Goal: Transaction & Acquisition: Book appointment/travel/reservation

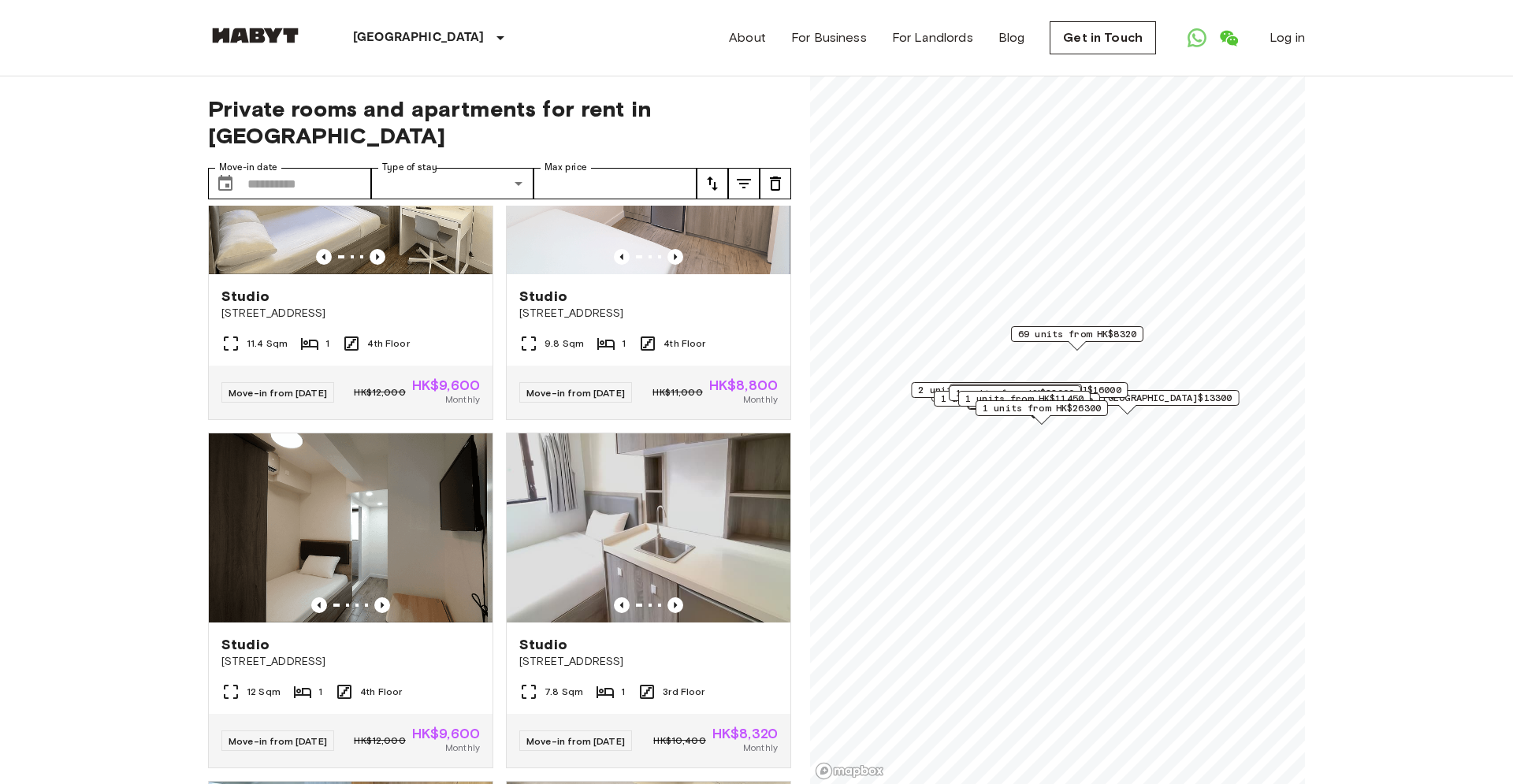
scroll to position [1796, 0]
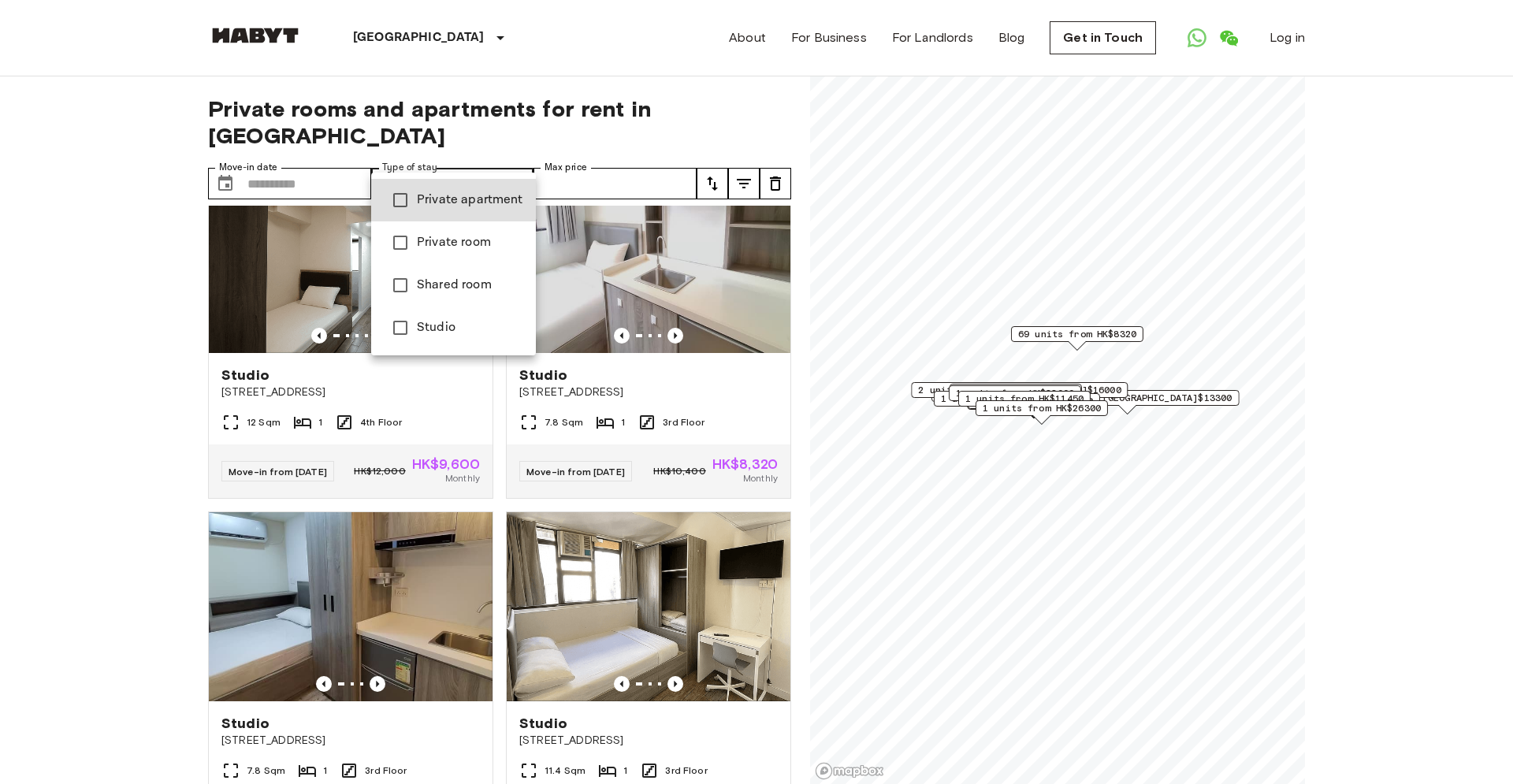
click at [482, 207] on span "Private apartment" at bounding box center [470, 200] width 106 height 19
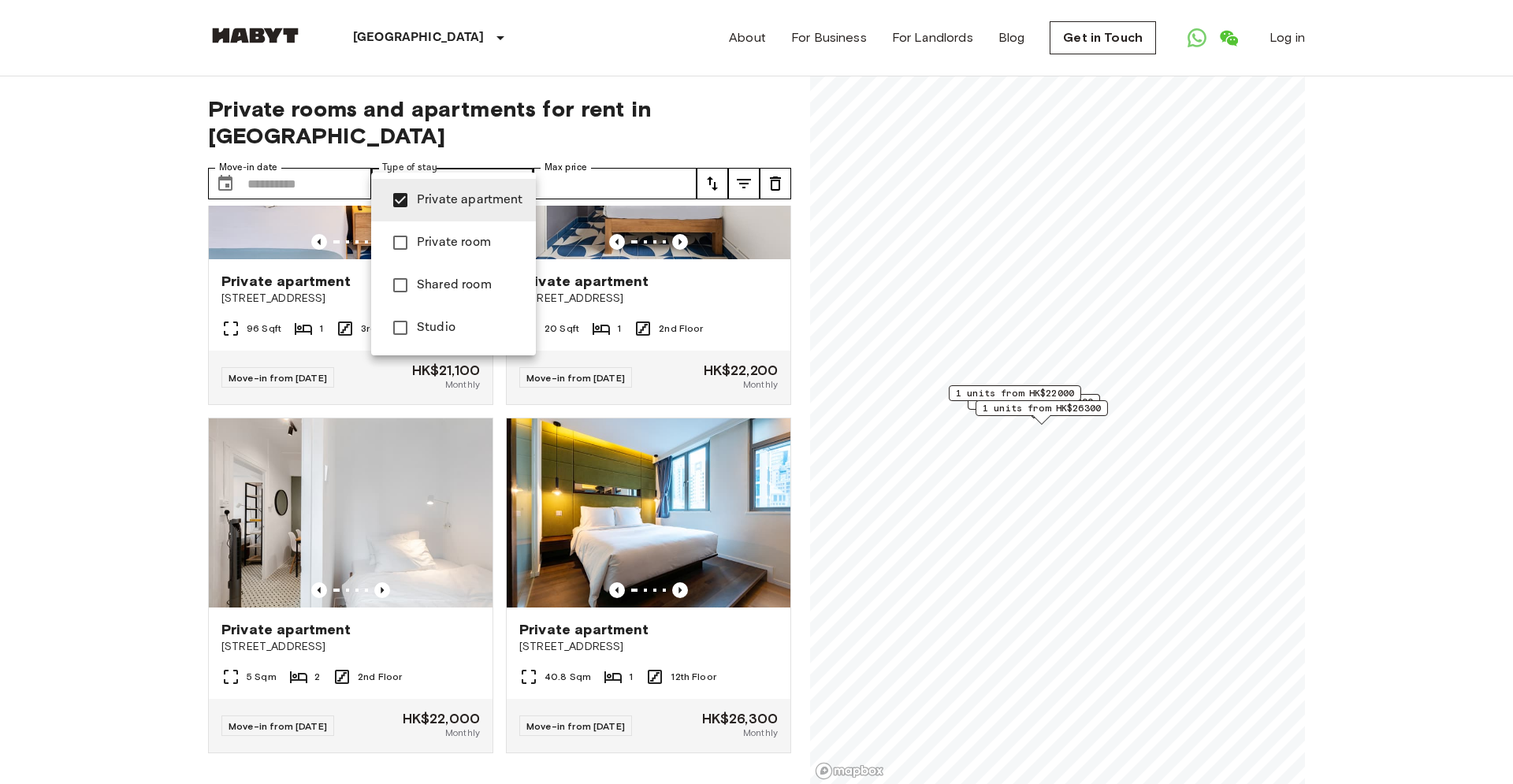
scroll to position [122, 0]
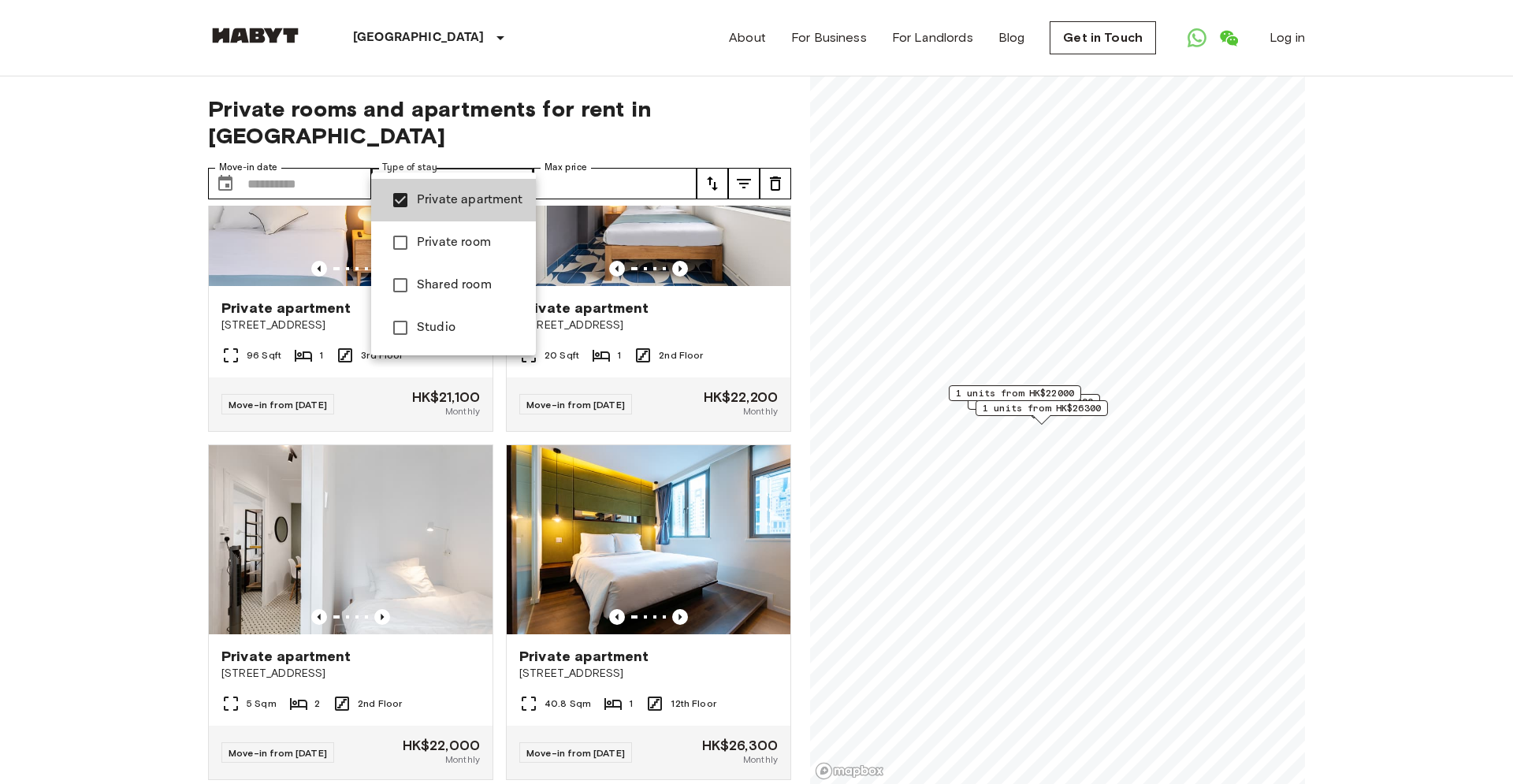
click at [75, 304] on div at bounding box center [756, 392] width 1513 height 784
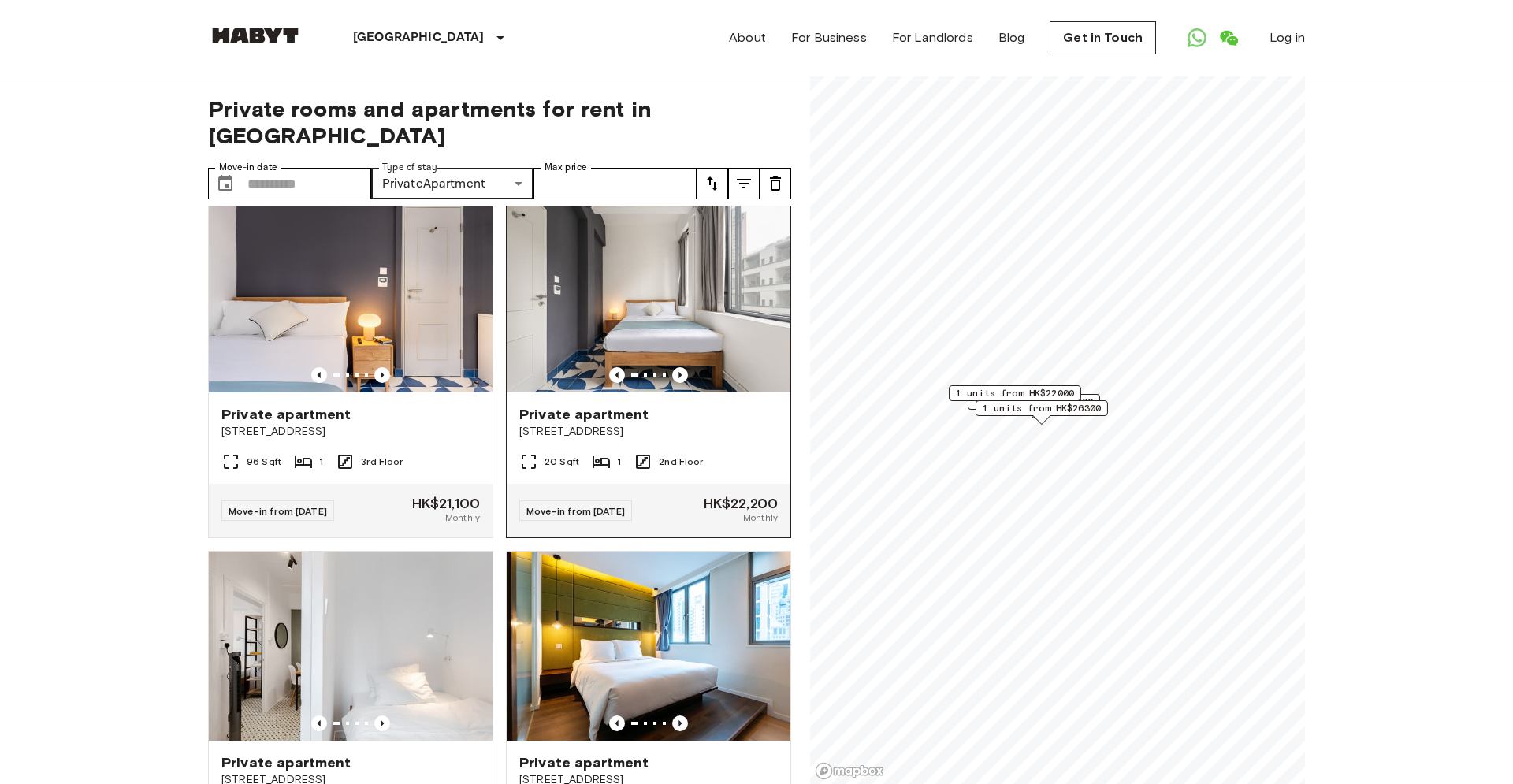
scroll to position [0, 0]
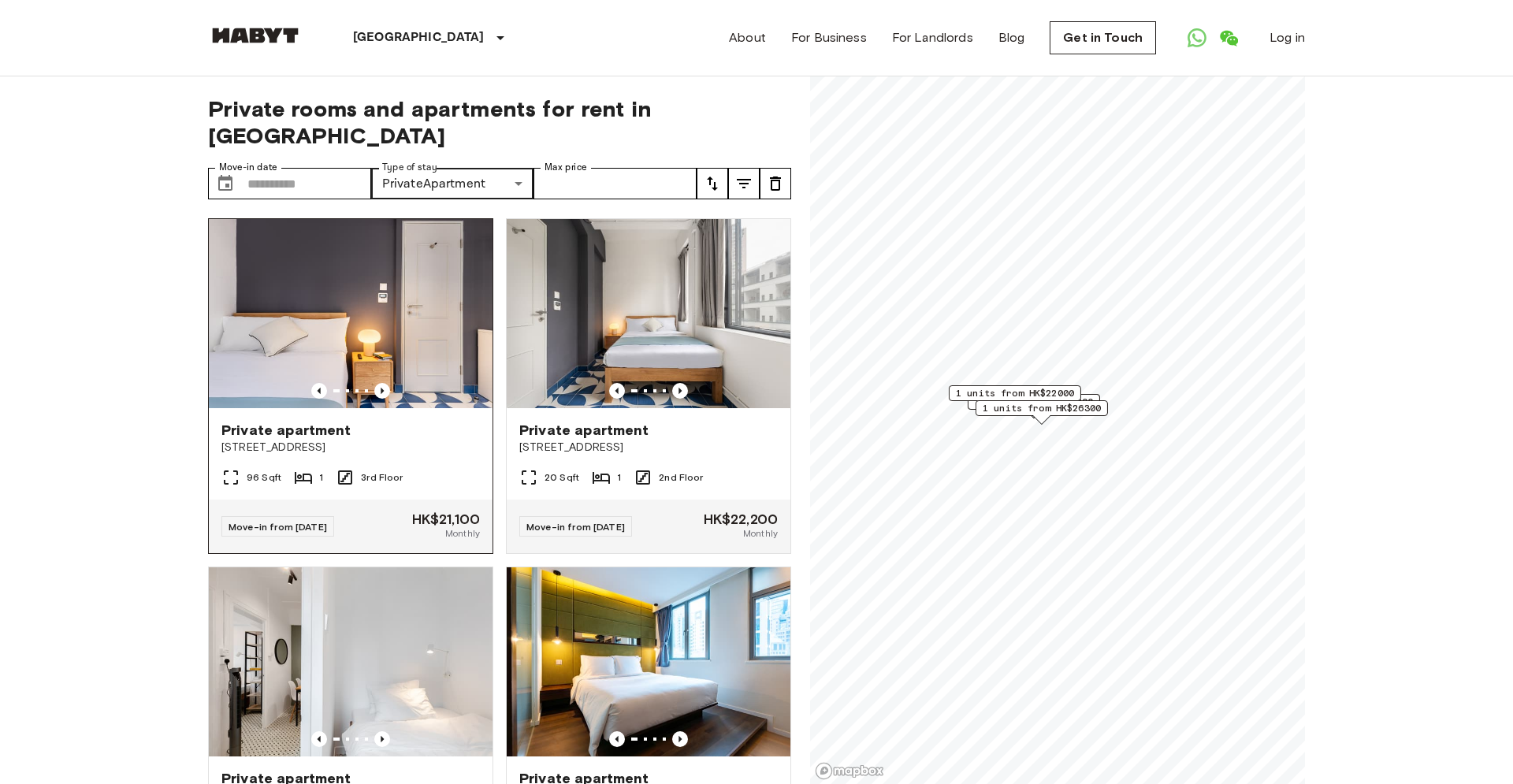
click at [435, 276] on img at bounding box center [350, 314] width 284 height 189
click at [416, 160] on label "Type of stay" at bounding box center [409, 167] width 55 height 14
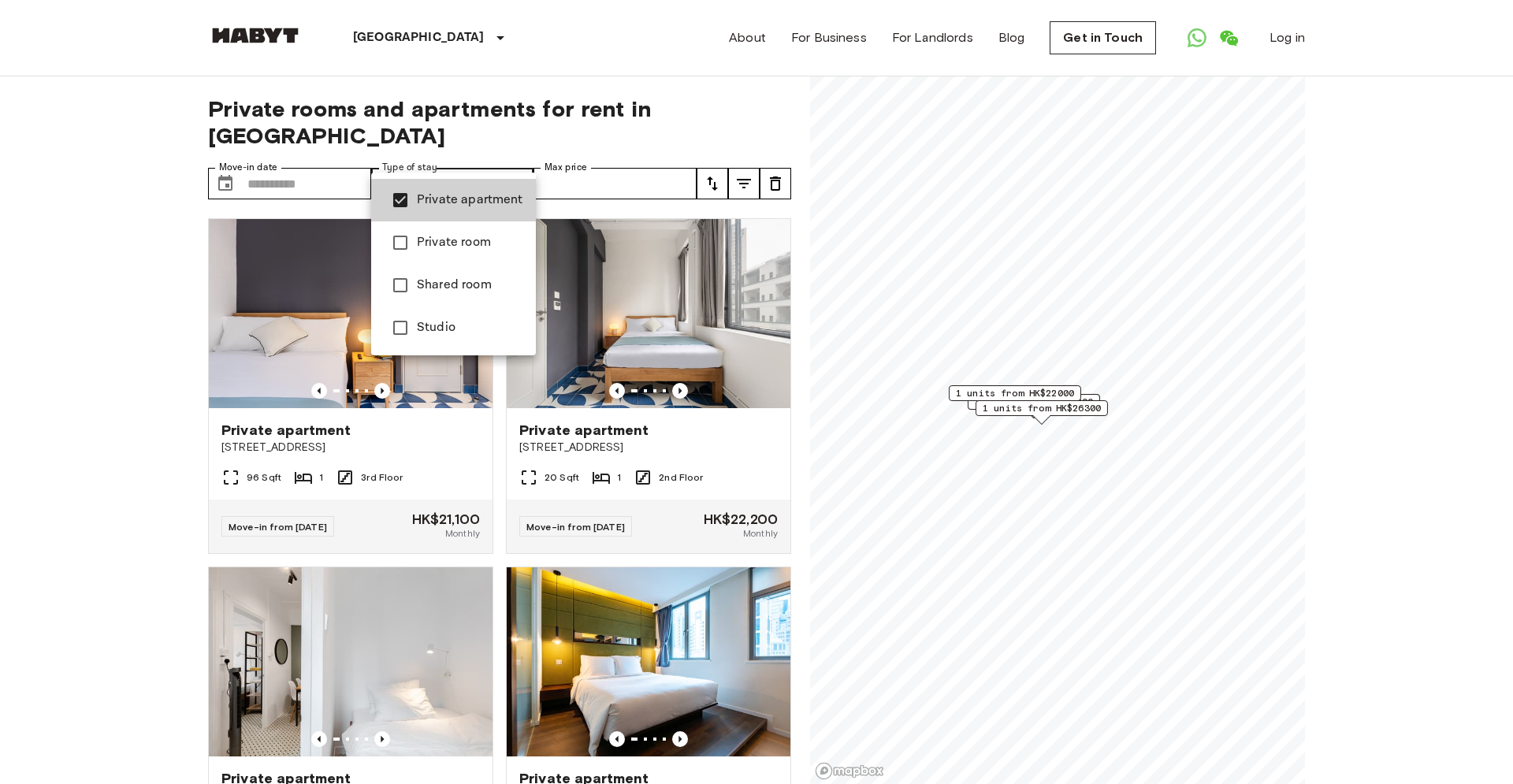
click at [431, 332] on span "Studio" at bounding box center [470, 328] width 106 height 19
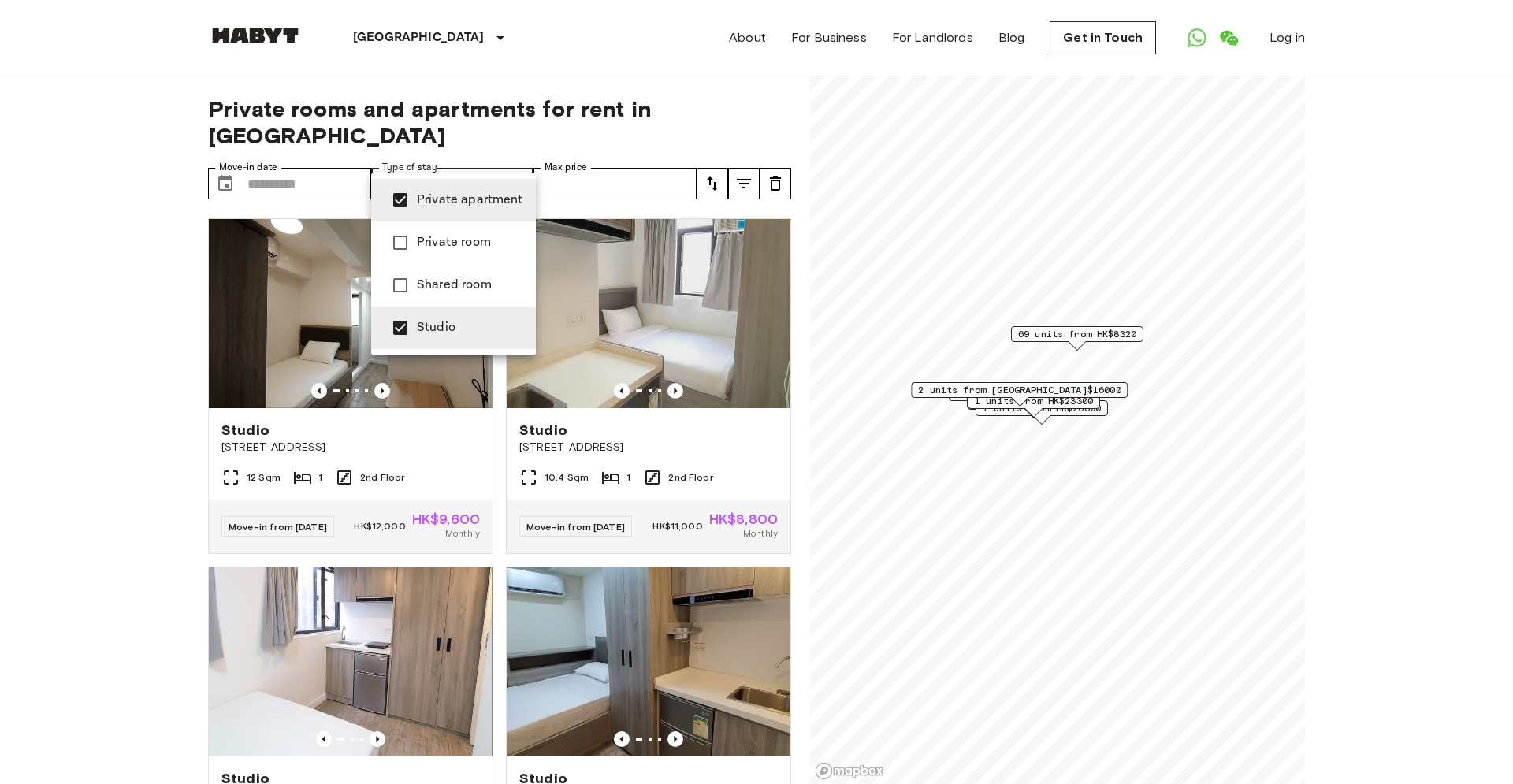
click at [443, 210] on li "Private apartment" at bounding box center [453, 200] width 165 height 42
type input "******"
drag, startPoint x: 15, startPoint y: 430, endPoint x: 25, endPoint y: 430, distance: 10.0
click at [15, 430] on div at bounding box center [756, 392] width 1513 height 784
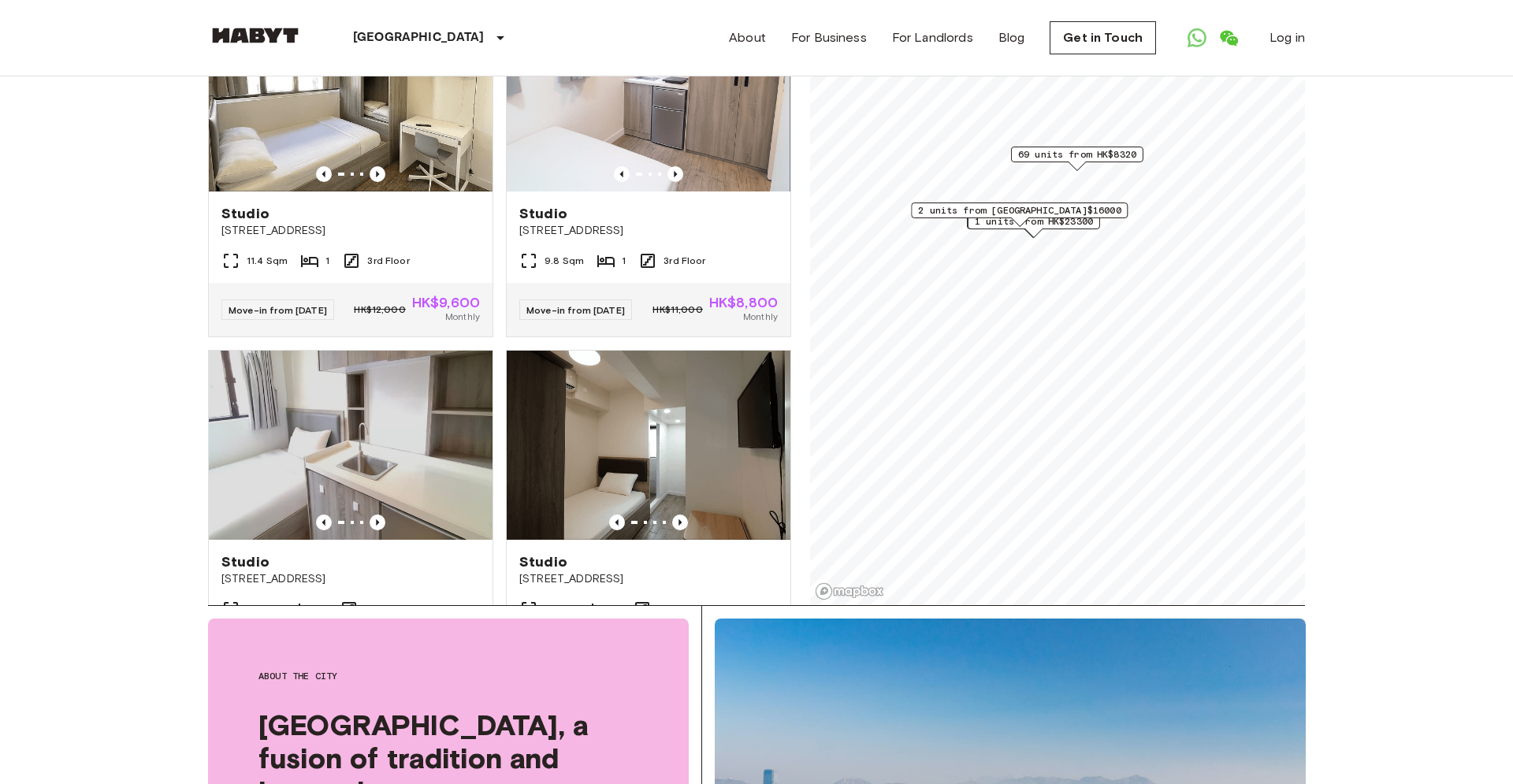
scroll to position [2065, 0]
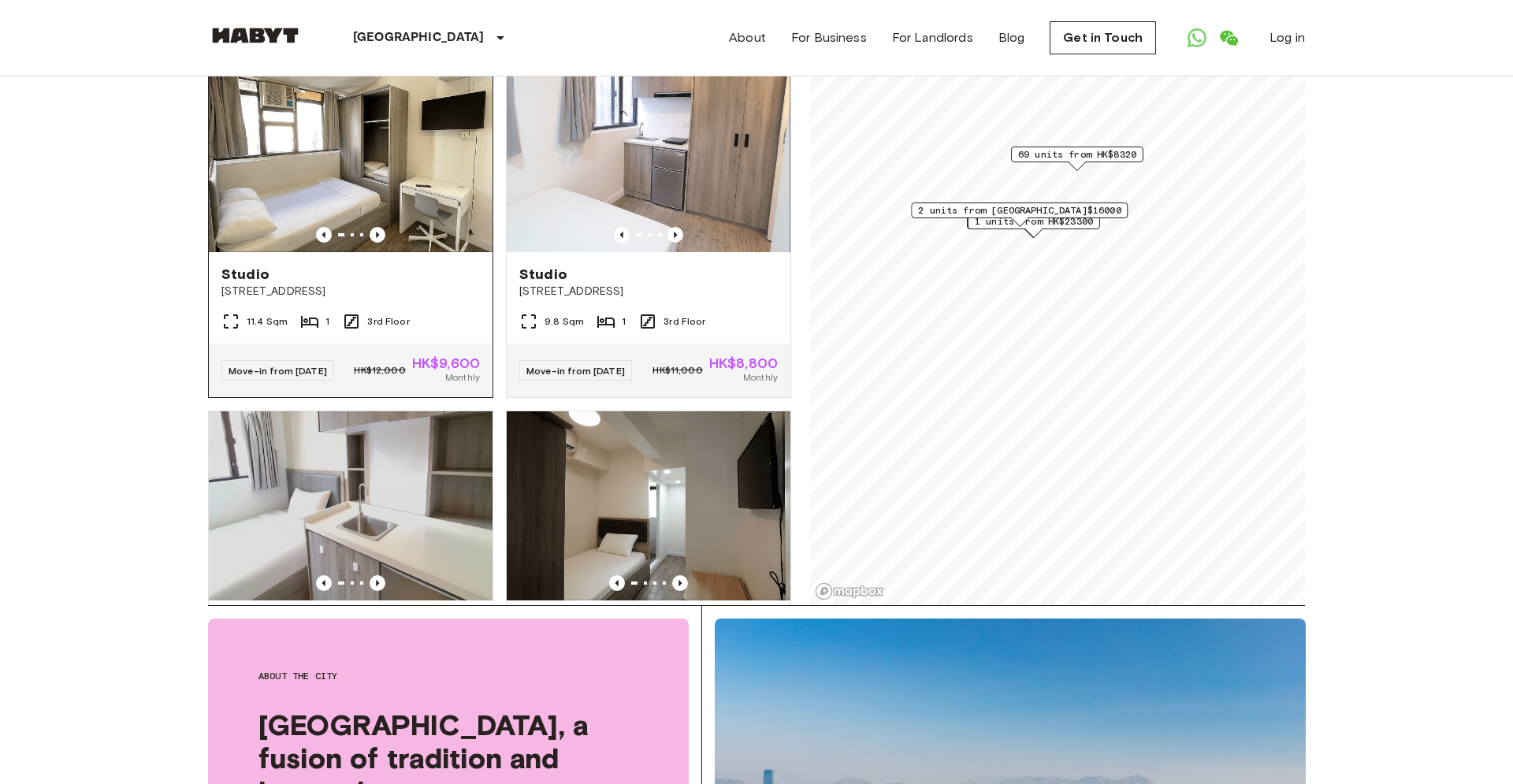
click at [413, 199] on img at bounding box center [350, 157] width 284 height 189
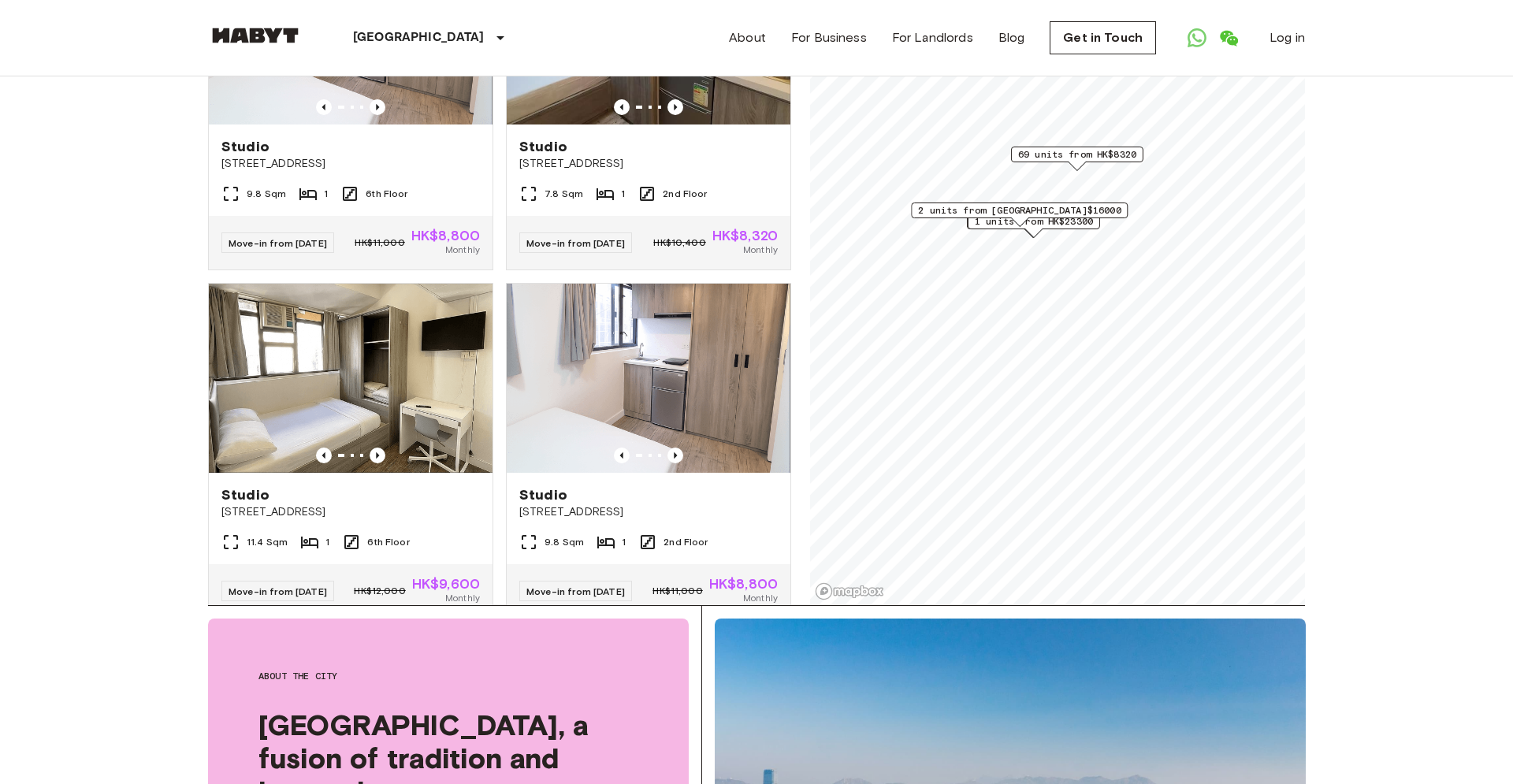
scroll to position [449, 0]
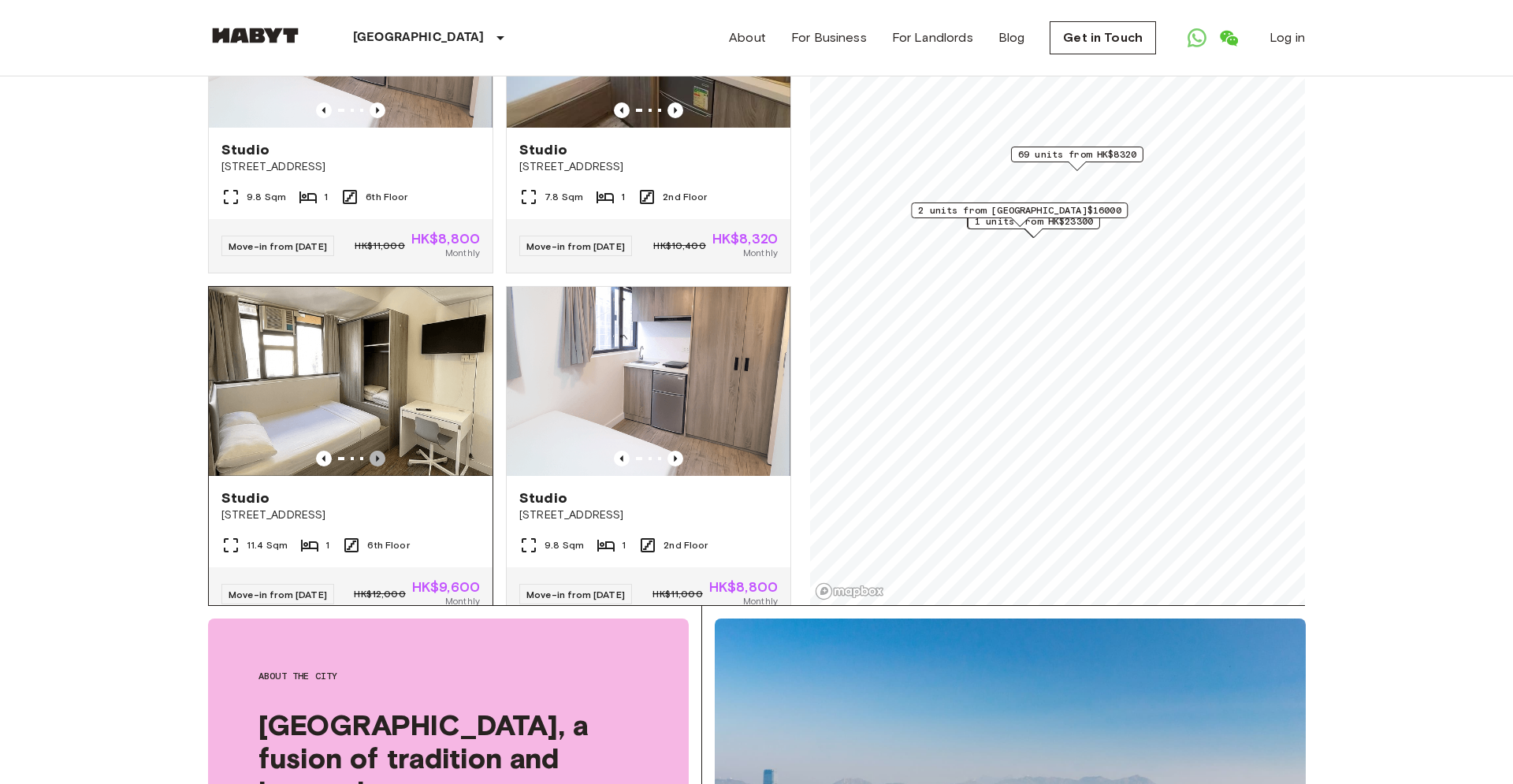
click at [376, 452] on icon "Previous image" at bounding box center [378, 459] width 15 height 15
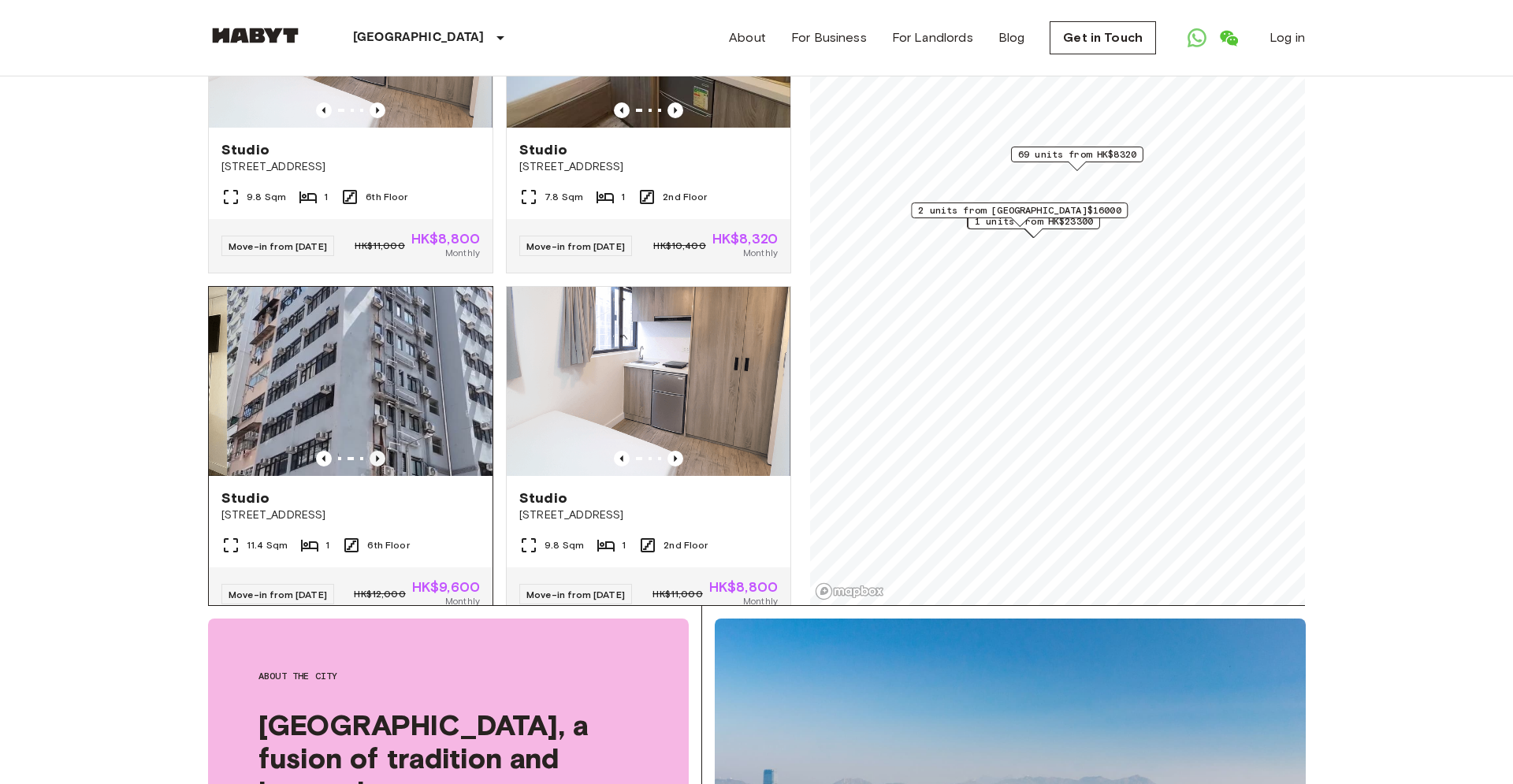
click at [376, 452] on icon "Previous image" at bounding box center [378, 459] width 15 height 15
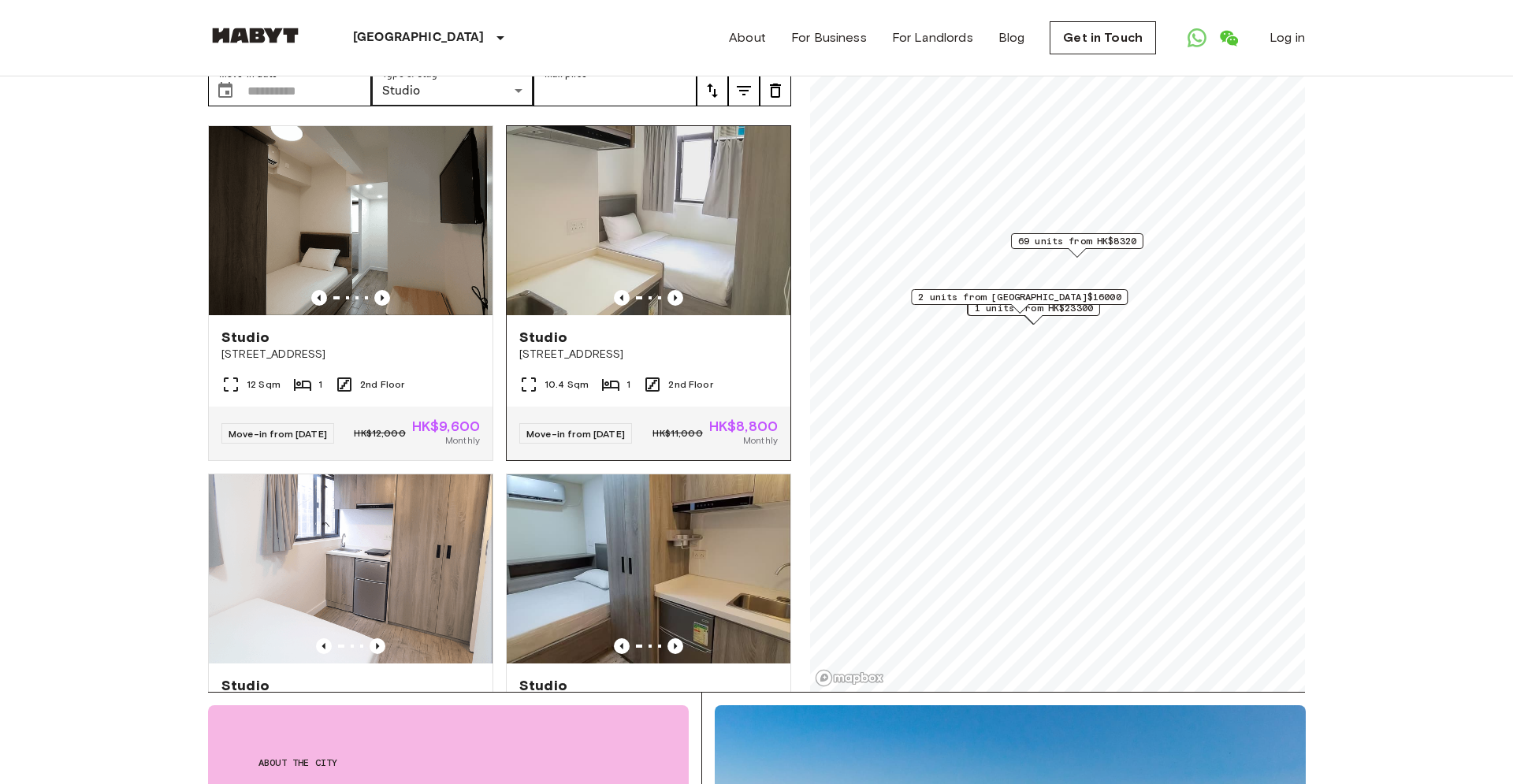
scroll to position [0, 0]
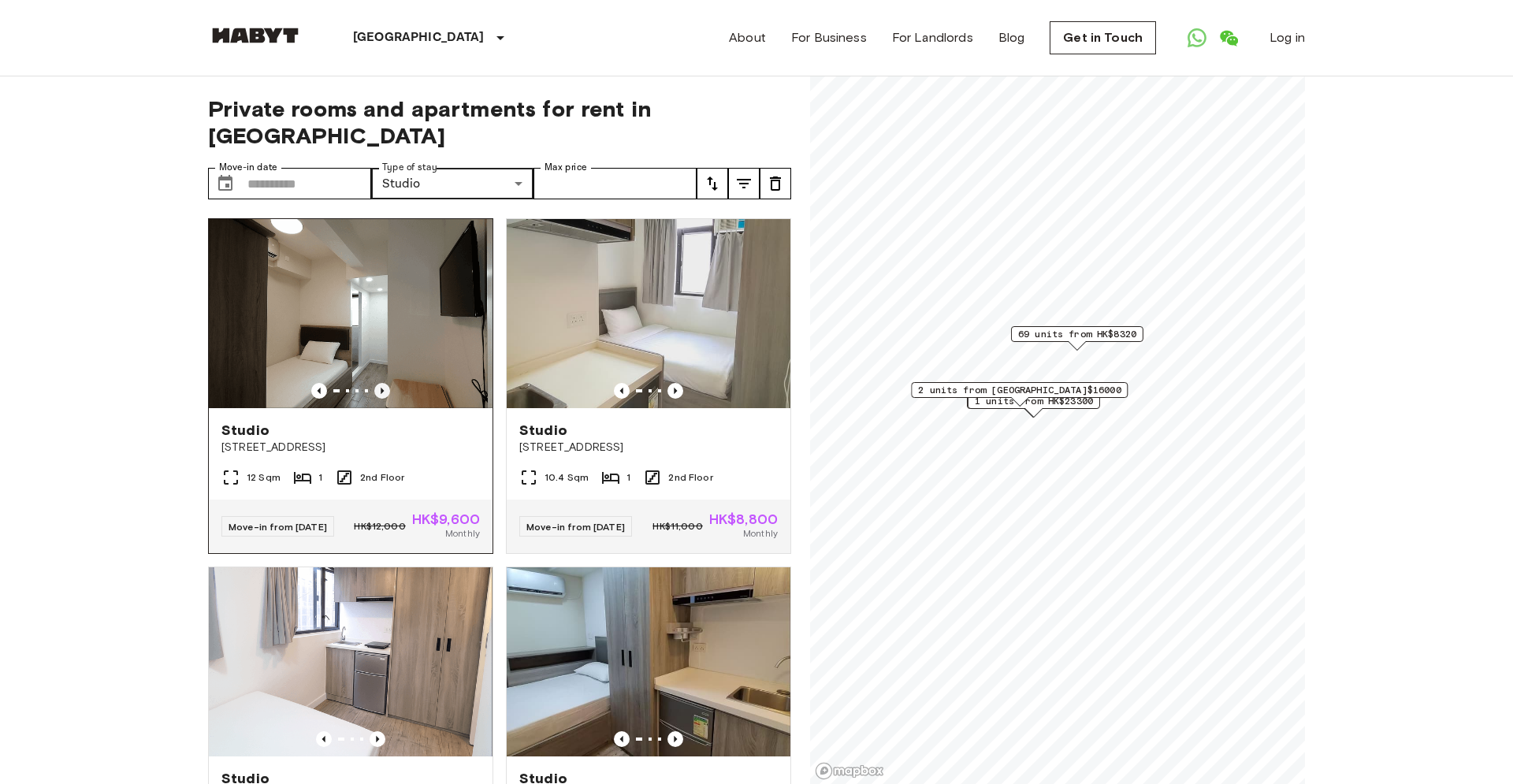
click at [383, 383] on icon "Previous image" at bounding box center [382, 391] width 15 height 15
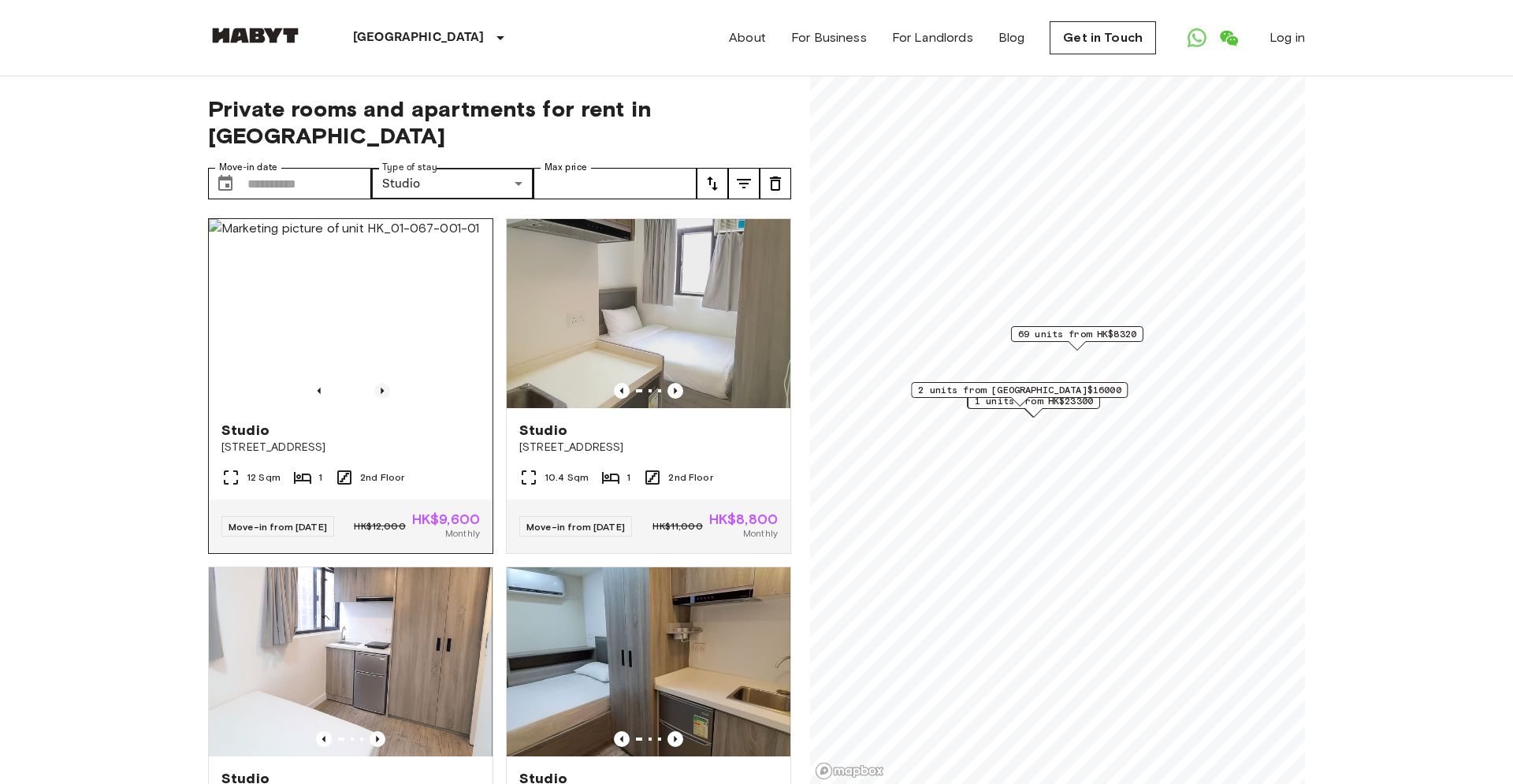
click at [383, 383] on icon "Previous image" at bounding box center [382, 391] width 15 height 15
click at [390, 294] on img at bounding box center [350, 314] width 284 height 189
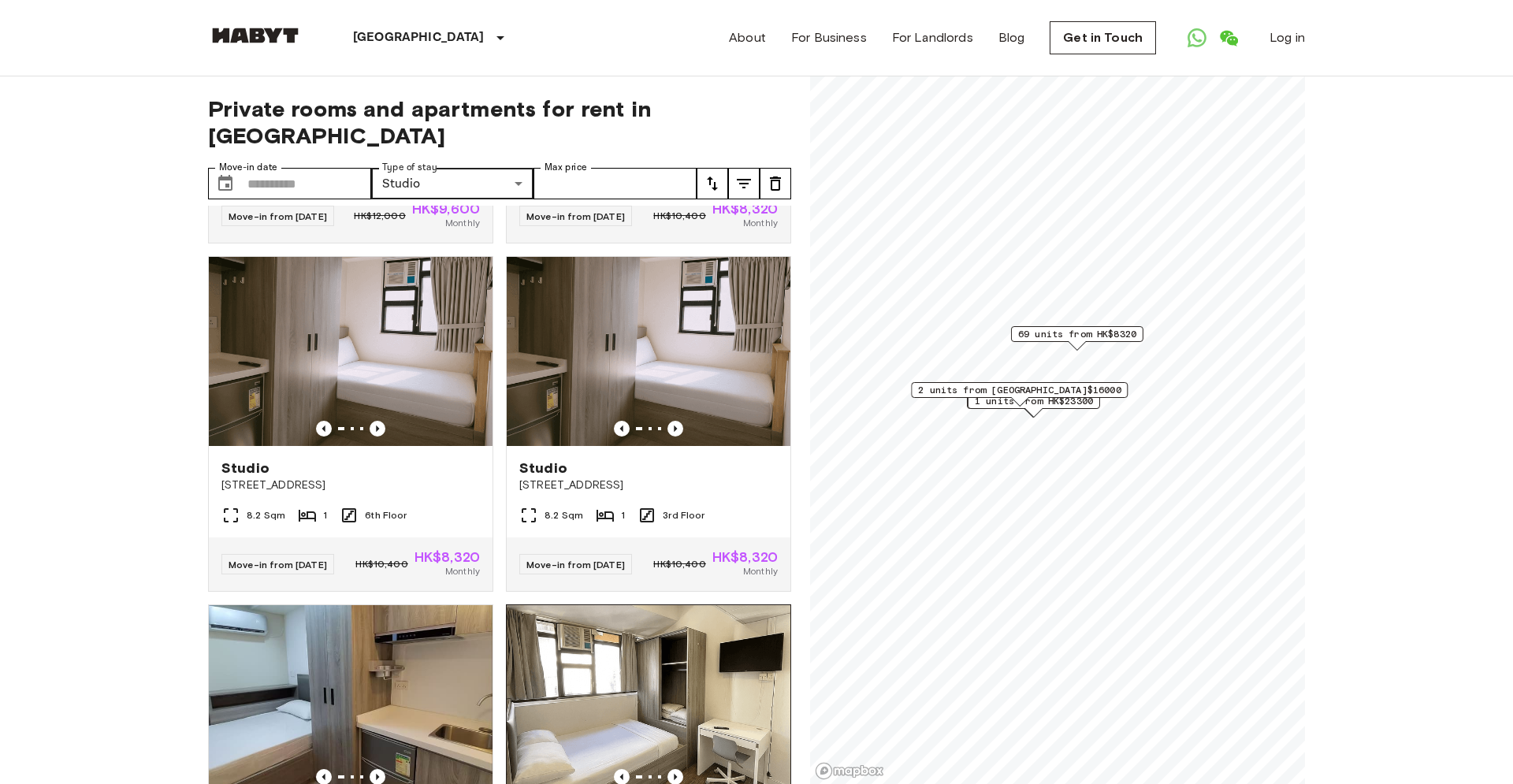
scroll to position [2917, 0]
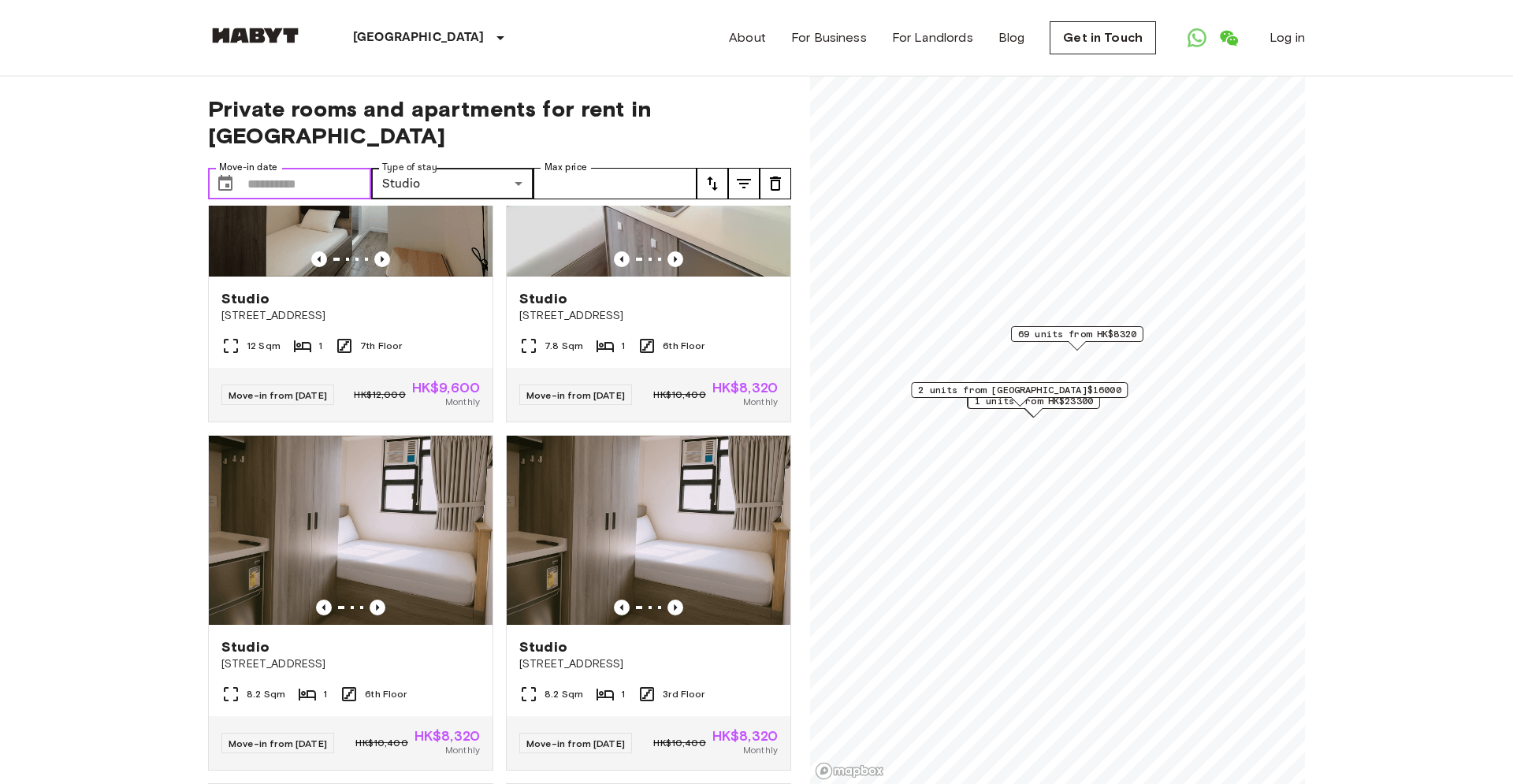
click at [291, 168] on input "Move-in date" at bounding box center [309, 183] width 124 height 32
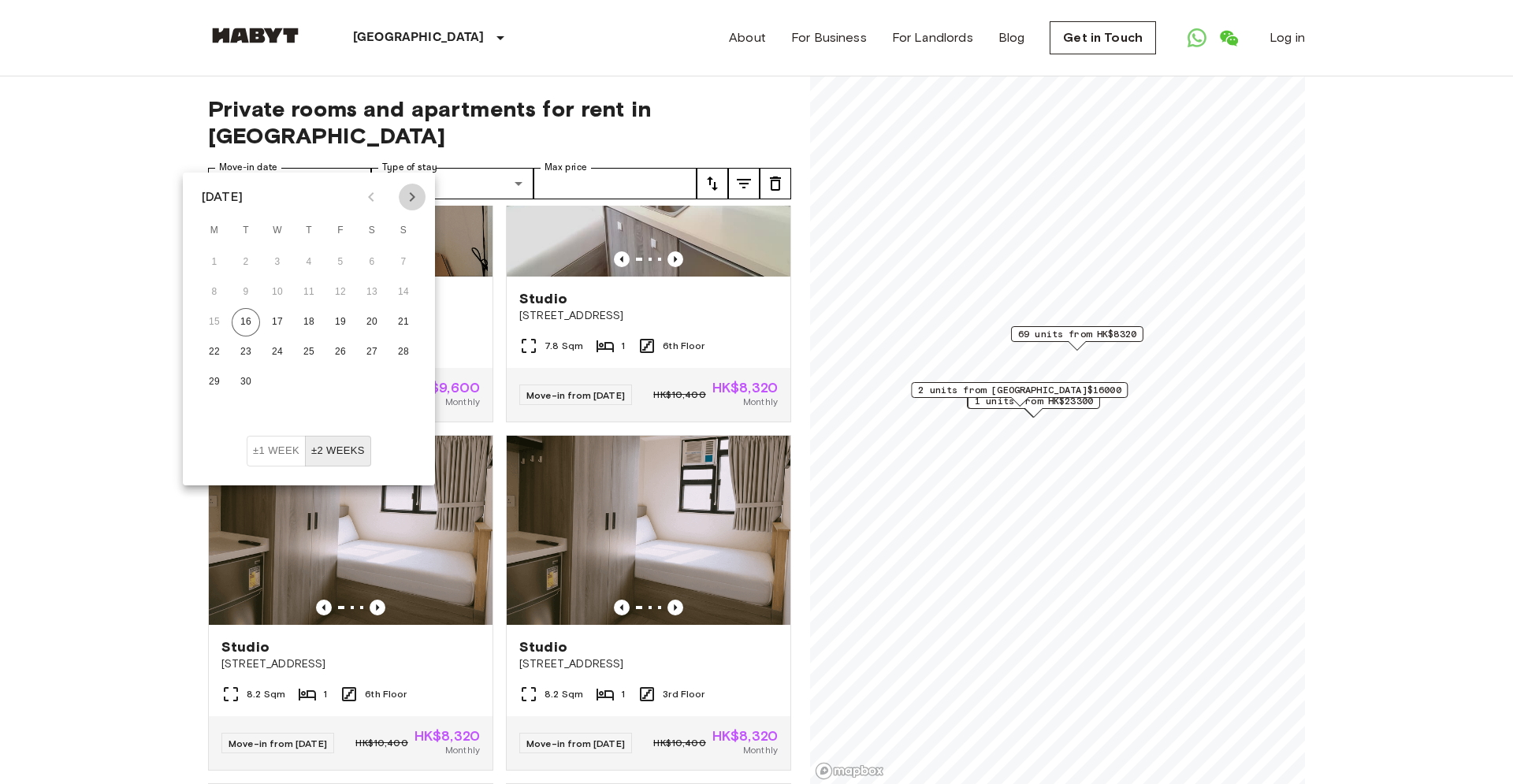
click at [410, 198] on icon "Next month" at bounding box center [412, 197] width 19 height 19
click at [370, 261] on button "4" at bounding box center [371, 262] width 28 height 28
type input "**********"
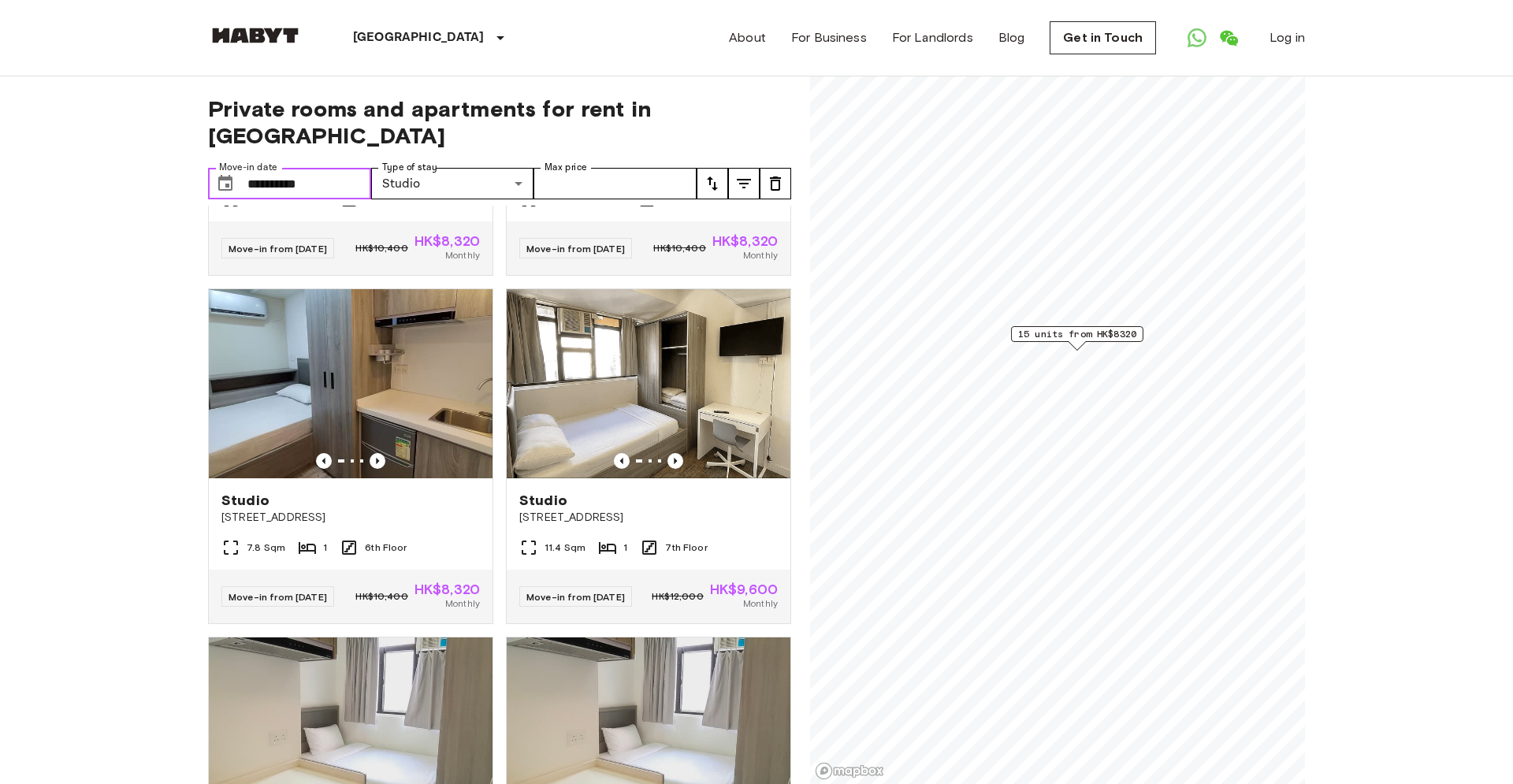
scroll to position [718, 0]
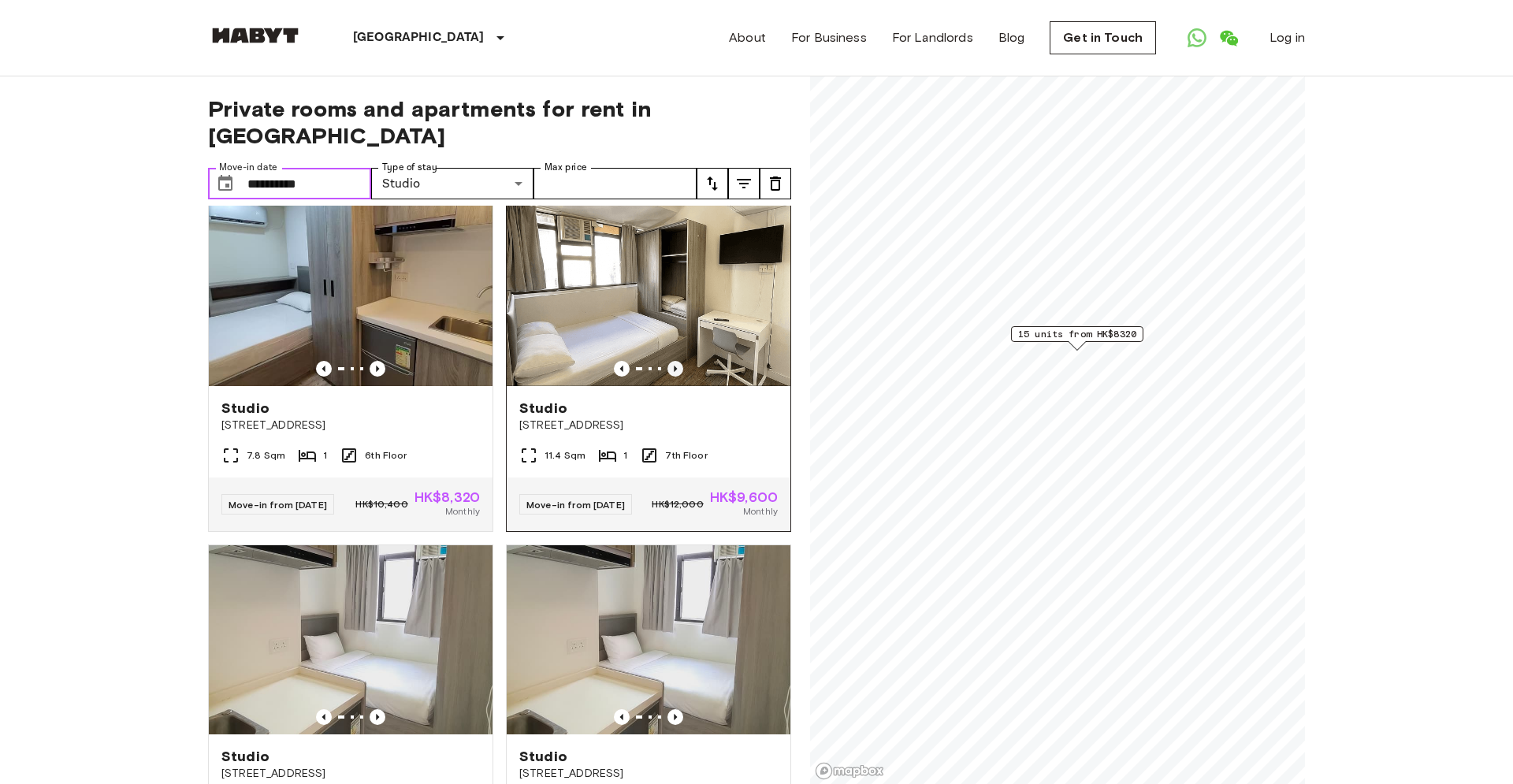
click at [674, 369] on icon "Previous image" at bounding box center [675, 369] width 15 height 15
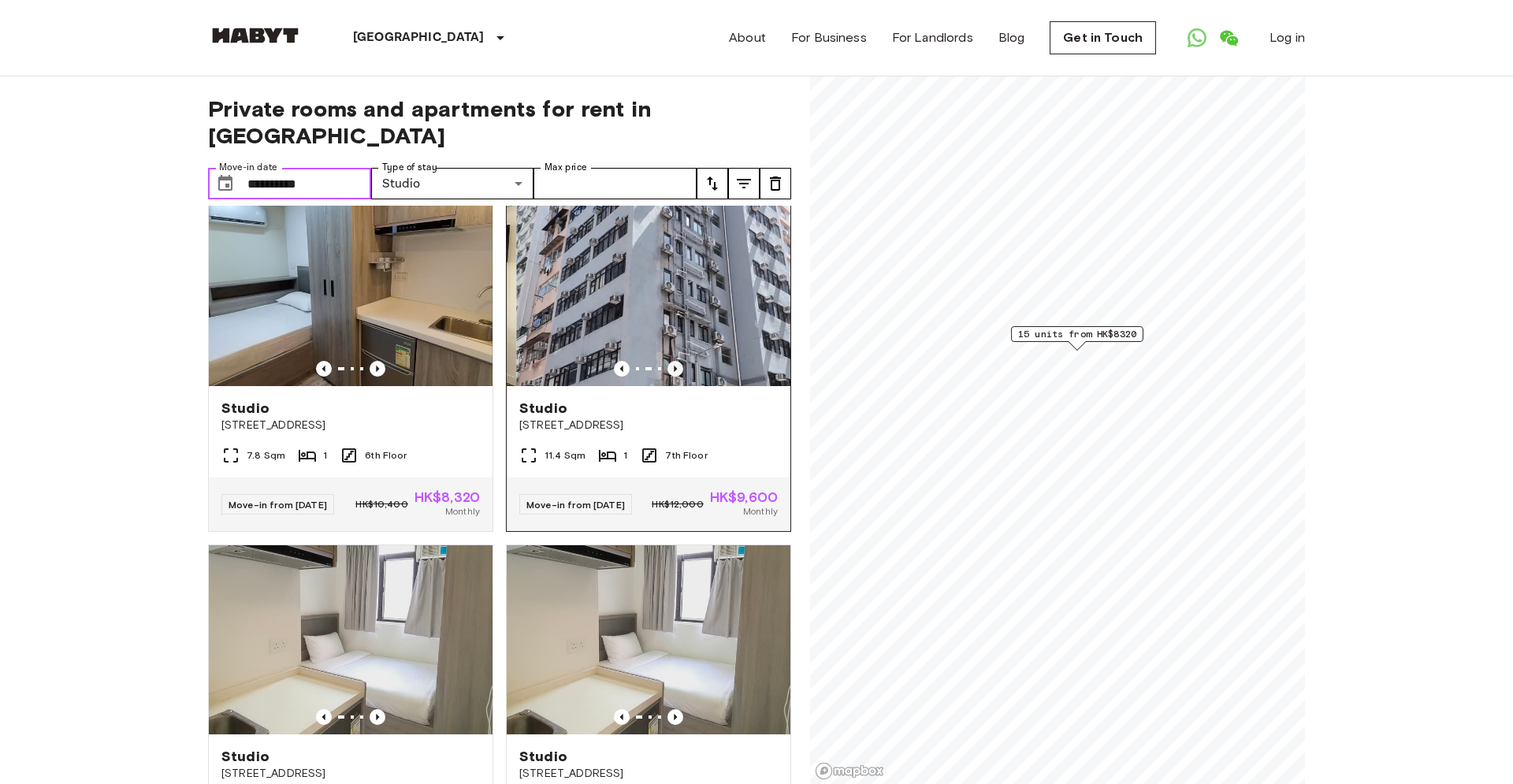
click at [674, 369] on icon "Previous image" at bounding box center [675, 369] width 15 height 15
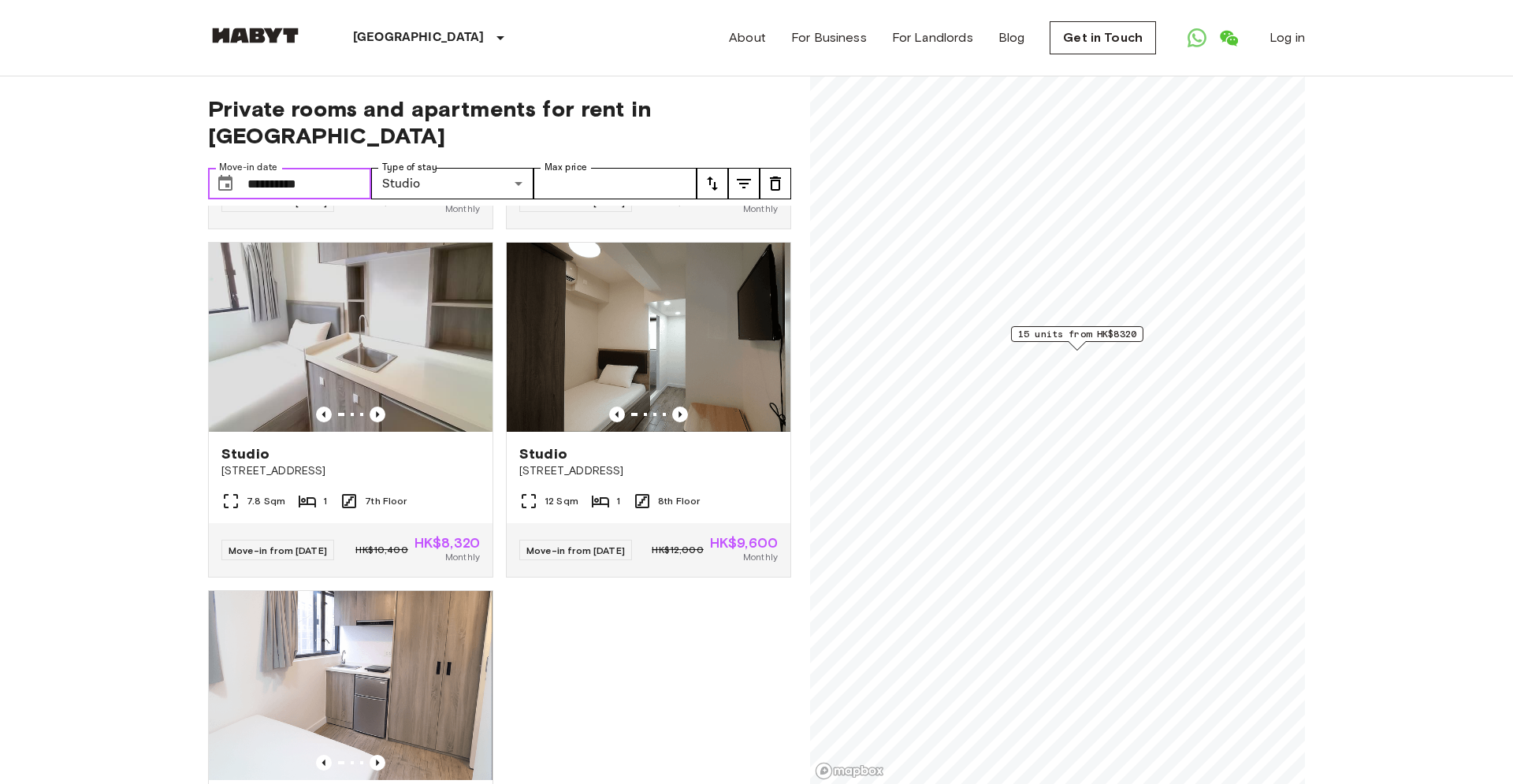
scroll to position [2278, 0]
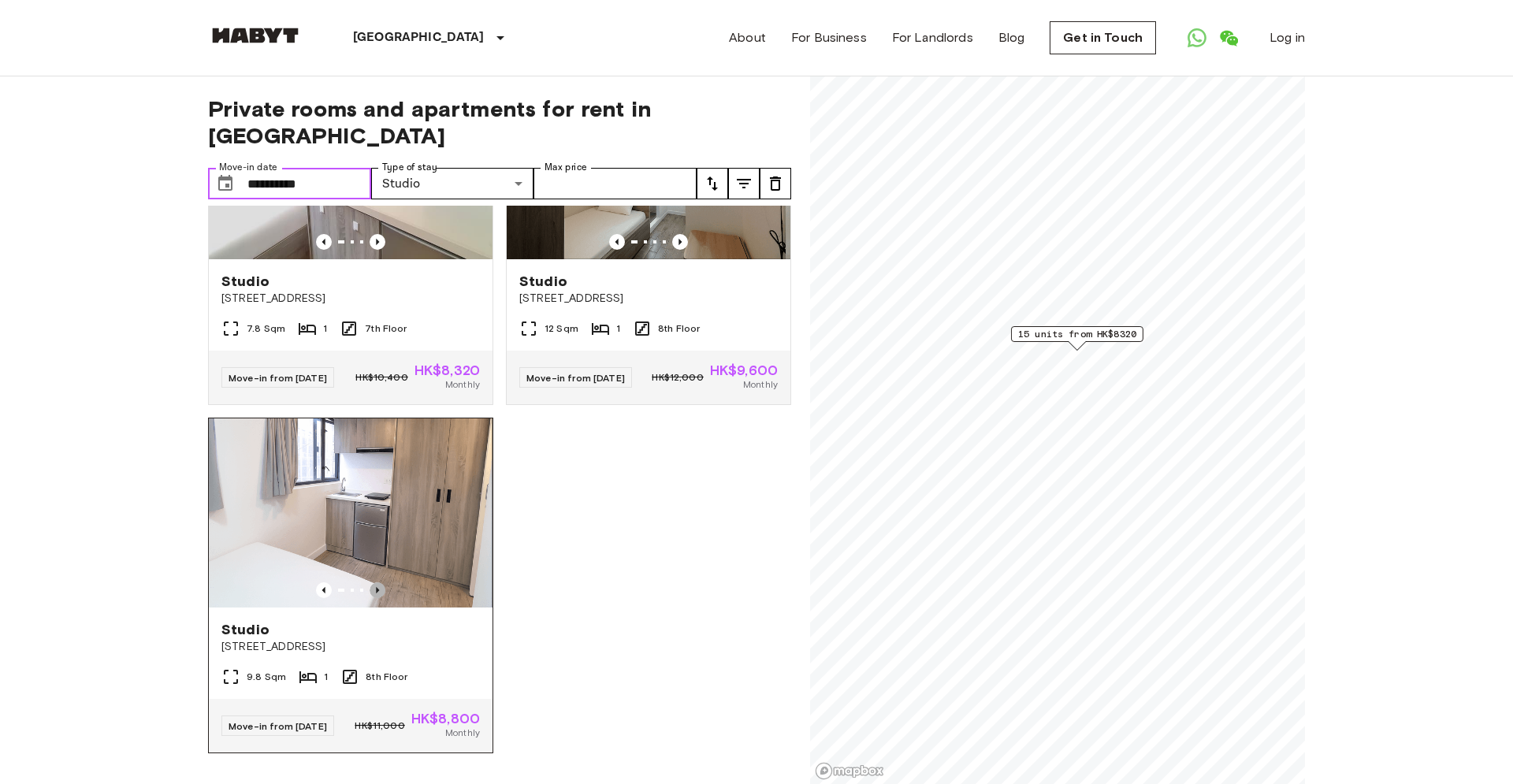
click at [377, 593] on icon "Previous image" at bounding box center [378, 590] width 15 height 15
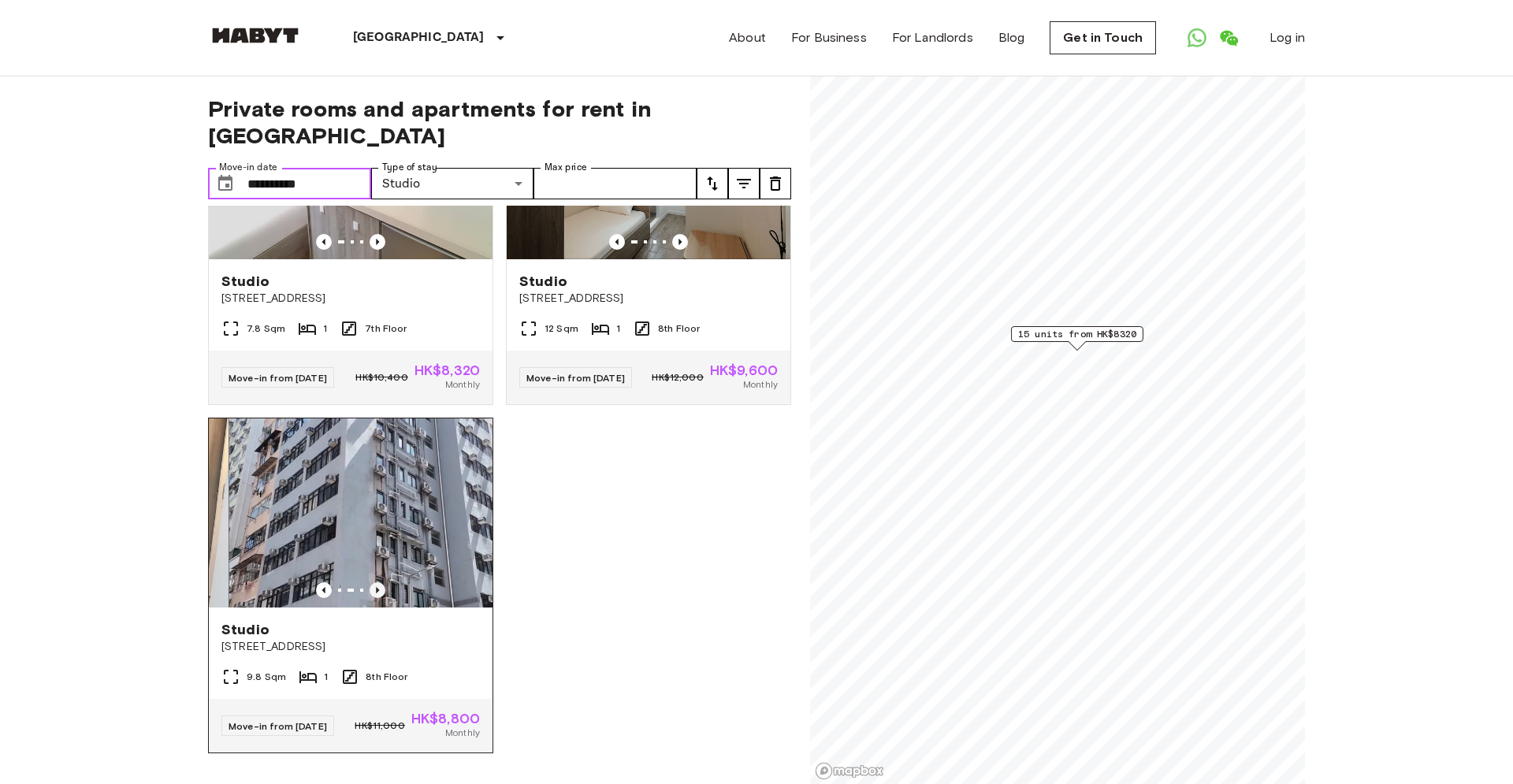
click at [377, 593] on icon "Previous image" at bounding box center [378, 590] width 15 height 15
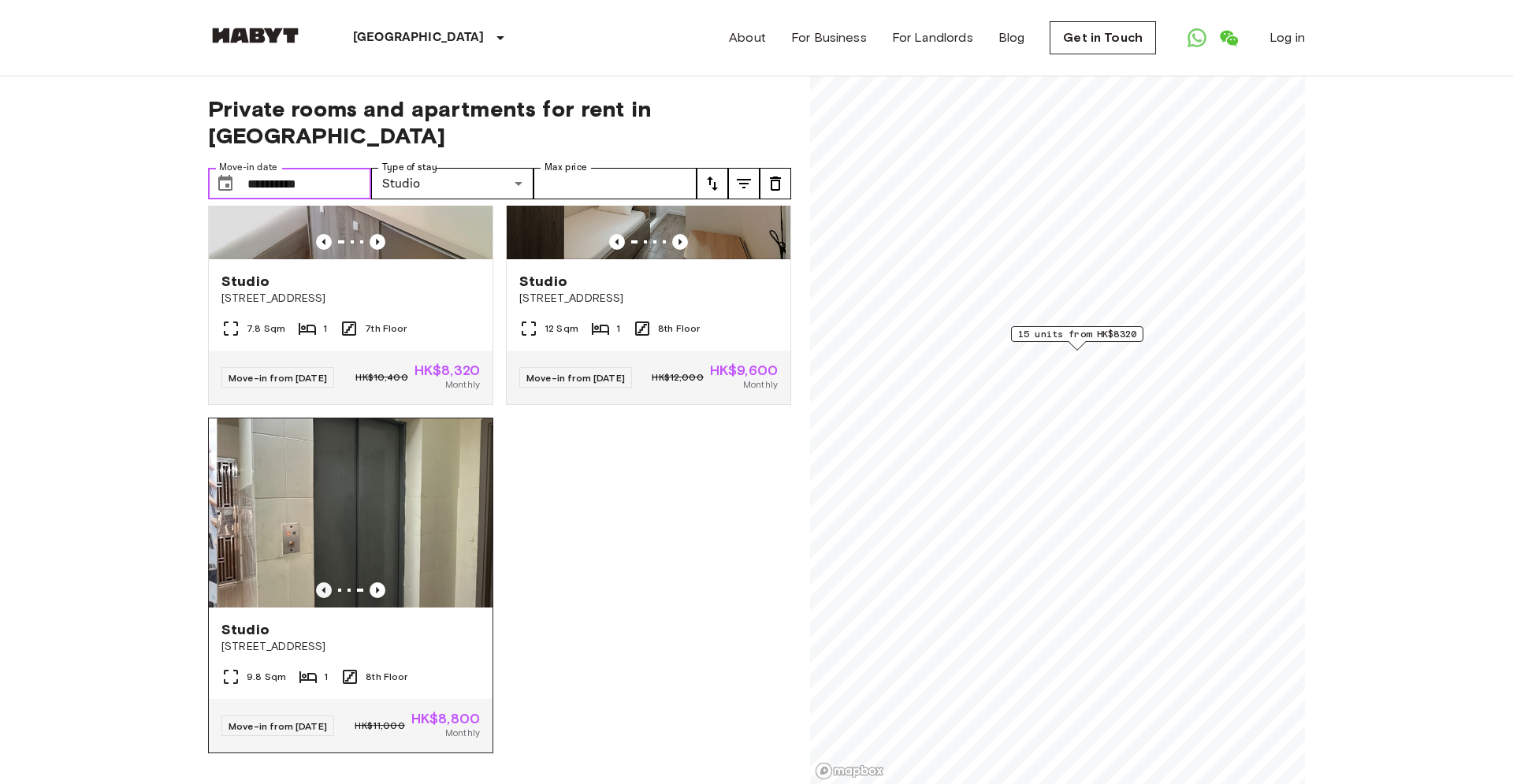
click at [324, 595] on icon "Previous image" at bounding box center [323, 590] width 15 height 15
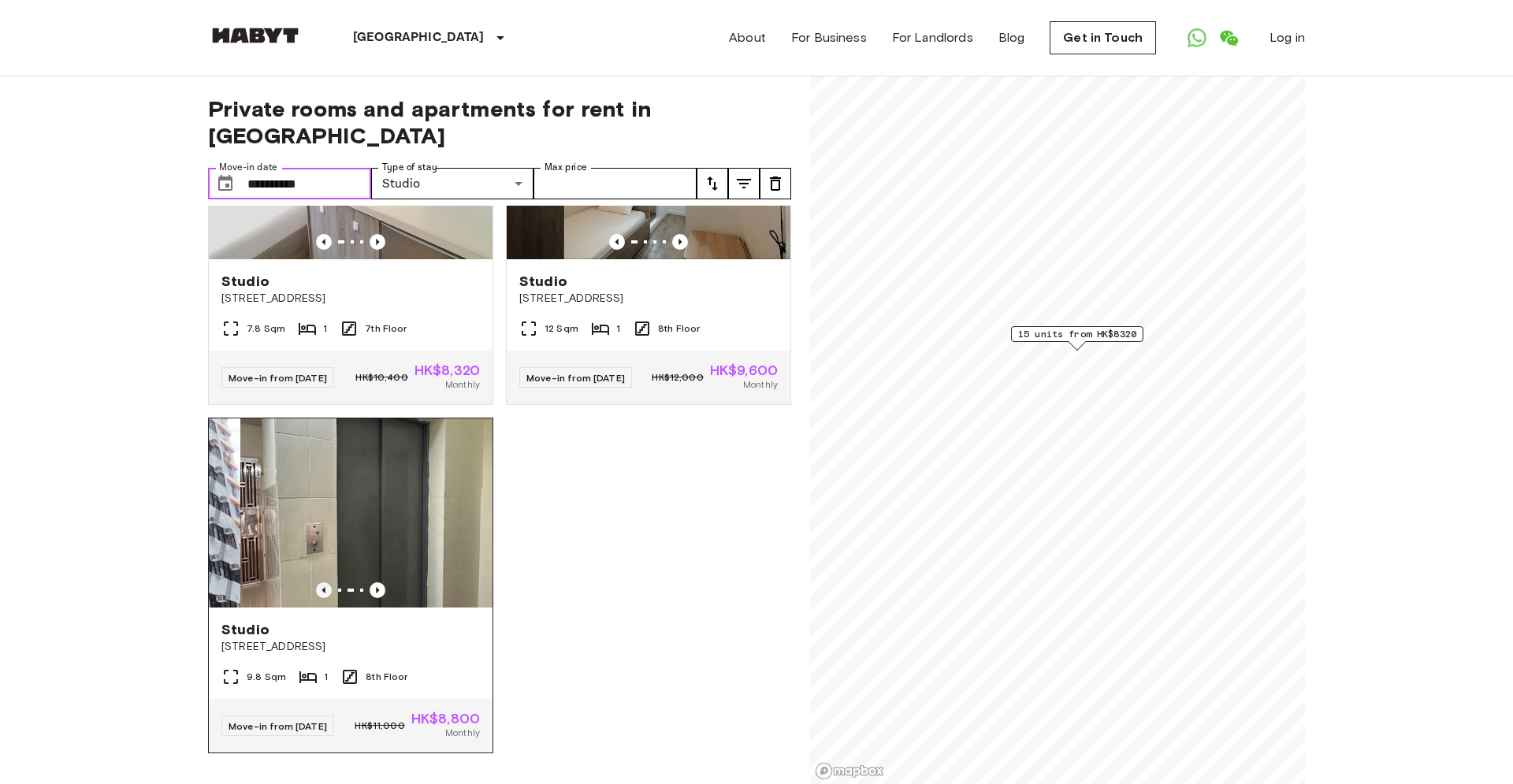
click at [324, 595] on icon "Previous image" at bounding box center [323, 590] width 15 height 15
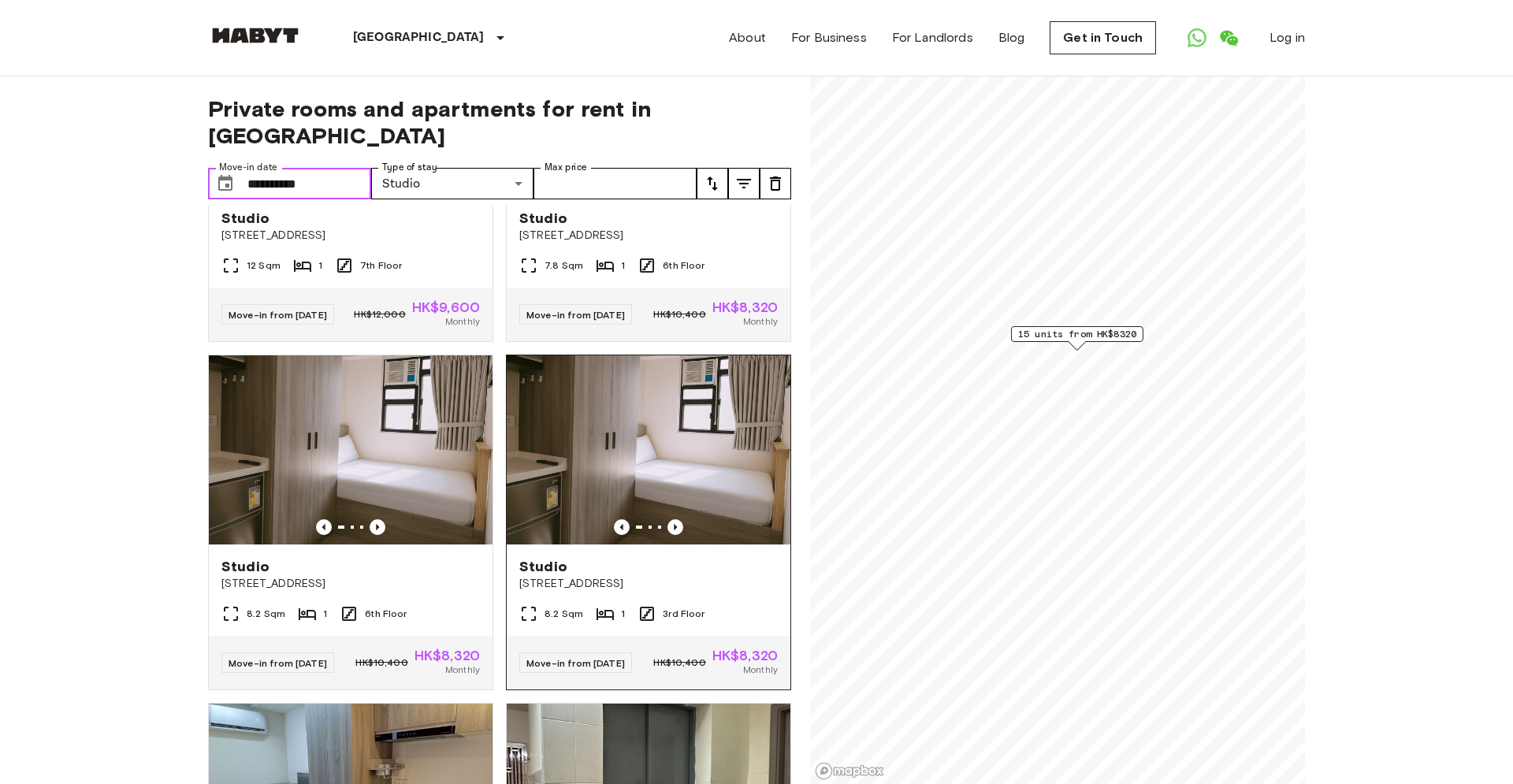
scroll to position [0, 0]
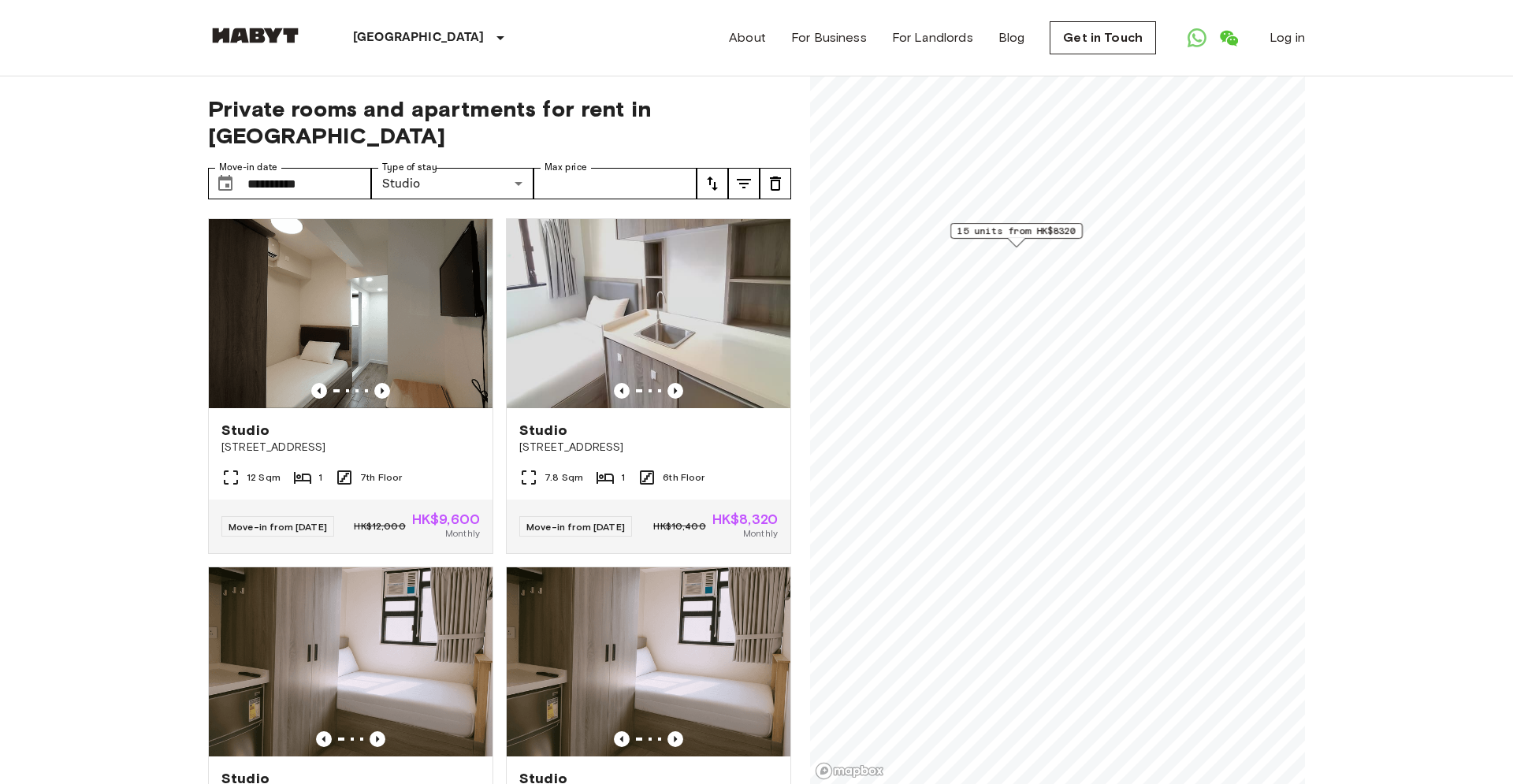
click at [1025, 234] on span "15 units from HK$8320" at bounding box center [1016, 231] width 118 height 14
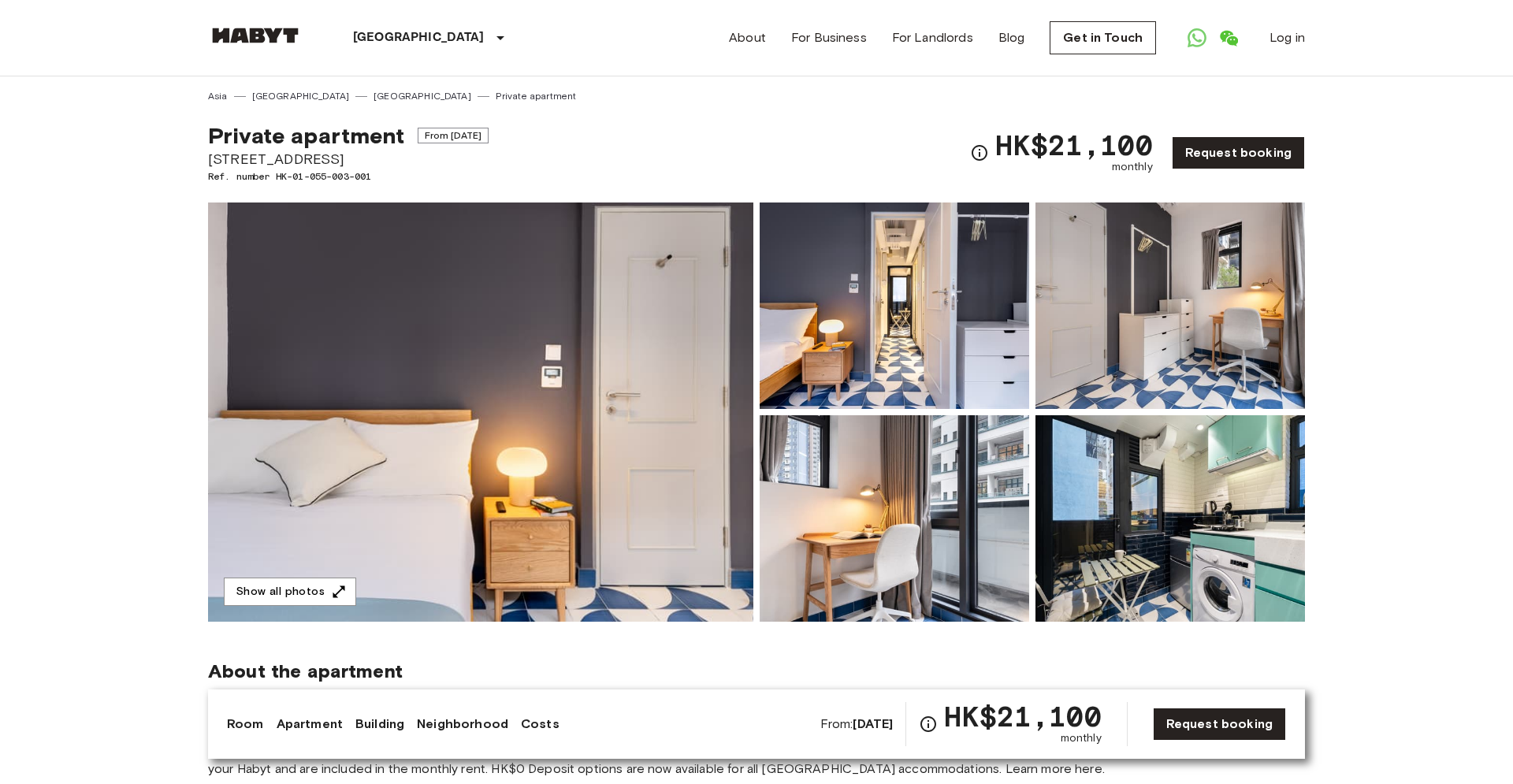
click at [631, 347] on img at bounding box center [480, 412] width 546 height 419
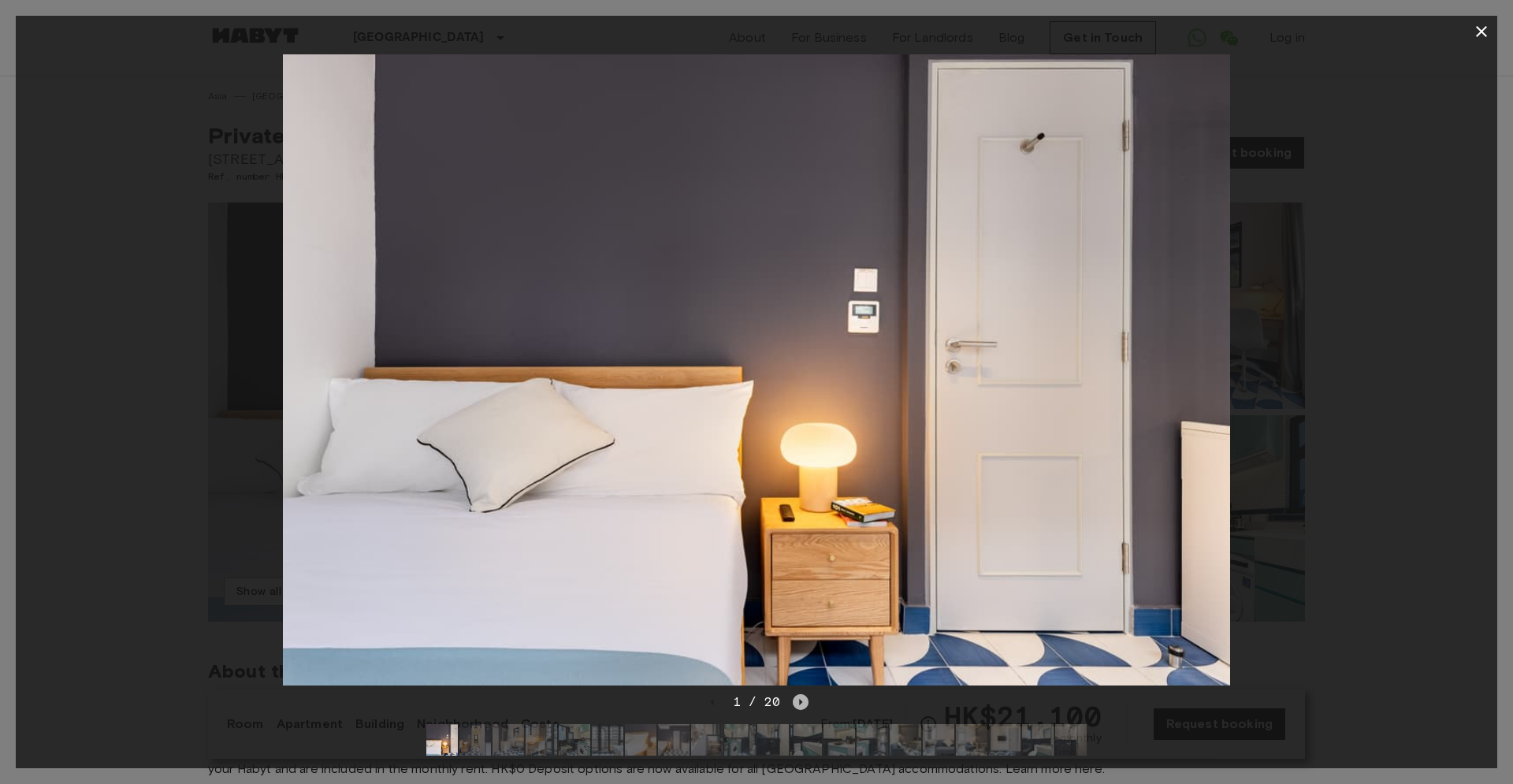
click at [799, 697] on icon "Next image" at bounding box center [800, 702] width 15 height 15
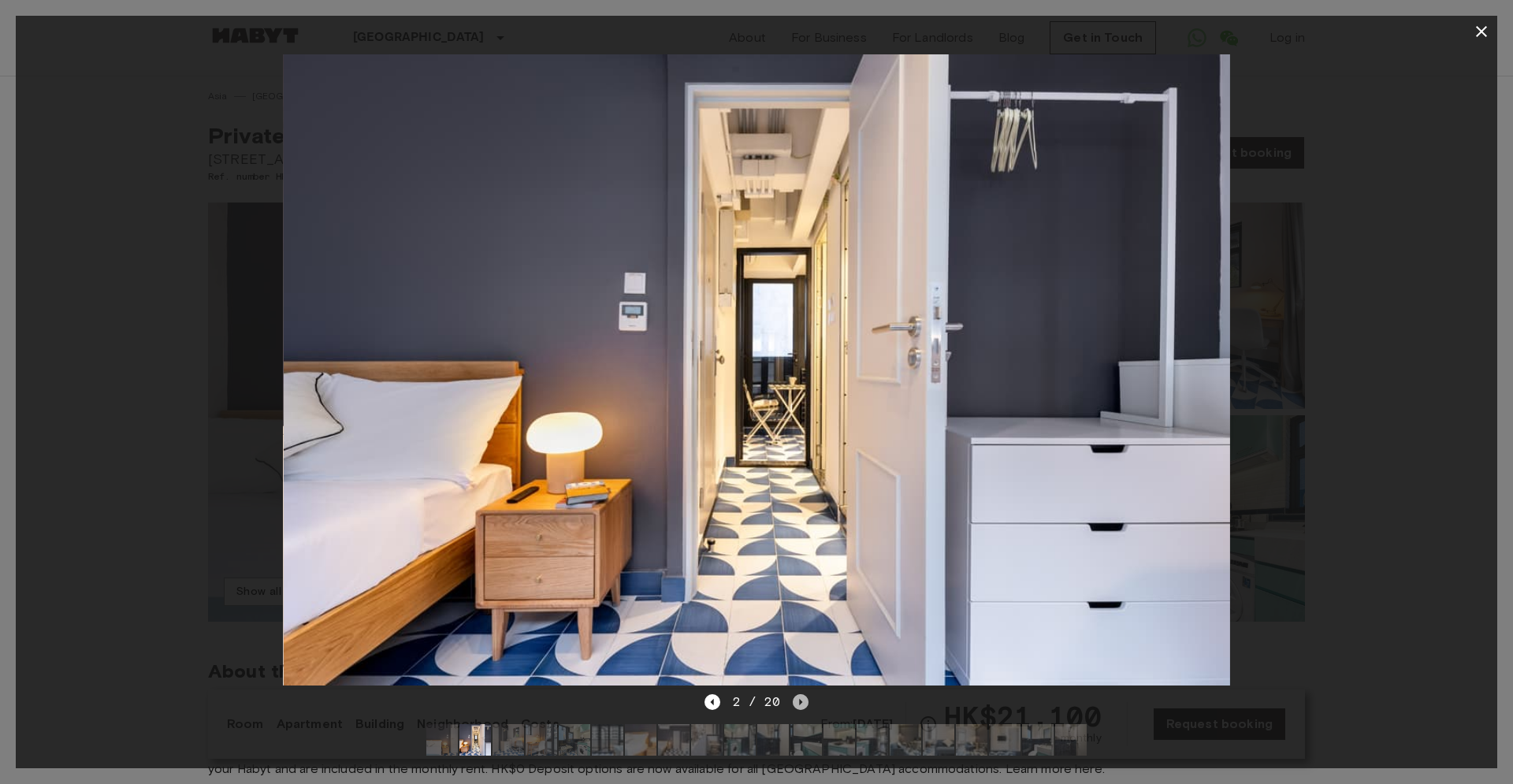
click at [802, 696] on icon "Next image" at bounding box center [800, 702] width 15 height 15
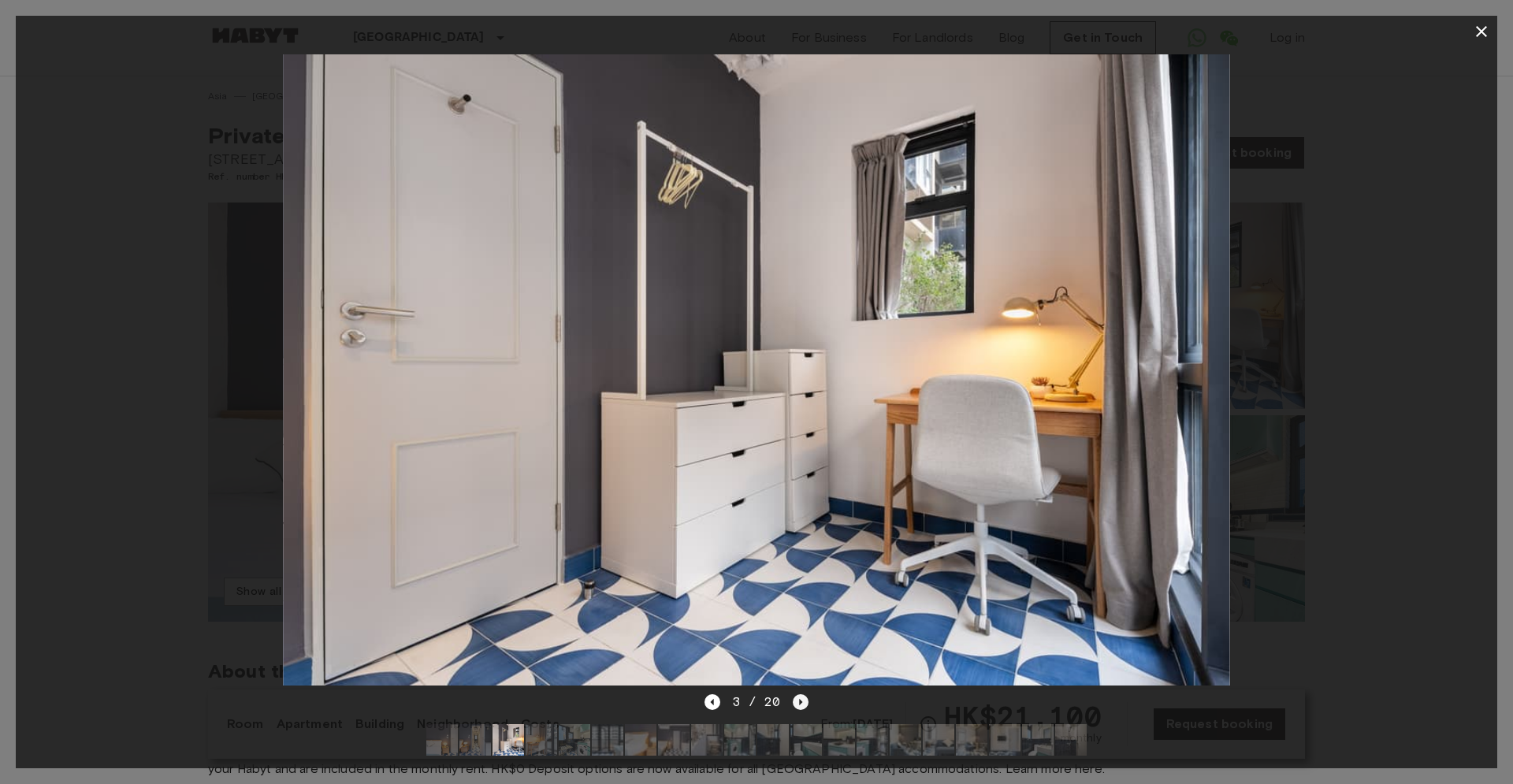
click at [802, 696] on icon "Next image" at bounding box center [800, 702] width 15 height 15
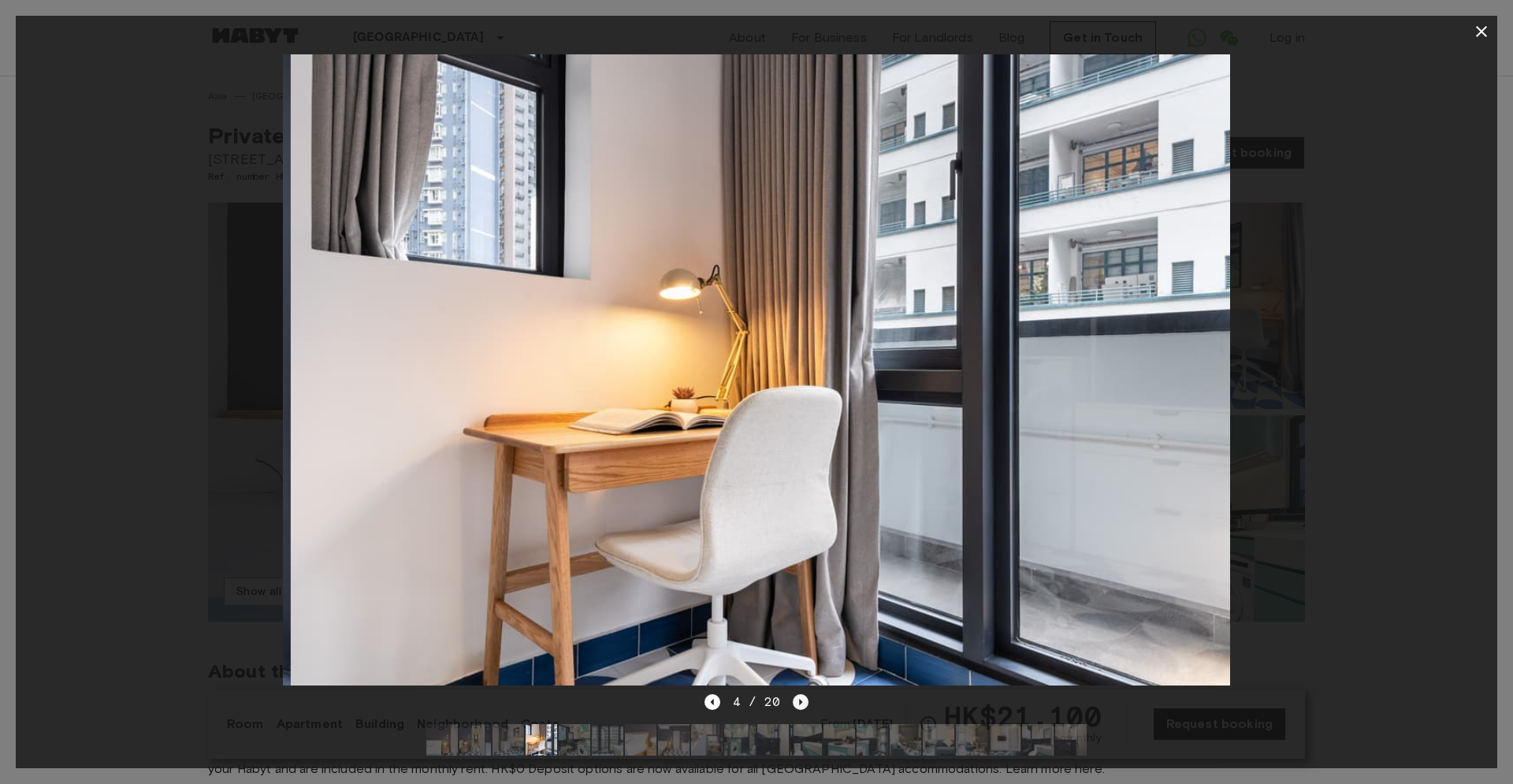
click at [802, 696] on icon "Next image" at bounding box center [800, 702] width 15 height 15
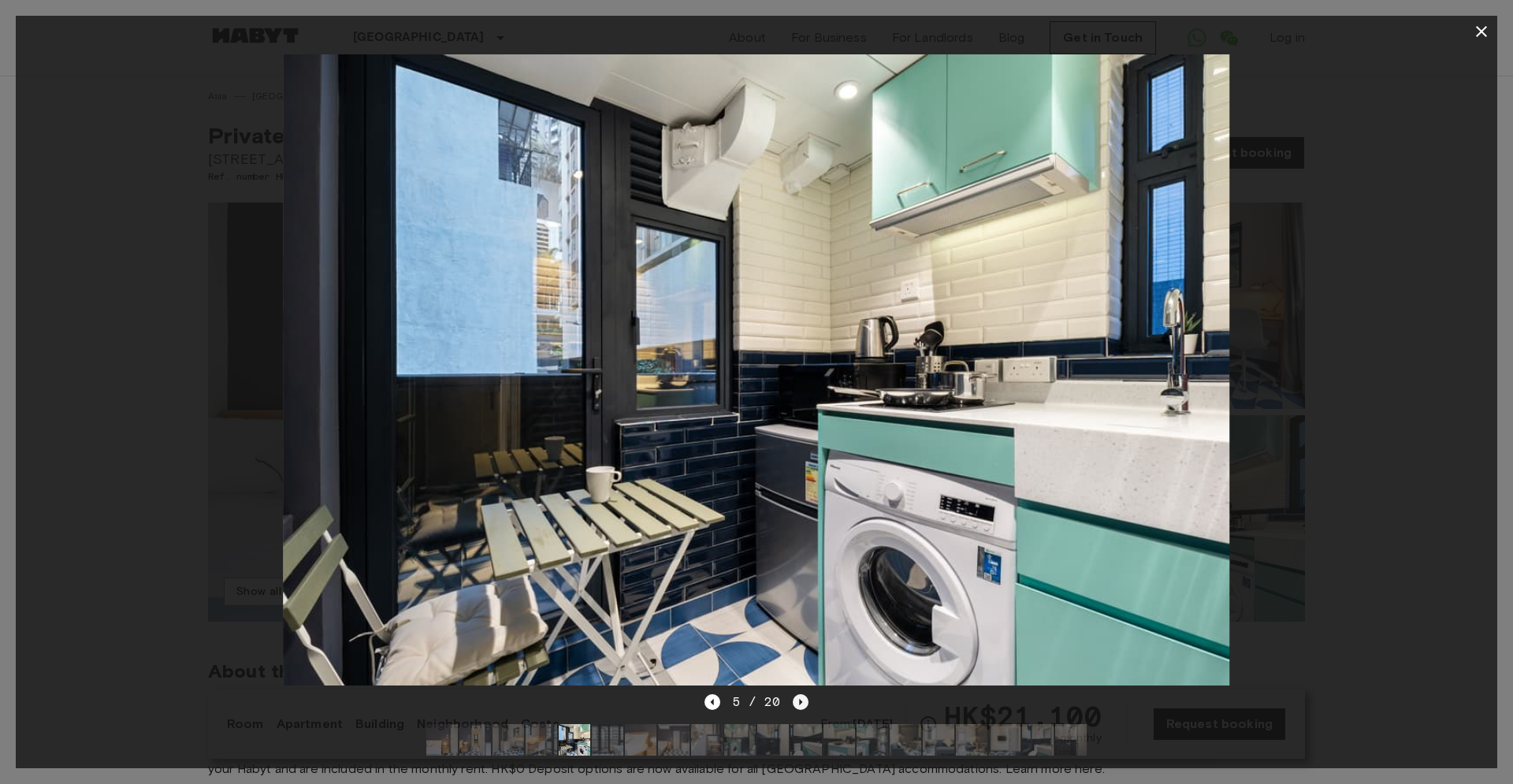
click at [802, 696] on icon "Next image" at bounding box center [800, 702] width 15 height 15
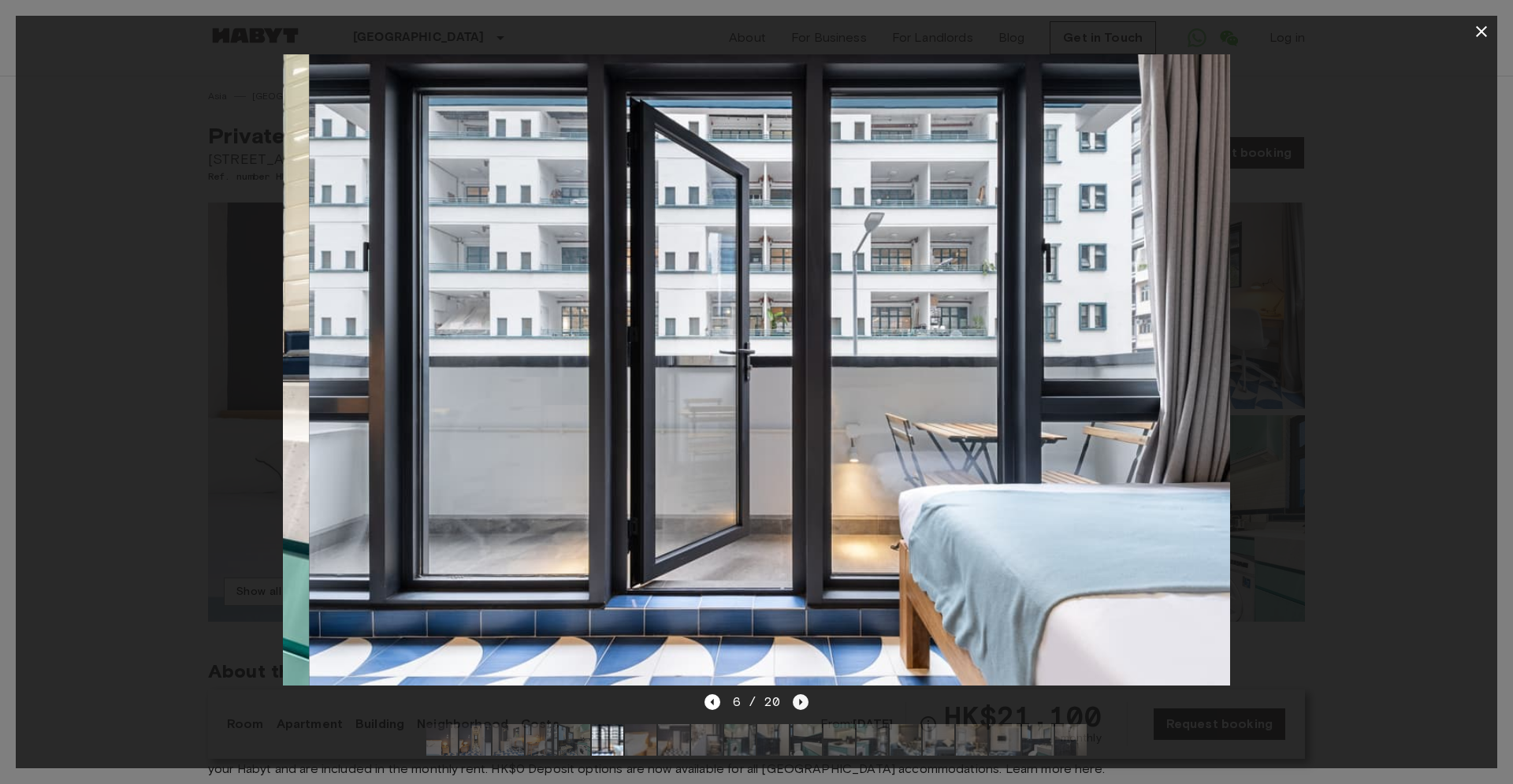
click at [802, 696] on icon "Next image" at bounding box center [800, 702] width 15 height 15
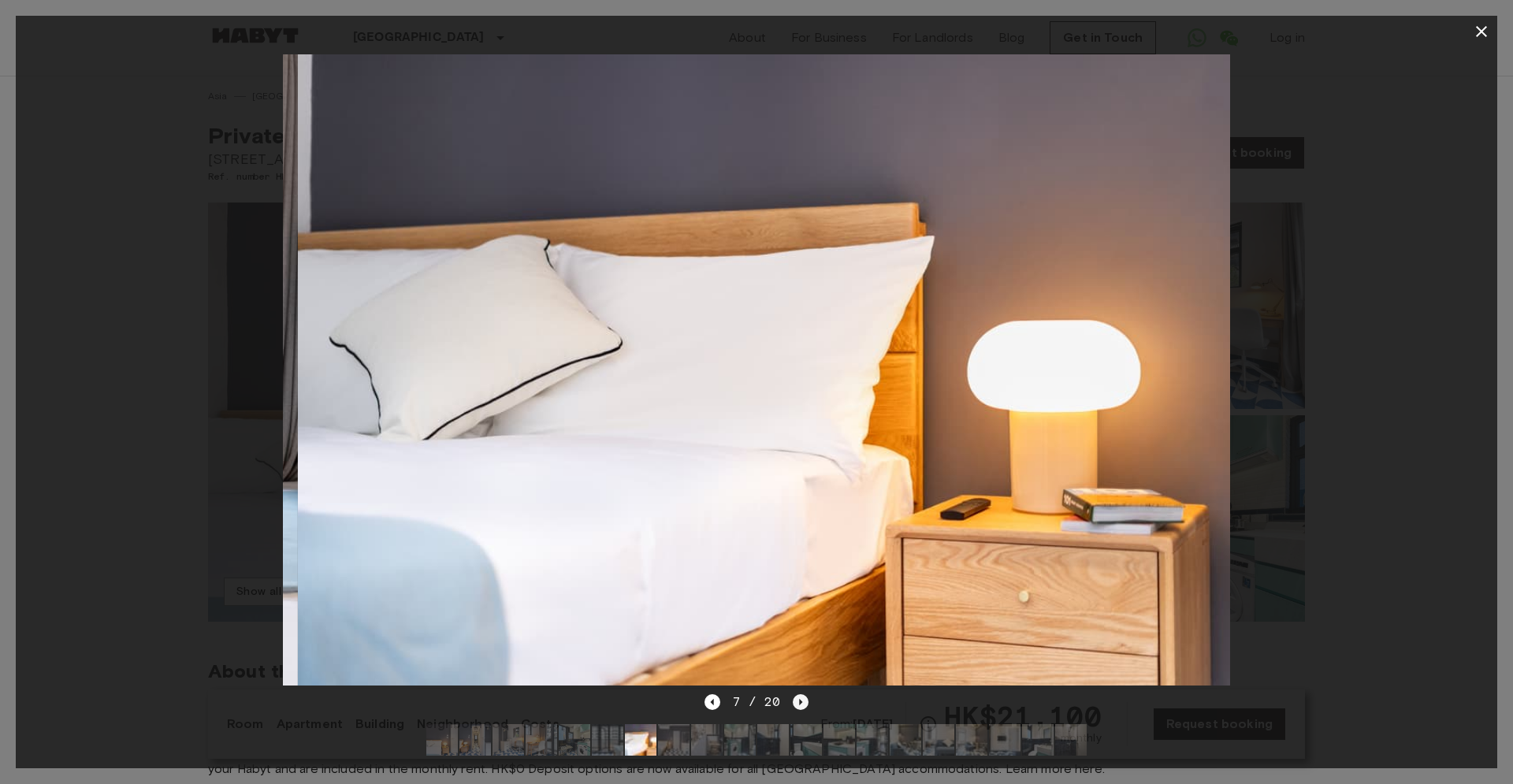
click at [802, 696] on icon "Next image" at bounding box center [800, 702] width 15 height 15
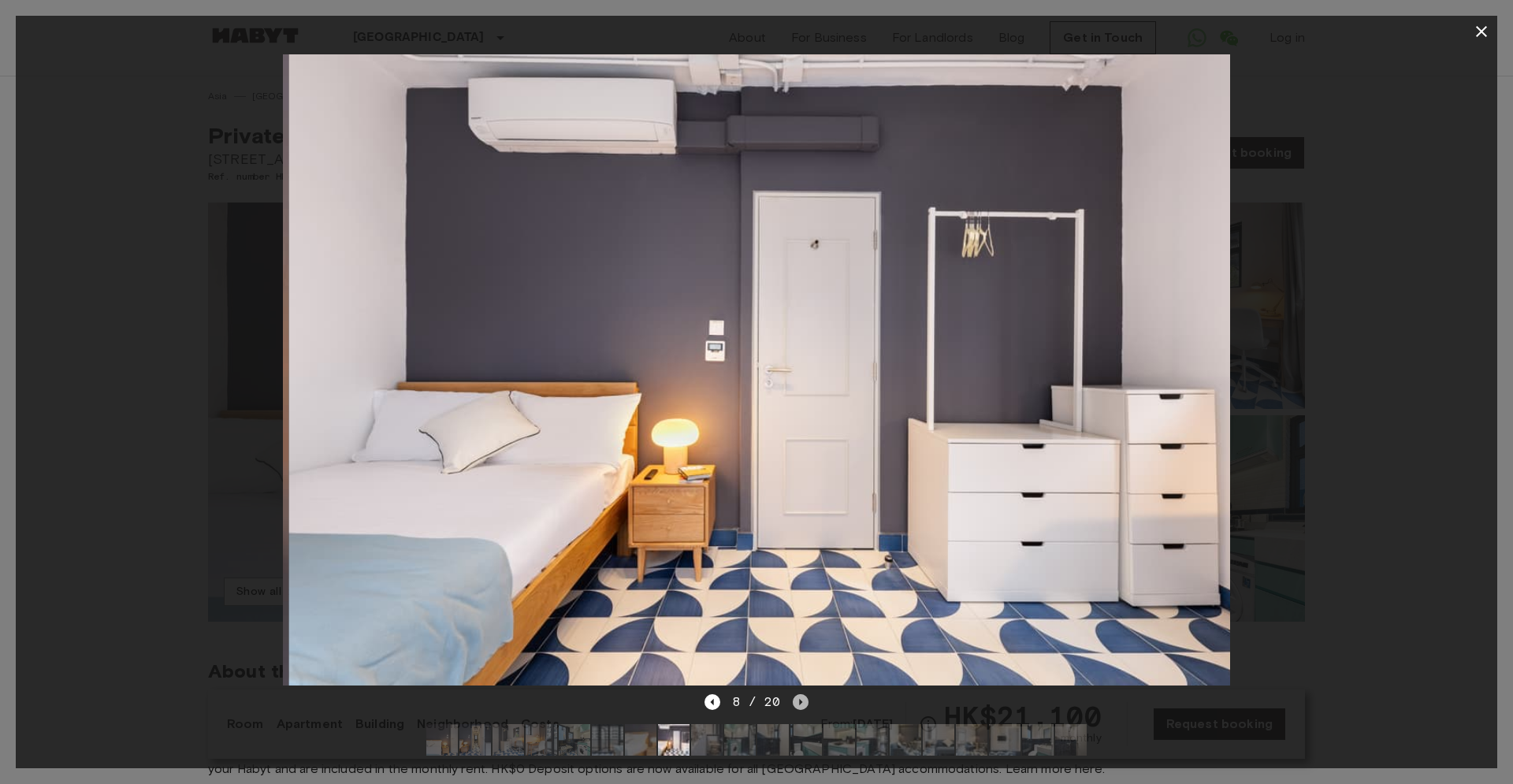
click at [802, 696] on icon "Next image" at bounding box center [800, 702] width 15 height 15
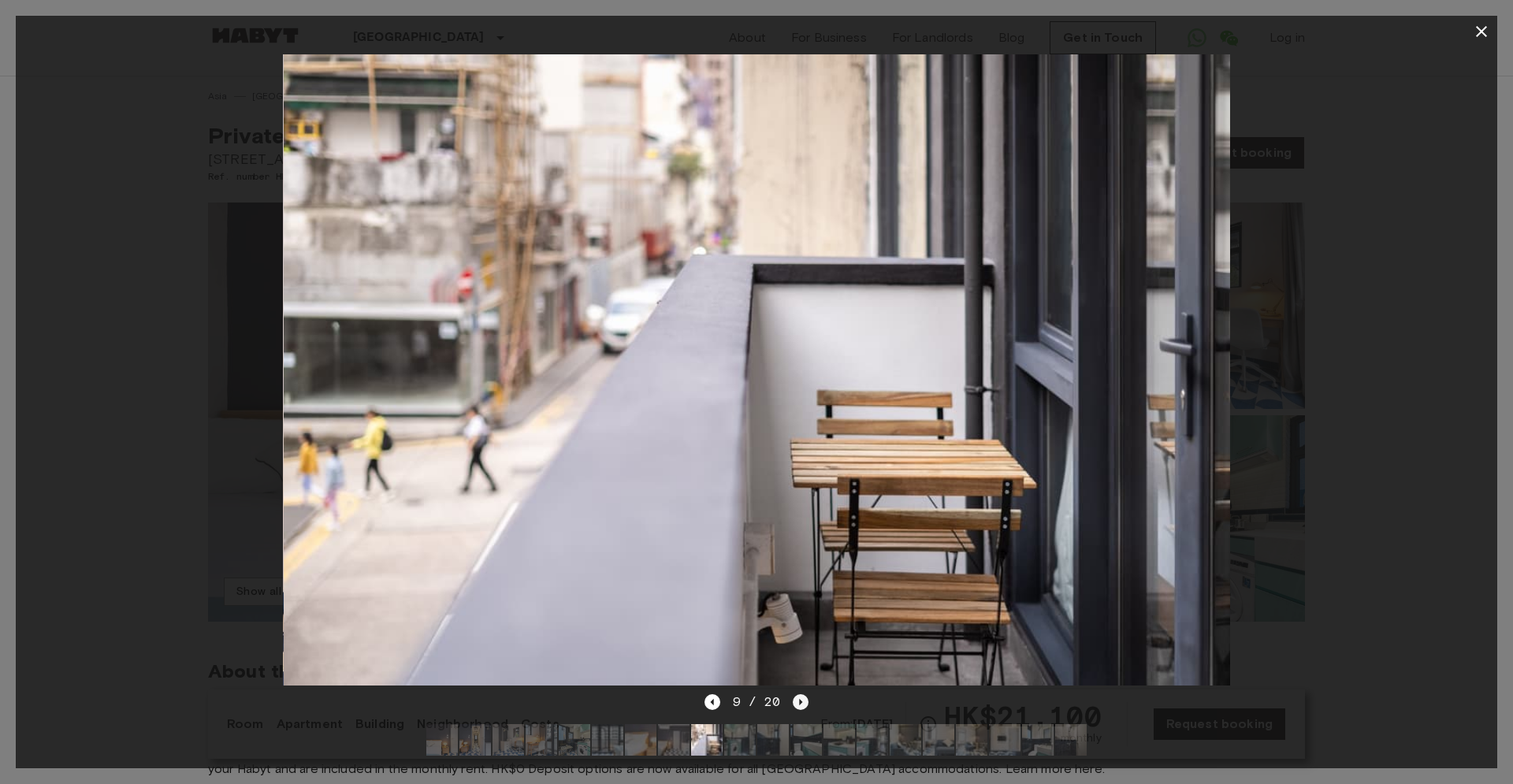
click at [802, 696] on icon "Next image" at bounding box center [800, 702] width 15 height 15
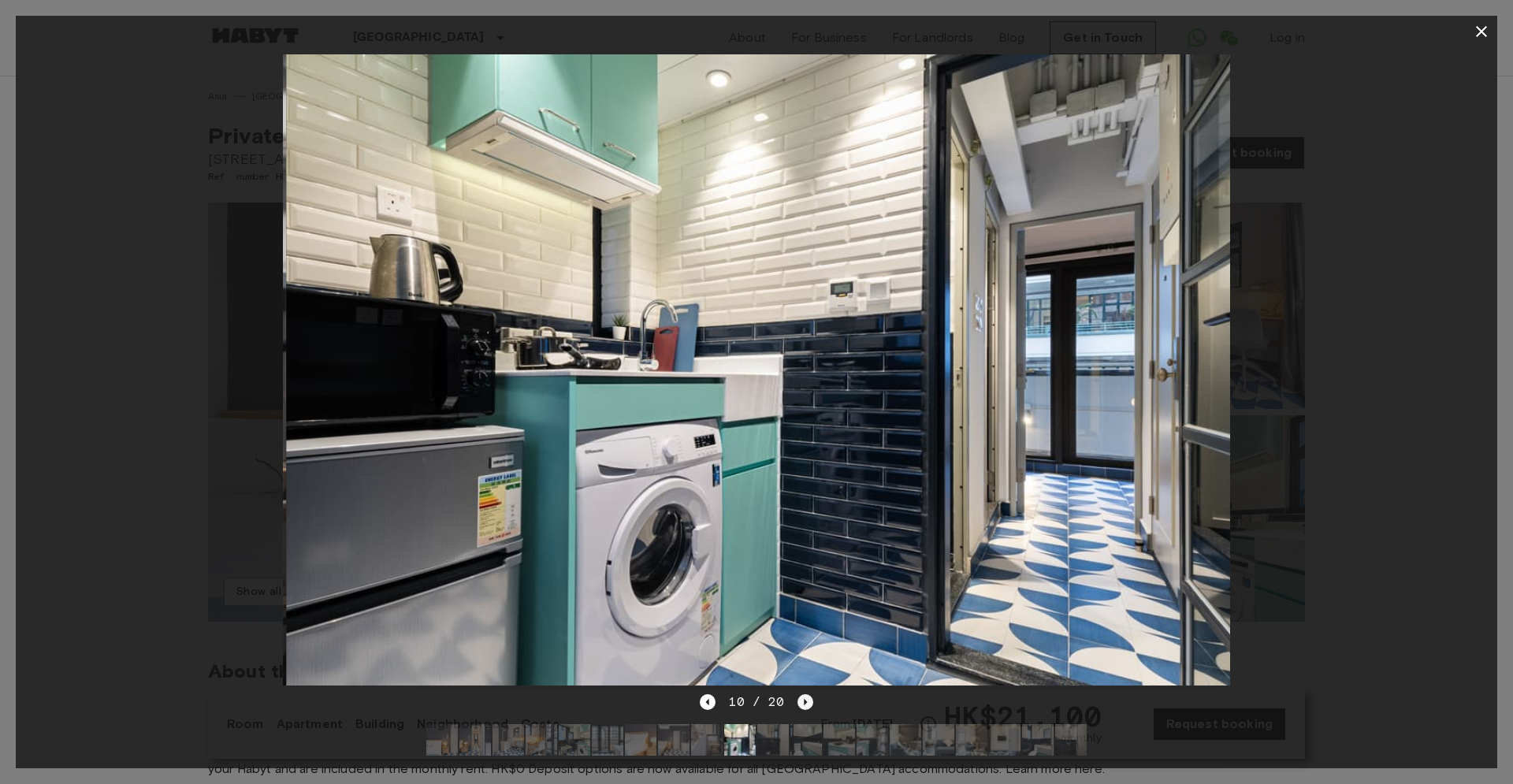
click at [802, 696] on icon "Next image" at bounding box center [805, 702] width 15 height 15
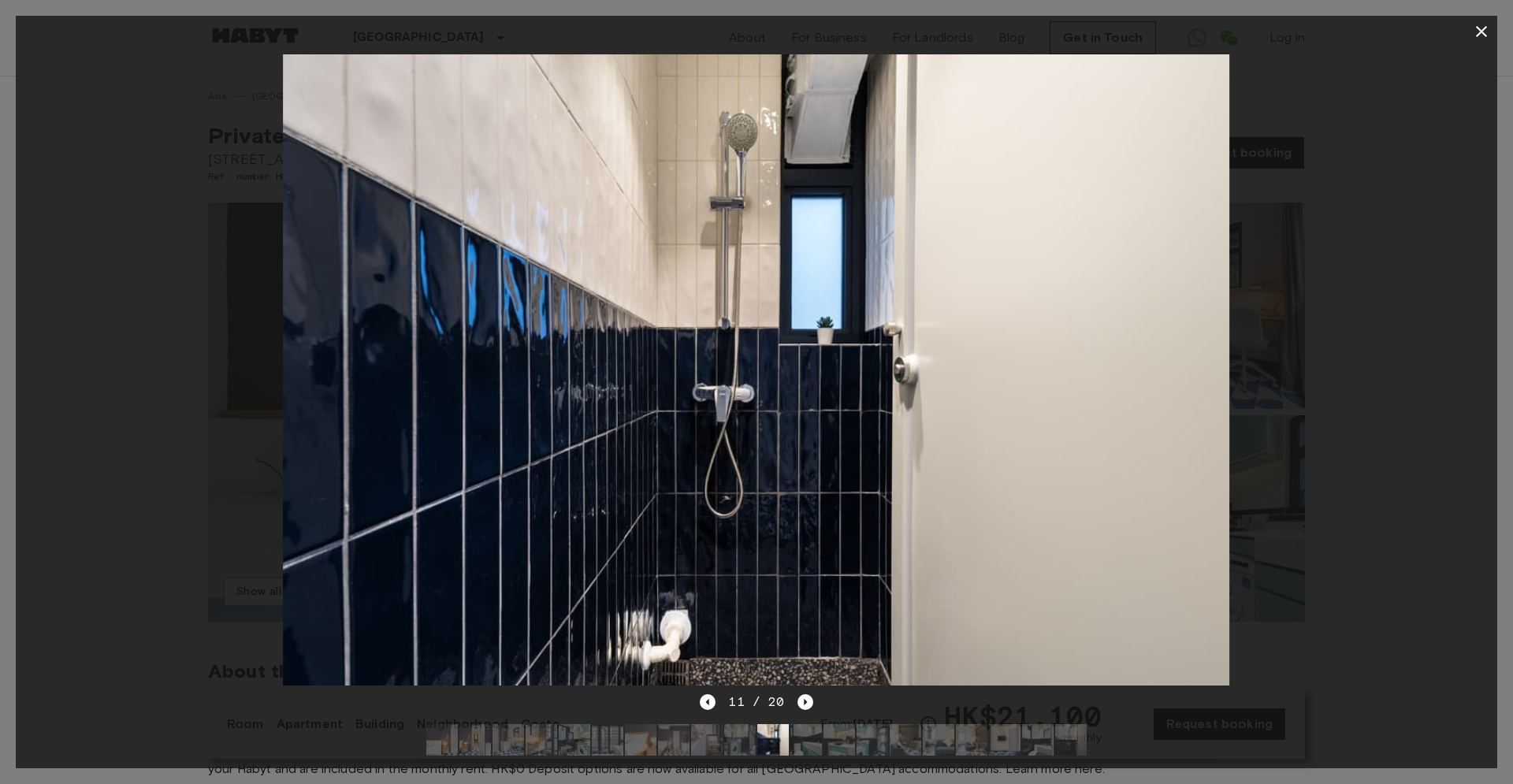
click at [1479, 33] on icon "button" at bounding box center [1480, 31] width 11 height 11
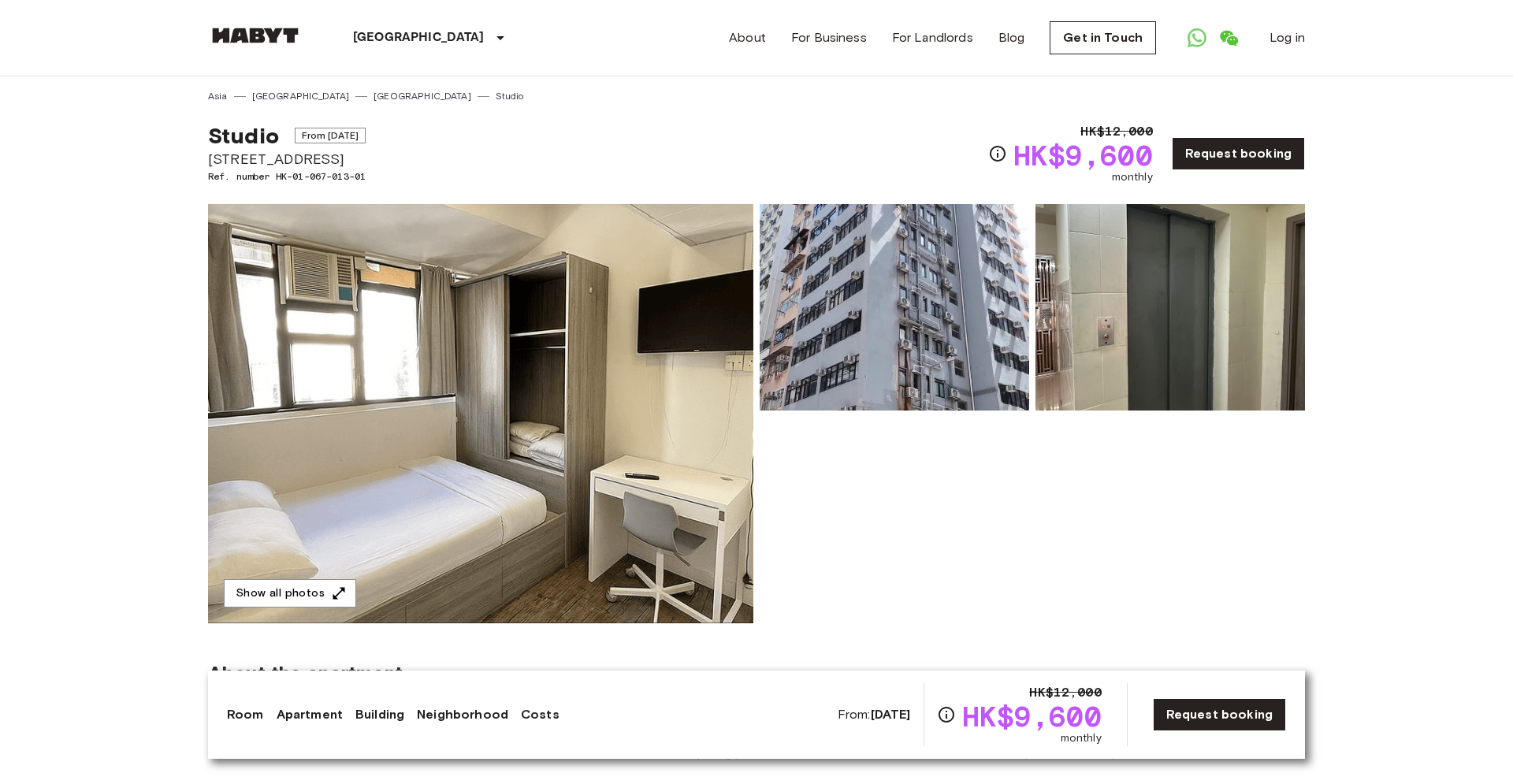
scroll to position [90, 0]
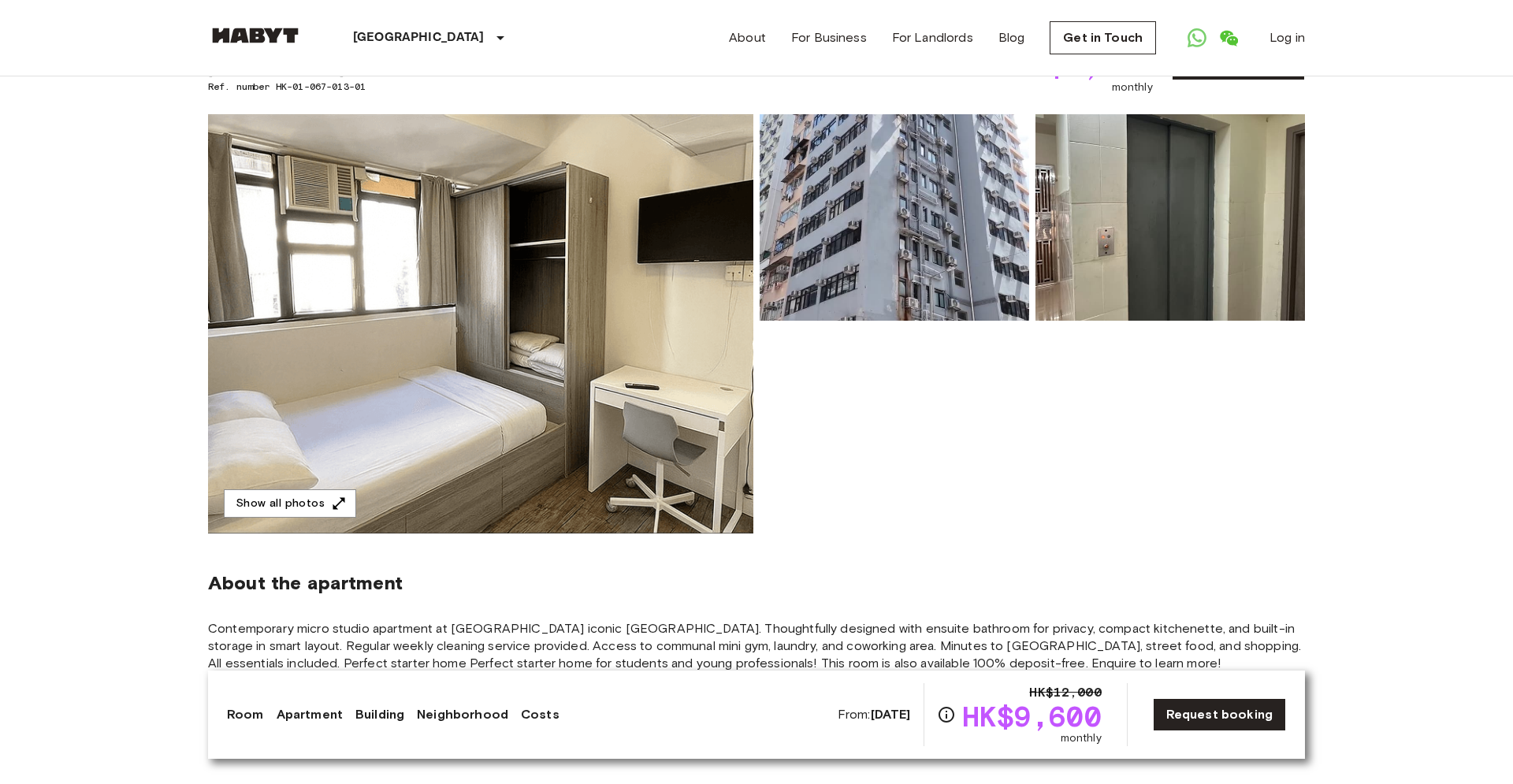
click at [931, 234] on img at bounding box center [894, 217] width 269 height 207
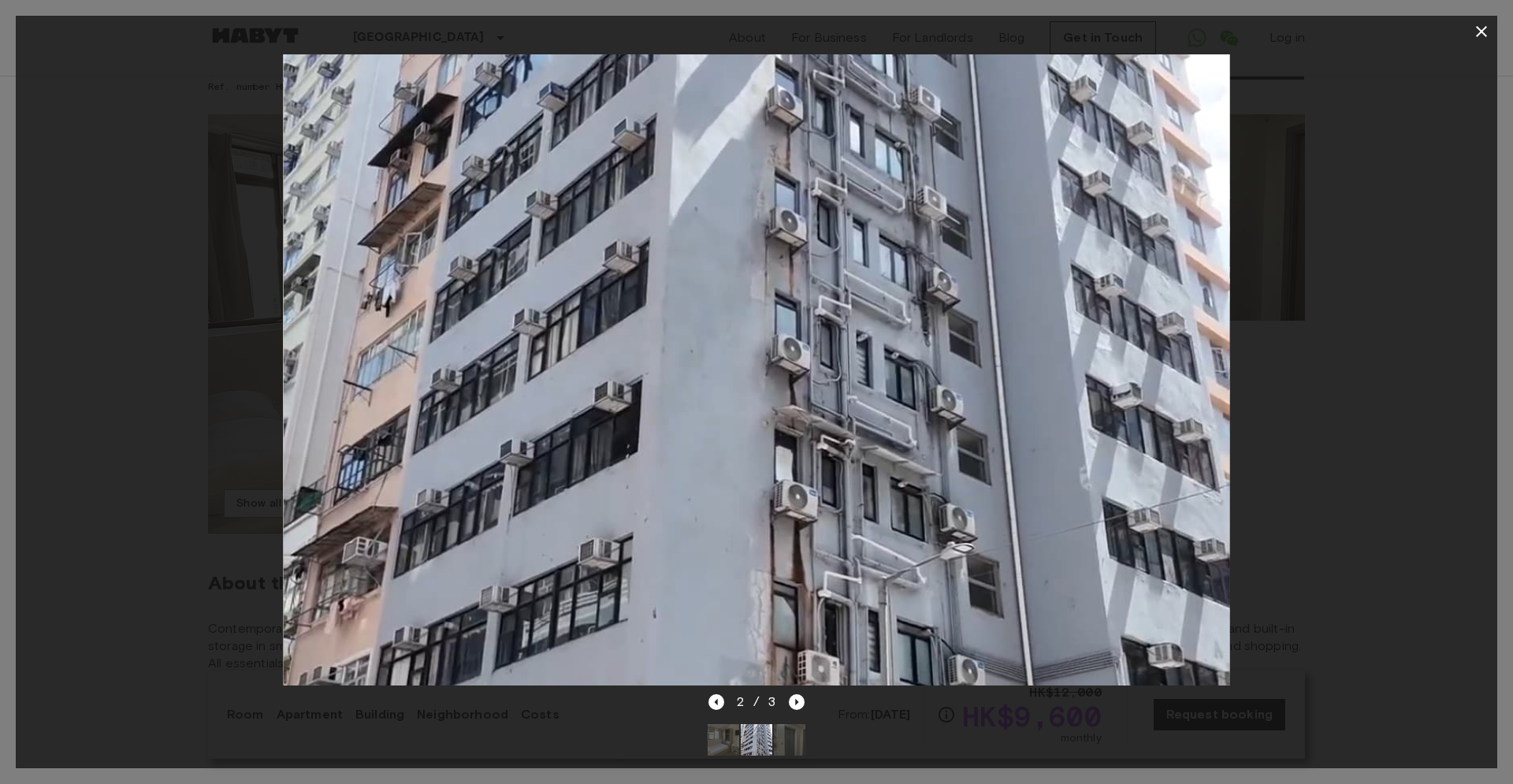
click at [788, 704] on div "2 / 3" at bounding box center [757, 702] width 97 height 19
click at [799, 706] on icon "Next image" at bounding box center [797, 702] width 15 height 15
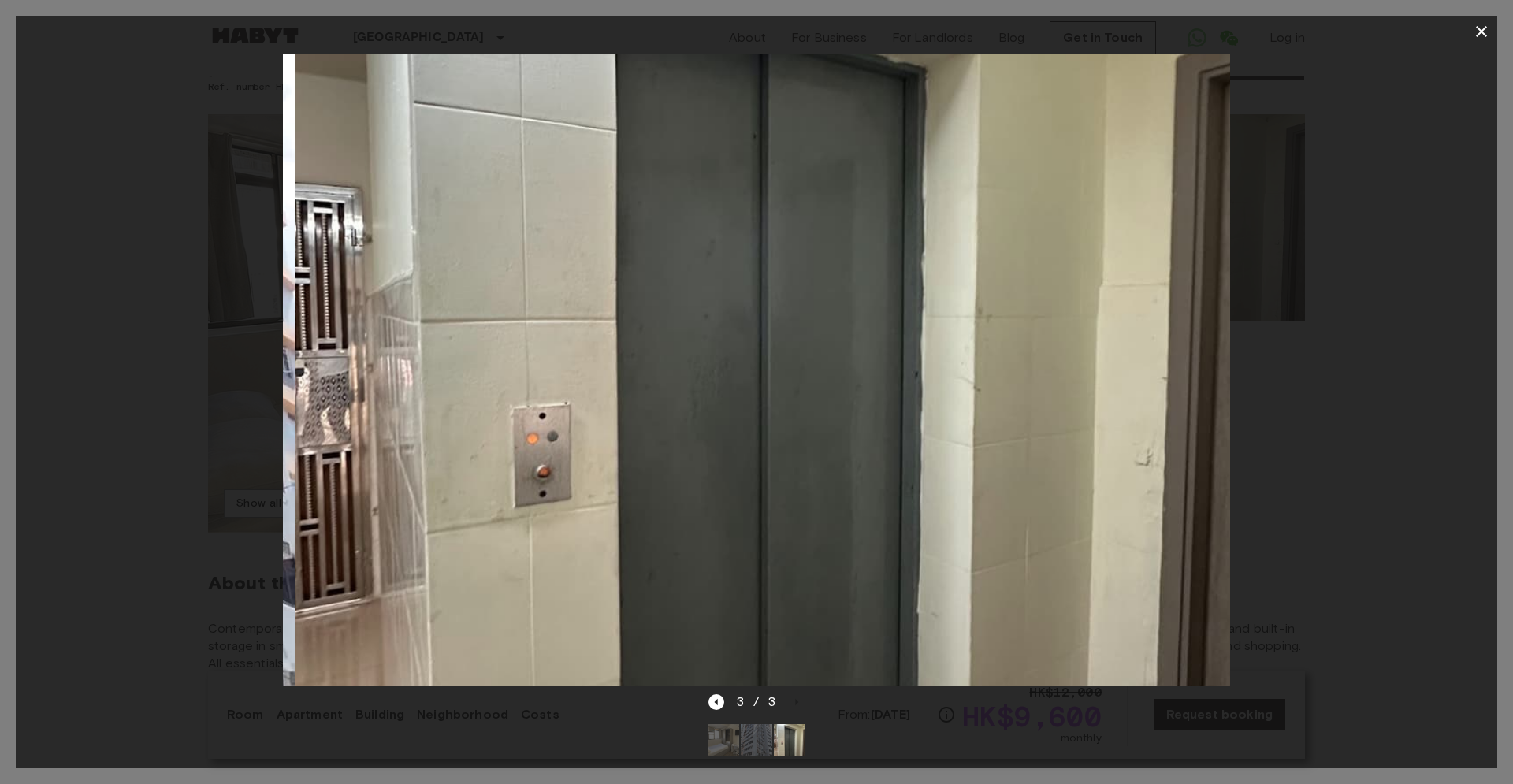
click at [1317, 405] on div at bounding box center [756, 370] width 1481 height 645
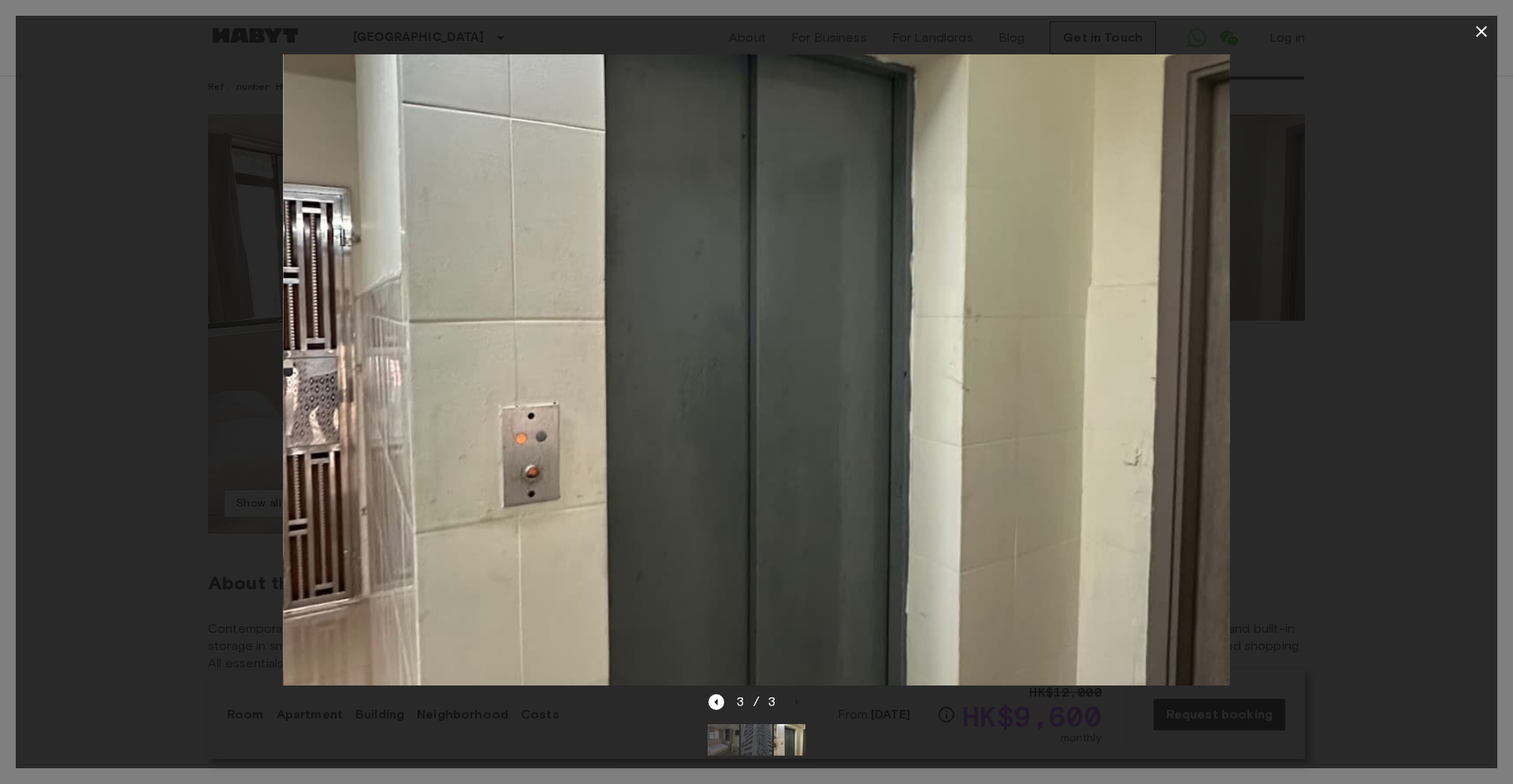
click at [164, 309] on div at bounding box center [756, 370] width 1481 height 645
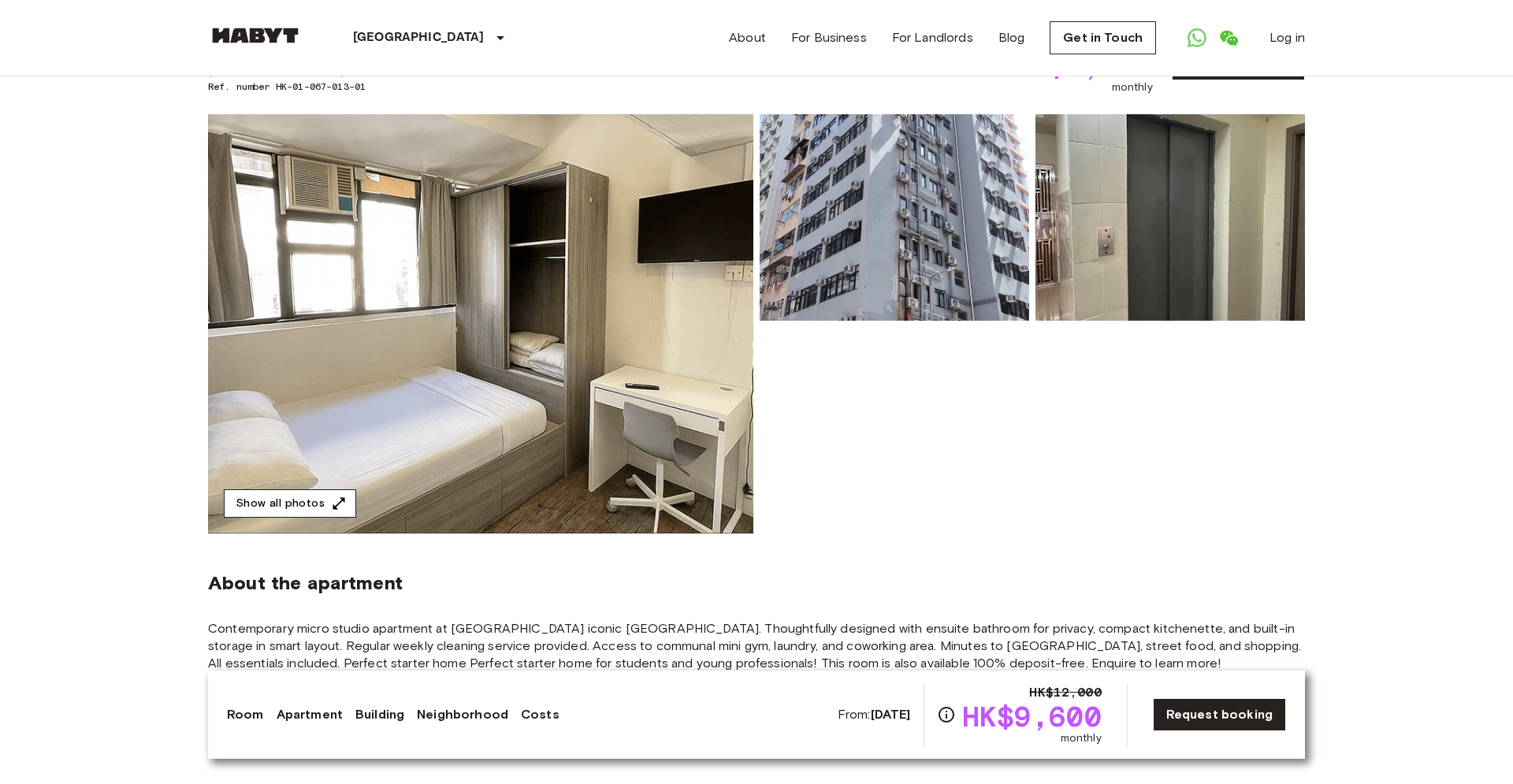
click at [312, 506] on button "Show all photos" at bounding box center [290, 504] width 132 height 29
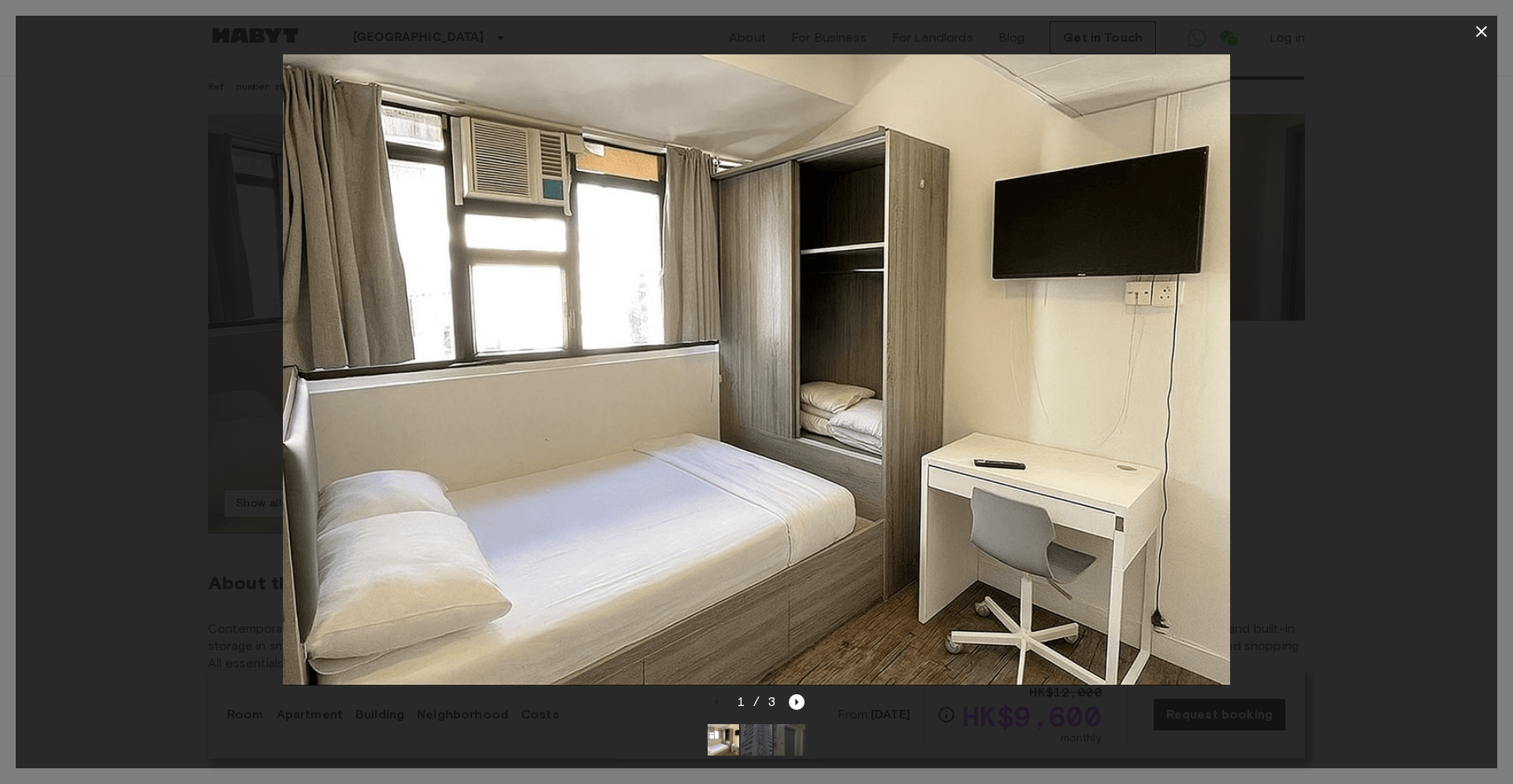
click at [1350, 443] on div at bounding box center [756, 370] width 1481 height 645
click at [1376, 246] on div at bounding box center [756, 370] width 1481 height 645
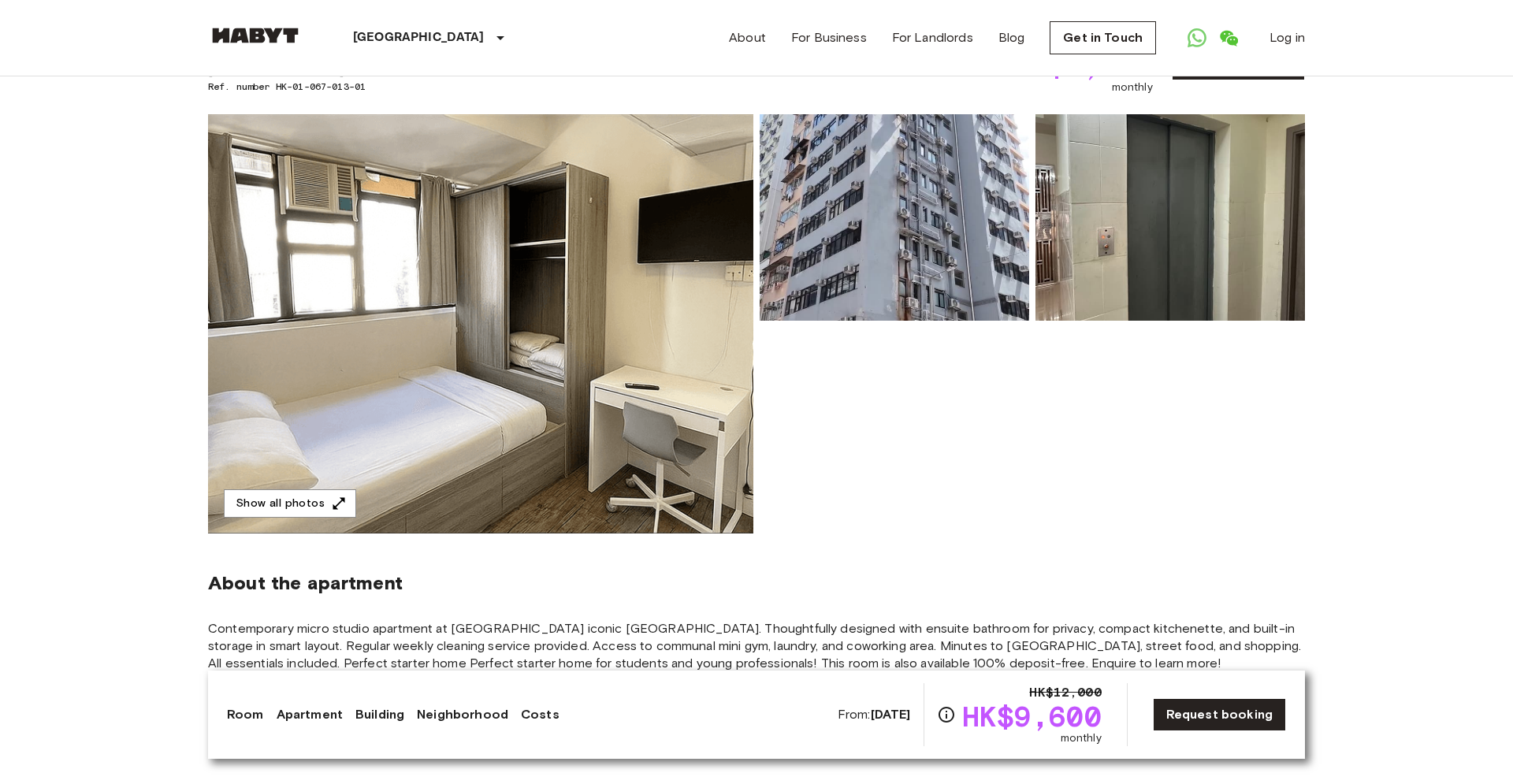
scroll to position [449, 0]
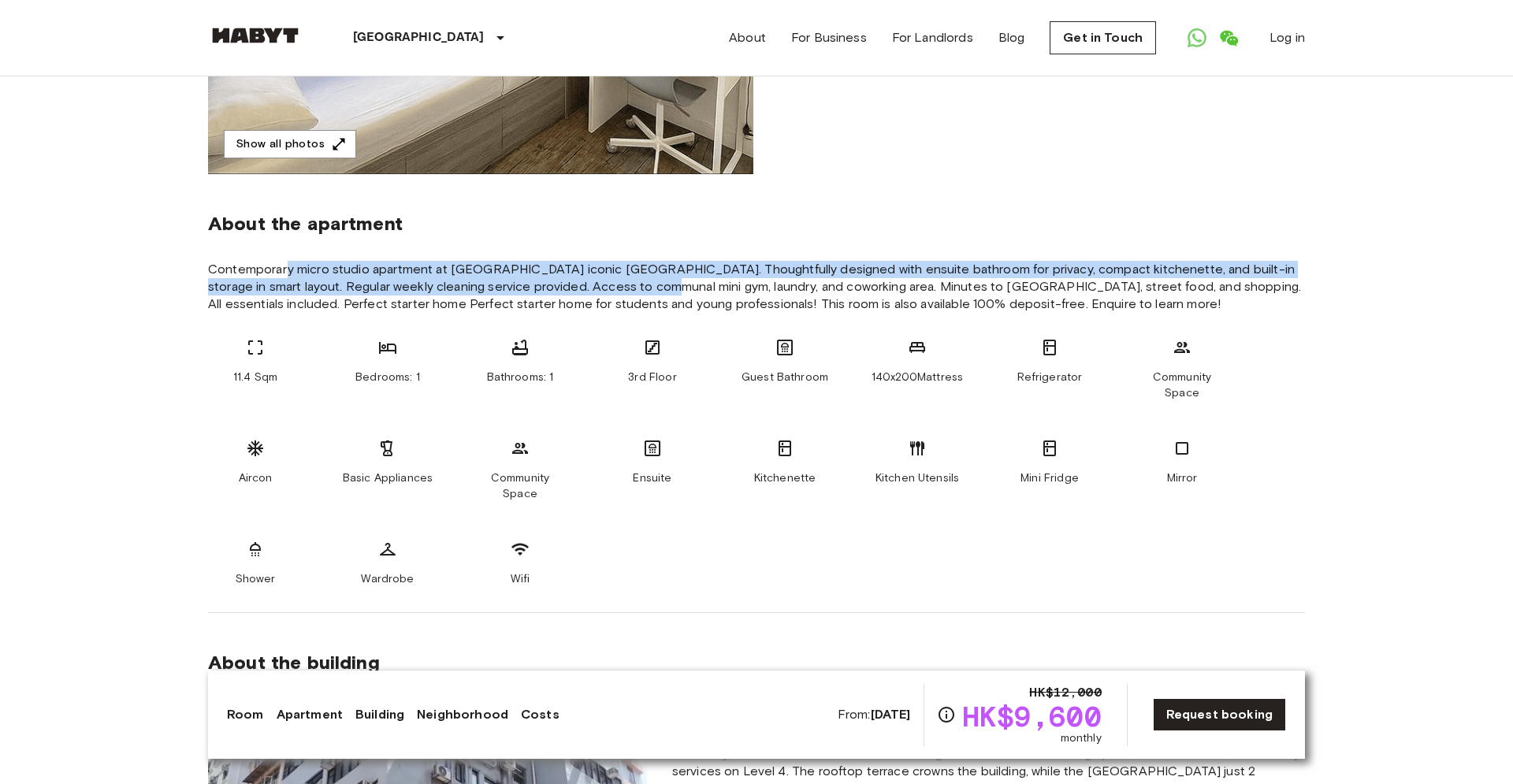
drag, startPoint x: 289, startPoint y: 277, endPoint x: 635, endPoint y: 287, distance: 346.1
click at [628, 288] on span "Contemporary micro studio apartment at Kowloons iconic Temple Street. Thoughtfu…" at bounding box center [756, 287] width 1097 height 52
click at [667, 274] on span "Contemporary micro studio apartment at Kowloons iconic Temple Street. Thoughtfu…" at bounding box center [756, 287] width 1097 height 52
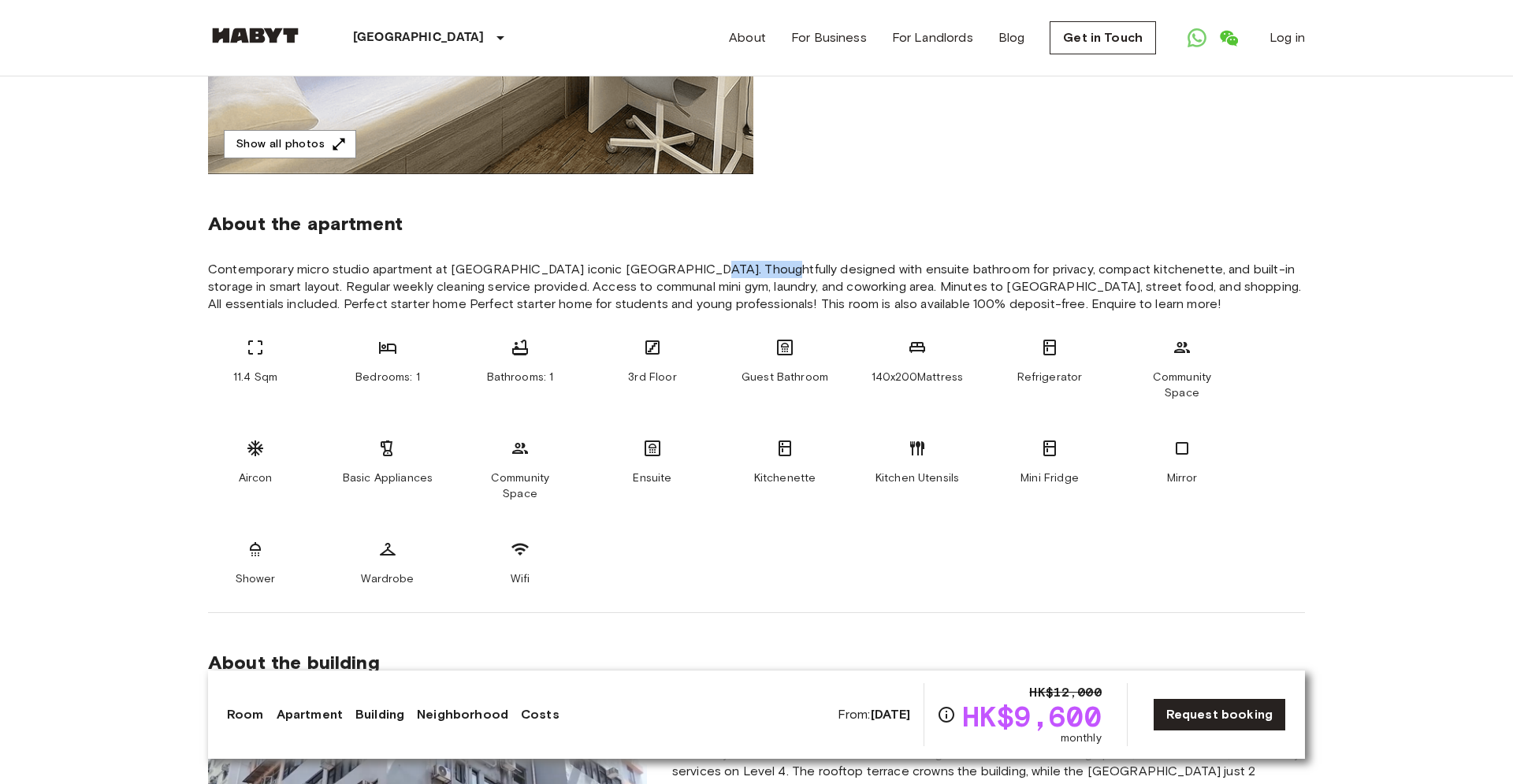
drag, startPoint x: 682, startPoint y: 271, endPoint x: 757, endPoint y: 280, distance: 75.5
click at [735, 273] on span "Contemporary micro studio apartment at Kowloons iconic Temple Street. Thoughtfu…" at bounding box center [756, 287] width 1097 height 52
click at [803, 298] on span "Contemporary micro studio apartment at Kowloons iconic Temple Street. Thoughtfu…" at bounding box center [756, 287] width 1097 height 52
click at [723, 387] on div "11.4 Sqm Bedrooms: 1 Bathrooms: 1 3rd Floor Guest Bathroom 140x200Mattress Refr…" at bounding box center [756, 462] width 1097 height 249
drag, startPoint x: 871, startPoint y: 386, endPoint x: 963, endPoint y: 387, distance: 92.0
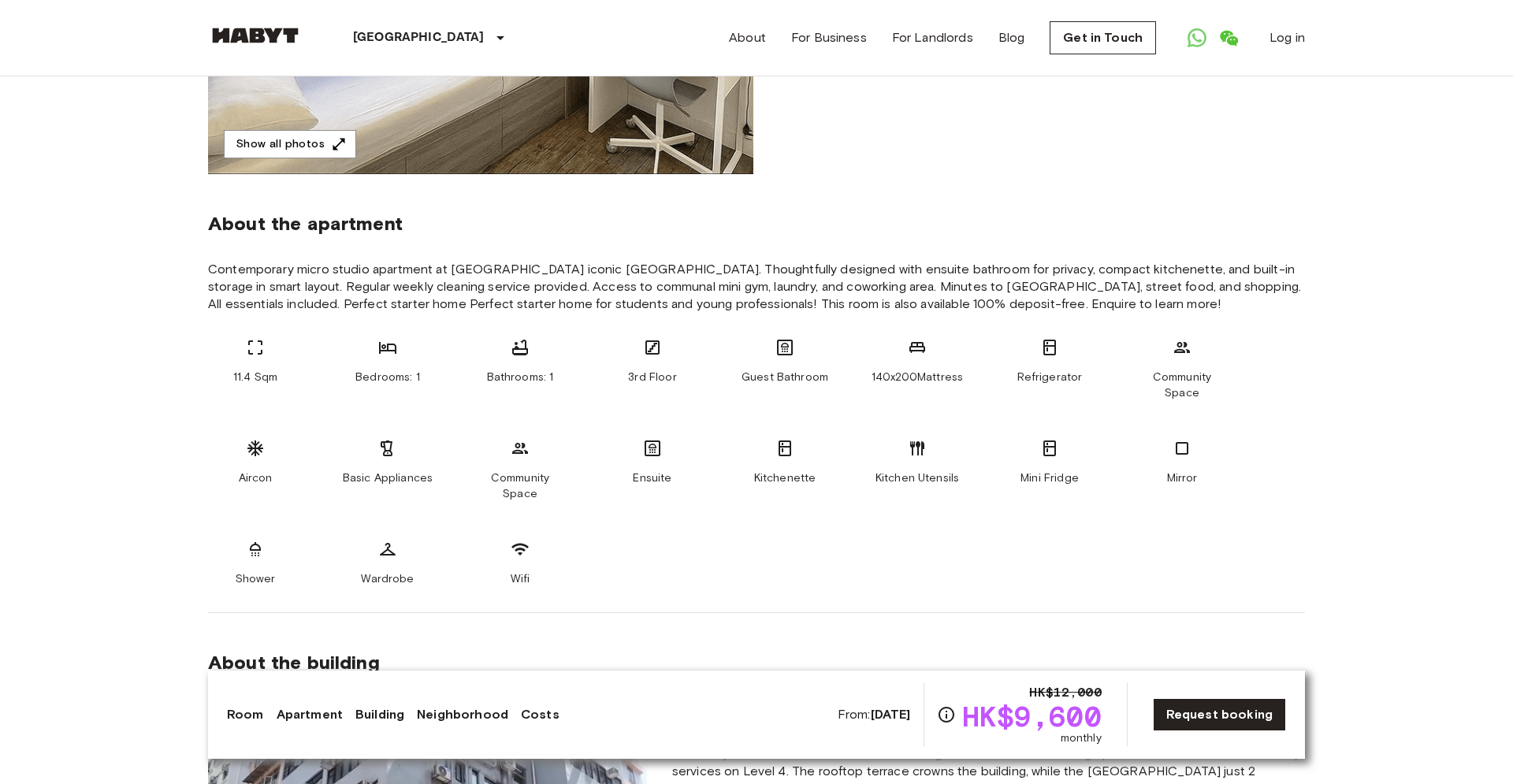
click at [963, 387] on div "11.4 Sqm Bedrooms: 1 Bathrooms: 1 3rd Floor Guest Bathroom 140x200Mattress Refr…" at bounding box center [756, 462] width 1097 height 249
drag, startPoint x: 1048, startPoint y: 390, endPoint x: 1091, endPoint y: 392, distance: 43.0
click at [1091, 392] on div "11.4 Sqm Bedrooms: 1 Bathrooms: 1 3rd Floor Guest Bathroom 140x200Mattress Refr…" at bounding box center [756, 462] width 1097 height 249
drag, startPoint x: 336, startPoint y: 468, endPoint x: 679, endPoint y: 471, distance: 343.0
click at [467, 465] on div "11.4 Sqm Bedrooms: 1 Bathrooms: 1 3rd Floor Guest Bathroom 140x200Mattress Refr…" at bounding box center [756, 462] width 1097 height 249
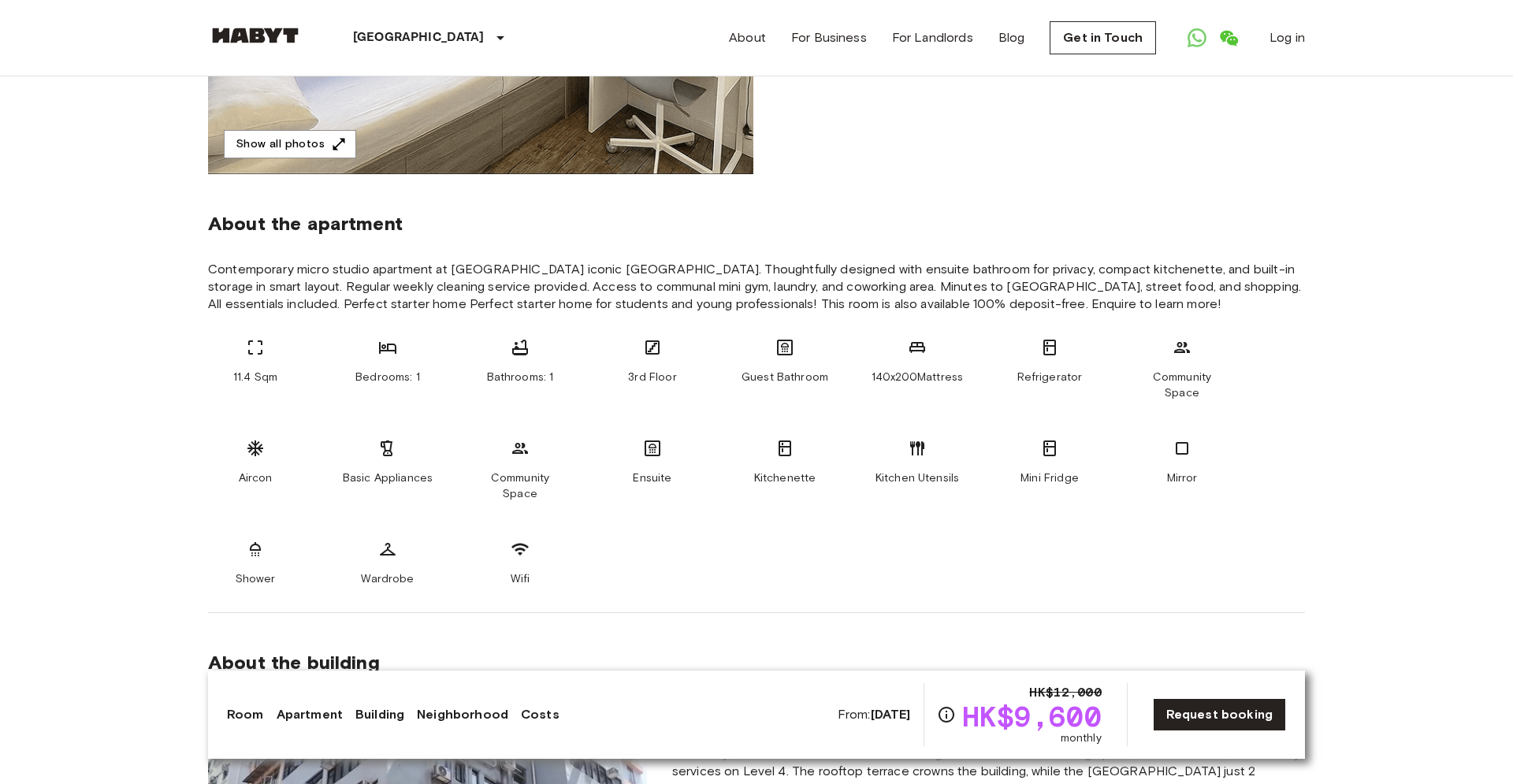
click at [696, 468] on div "Ensuite" at bounding box center [653, 469] width 95 height 63
drag, startPoint x: 627, startPoint y: 459, endPoint x: 930, endPoint y: 470, distance: 303.2
click at [771, 472] on div "11.4 Sqm Bedrooms: 1 Bathrooms: 1 3rd Floor Guest Bathroom 140x200Mattress Refr…" at bounding box center [756, 462] width 1097 height 249
click at [947, 470] on span "Kitchen Utensils" at bounding box center [917, 478] width 83 height 15
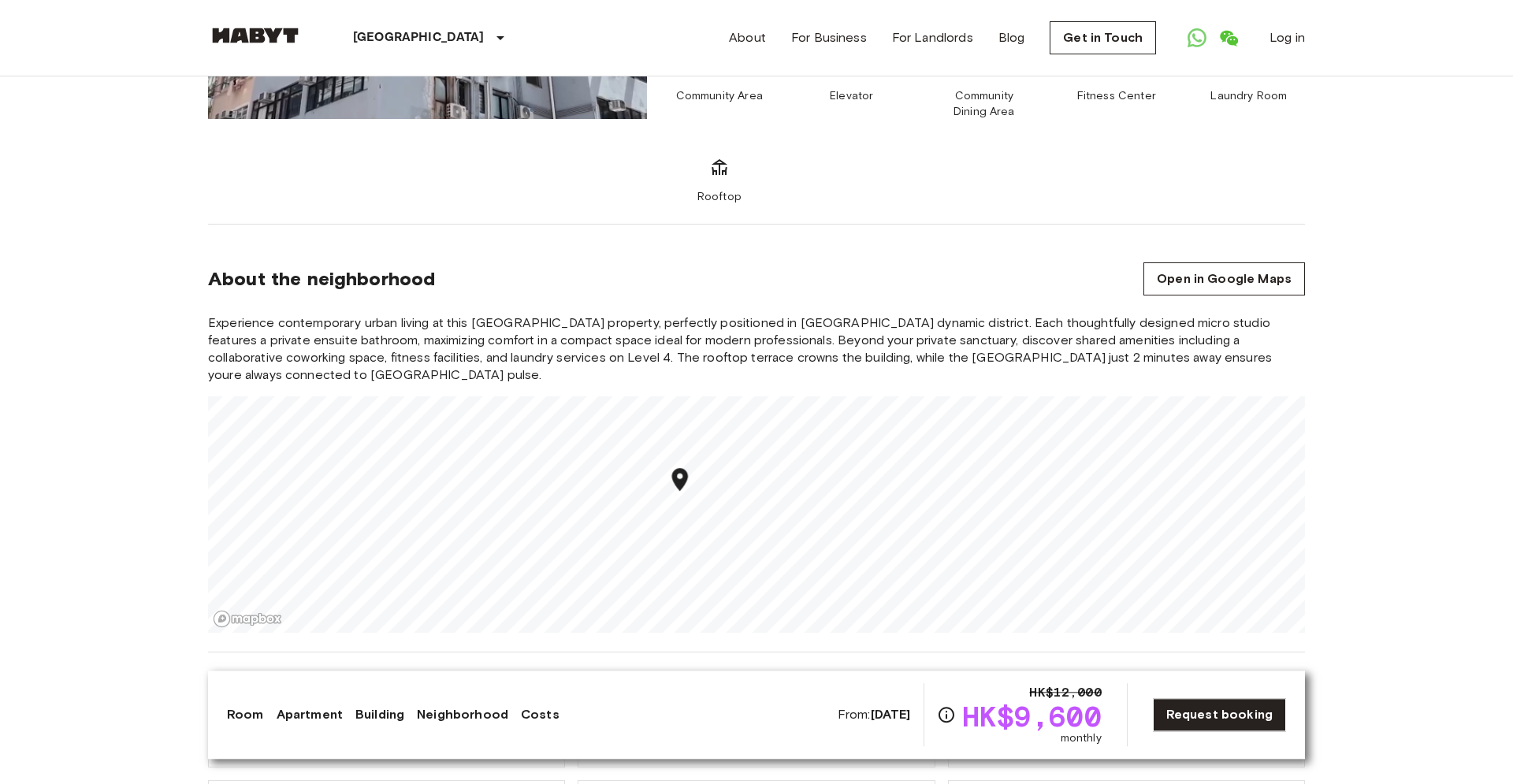
scroll to position [1347, 0]
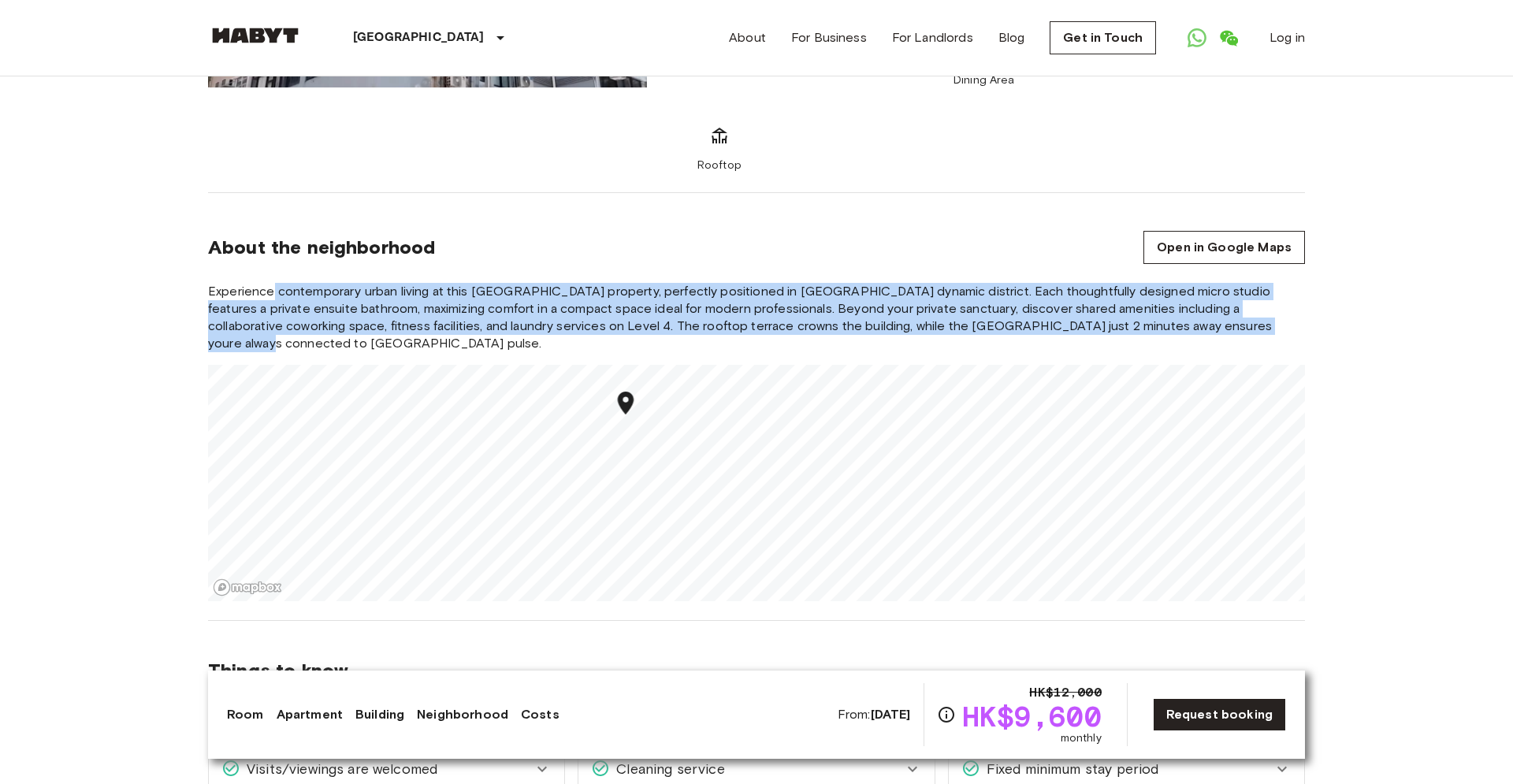
drag, startPoint x: 270, startPoint y: 267, endPoint x: 1191, endPoint y: 293, distance: 921.4
click at [1208, 289] on span "Experience contemporary urban living at this Temple Street property, perfectly …" at bounding box center [756, 318] width 1097 height 70
click at [336, 298] on span "Experience contemporary urban living at this Temple Street property, perfectly …" at bounding box center [756, 318] width 1097 height 70
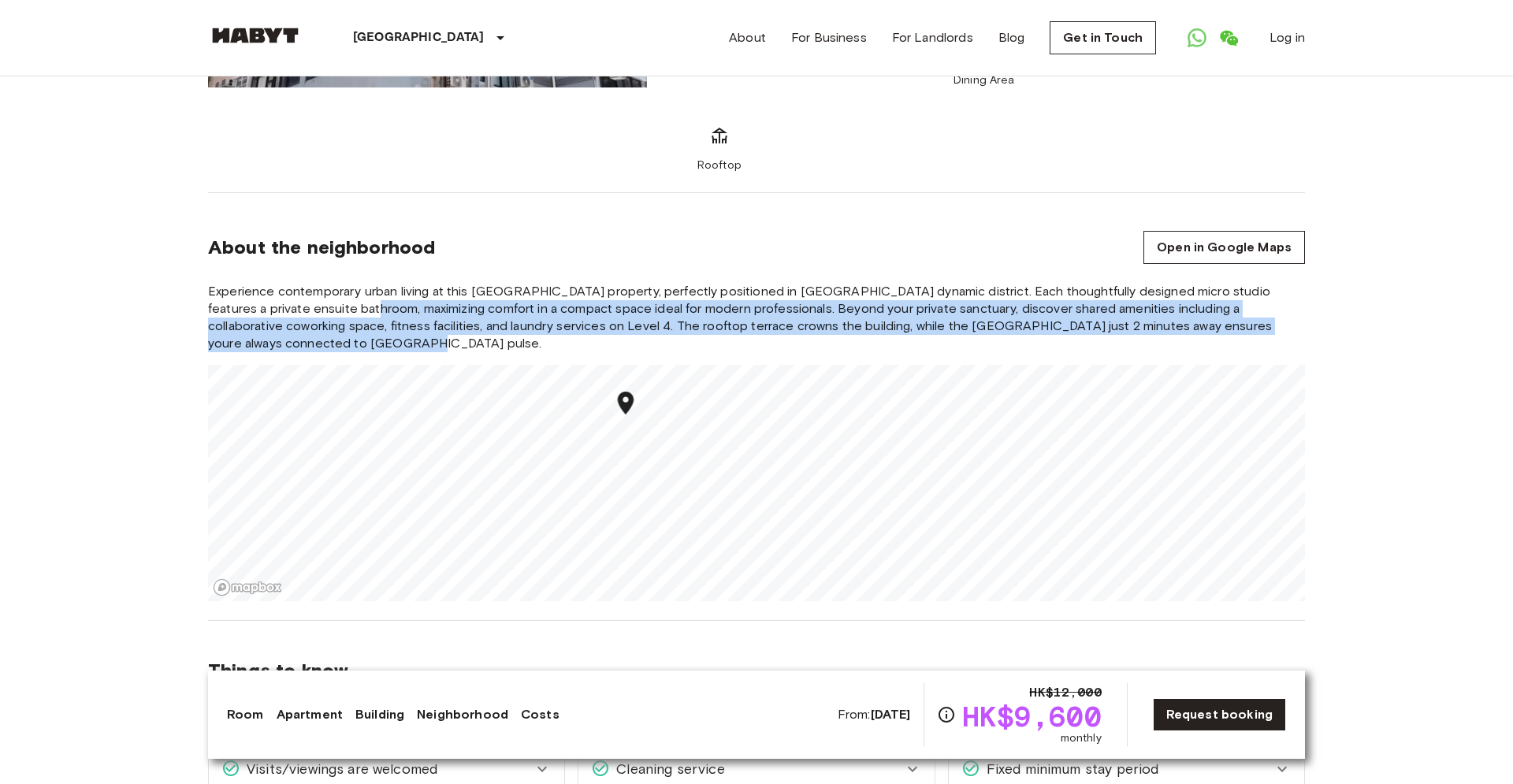
drag, startPoint x: 311, startPoint y: 279, endPoint x: 504, endPoint y: 306, distance: 194.9
click at [504, 306] on span "Experience contemporary urban living at this Temple Street property, perfectly …" at bounding box center [756, 318] width 1097 height 70
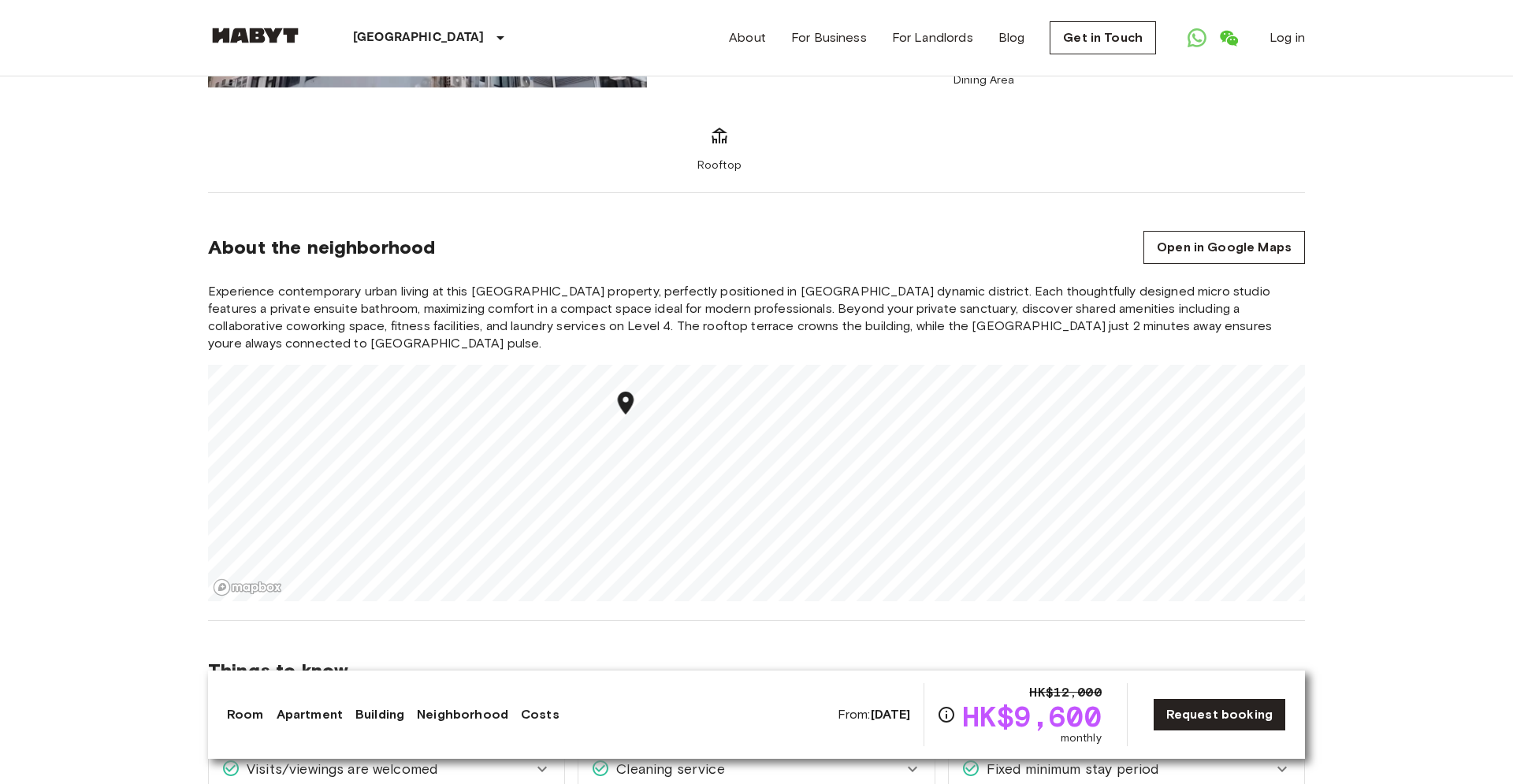
click at [539, 308] on span "Experience contemporary urban living at this Temple Street property, perfectly …" at bounding box center [756, 318] width 1097 height 70
click at [534, 303] on span "Experience contemporary urban living at this Temple Street property, perfectly …" at bounding box center [756, 318] width 1097 height 70
click at [555, 300] on span "Experience contemporary urban living at this Temple Street property, perfectly …" at bounding box center [756, 318] width 1097 height 70
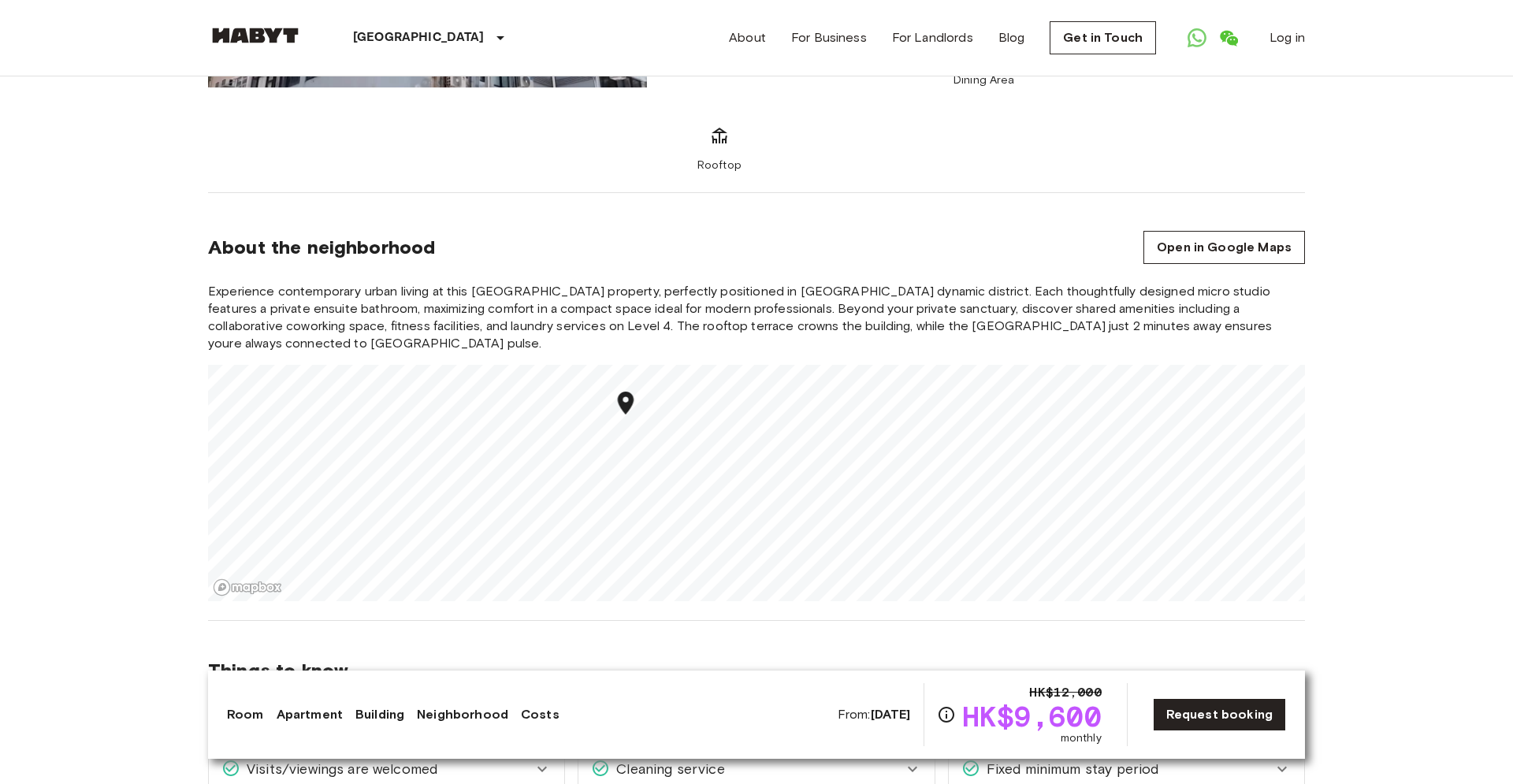
click at [680, 300] on span "Experience contemporary urban living at this Temple Street property, perfectly …" at bounding box center [756, 318] width 1097 height 70
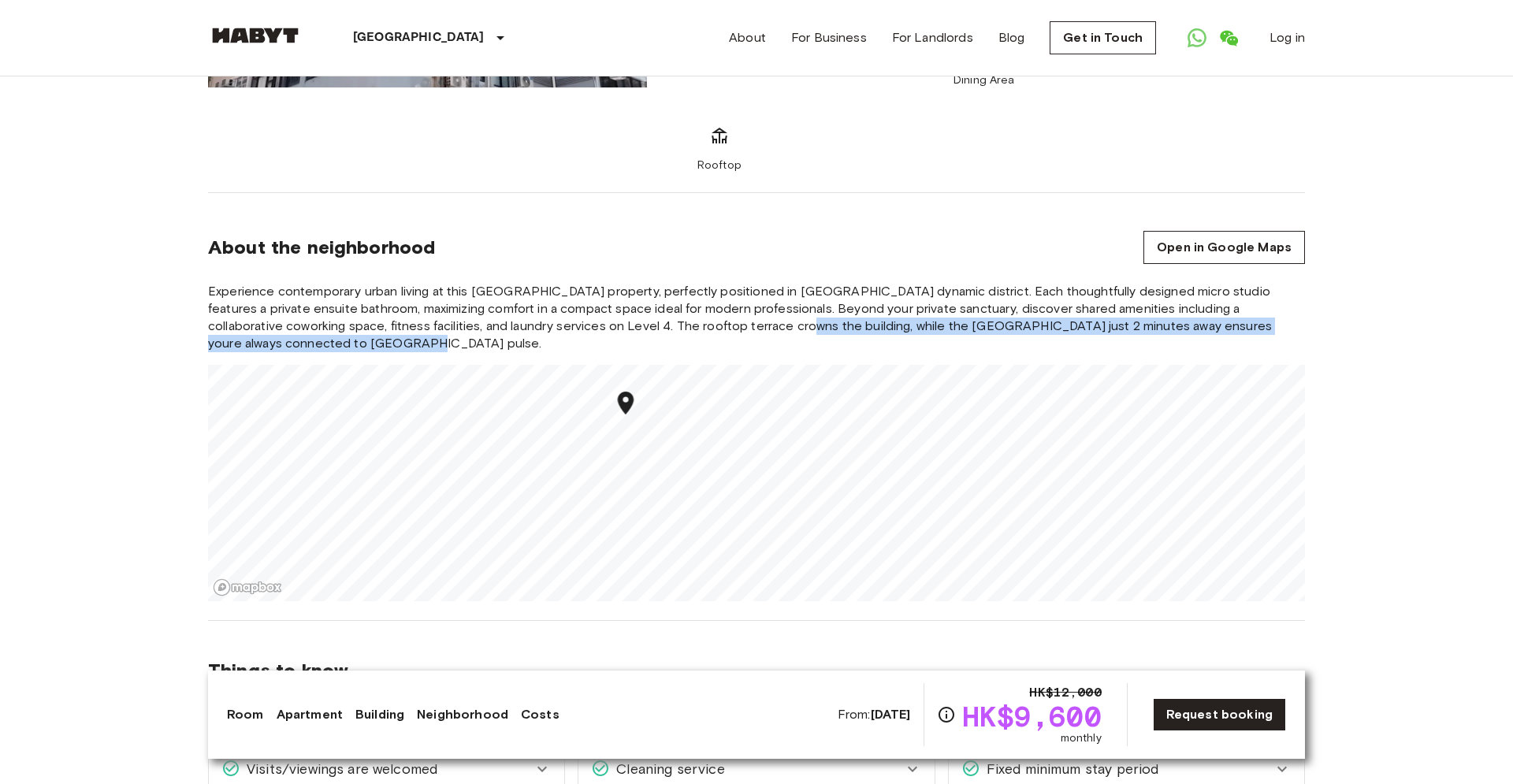
drag, startPoint x: 704, startPoint y: 301, endPoint x: 870, endPoint y: 305, distance: 166.0
click at [870, 305] on span "Experience contemporary urban living at this Temple Street property, perfectly …" at bounding box center [756, 318] width 1097 height 70
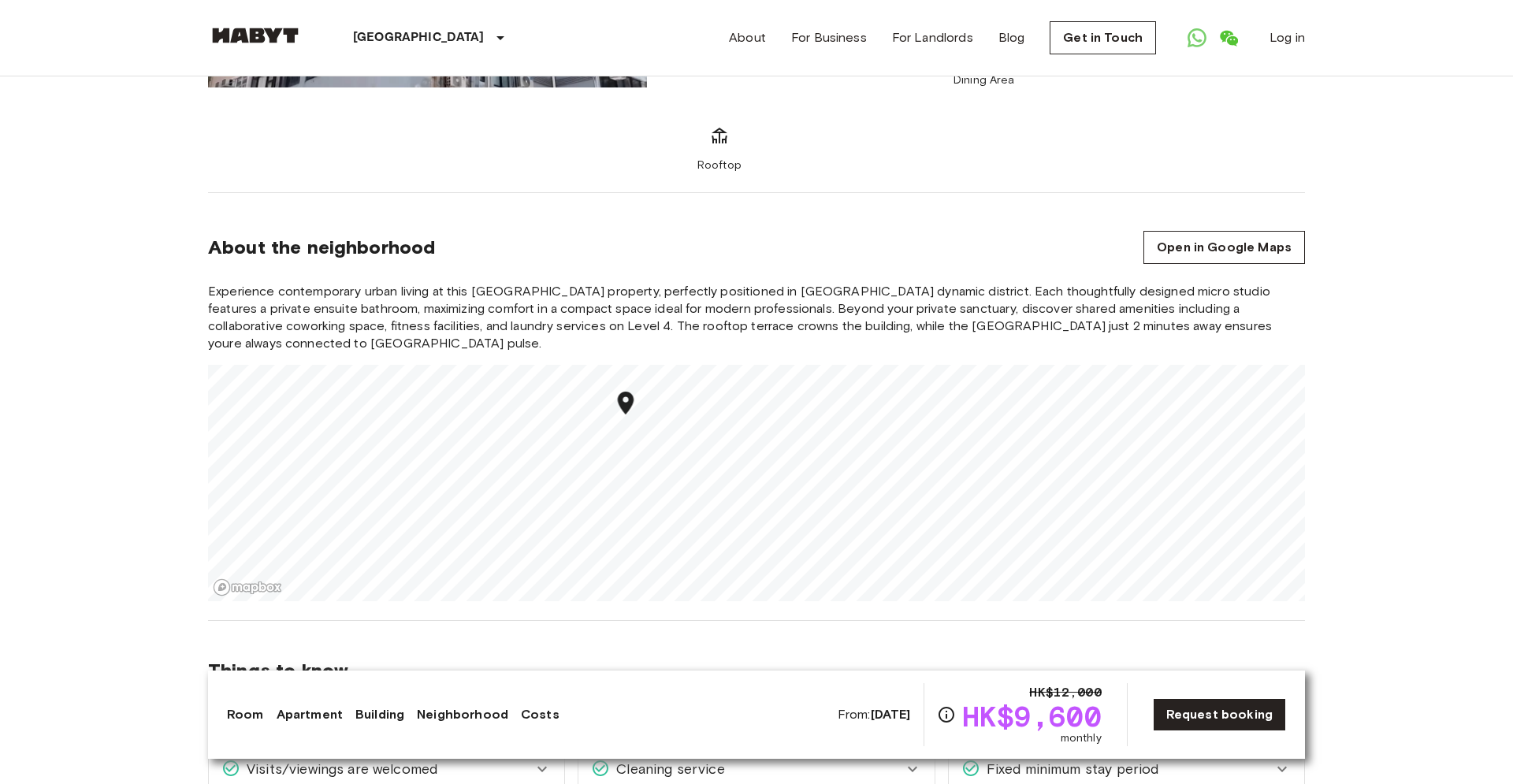
click at [954, 304] on span "Experience contemporary urban living at this Temple Street property, perfectly …" at bounding box center [756, 318] width 1097 height 70
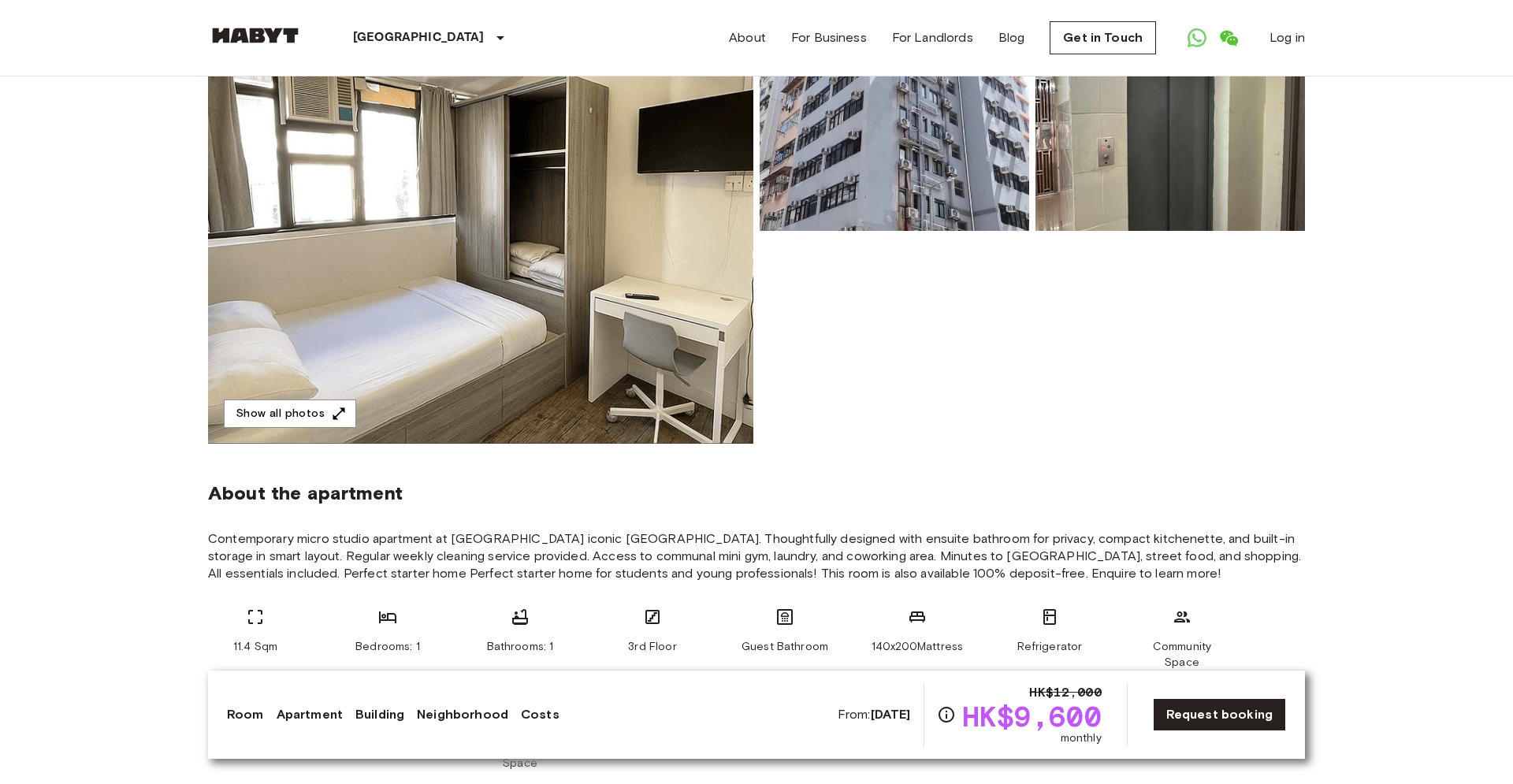
scroll to position [0, 0]
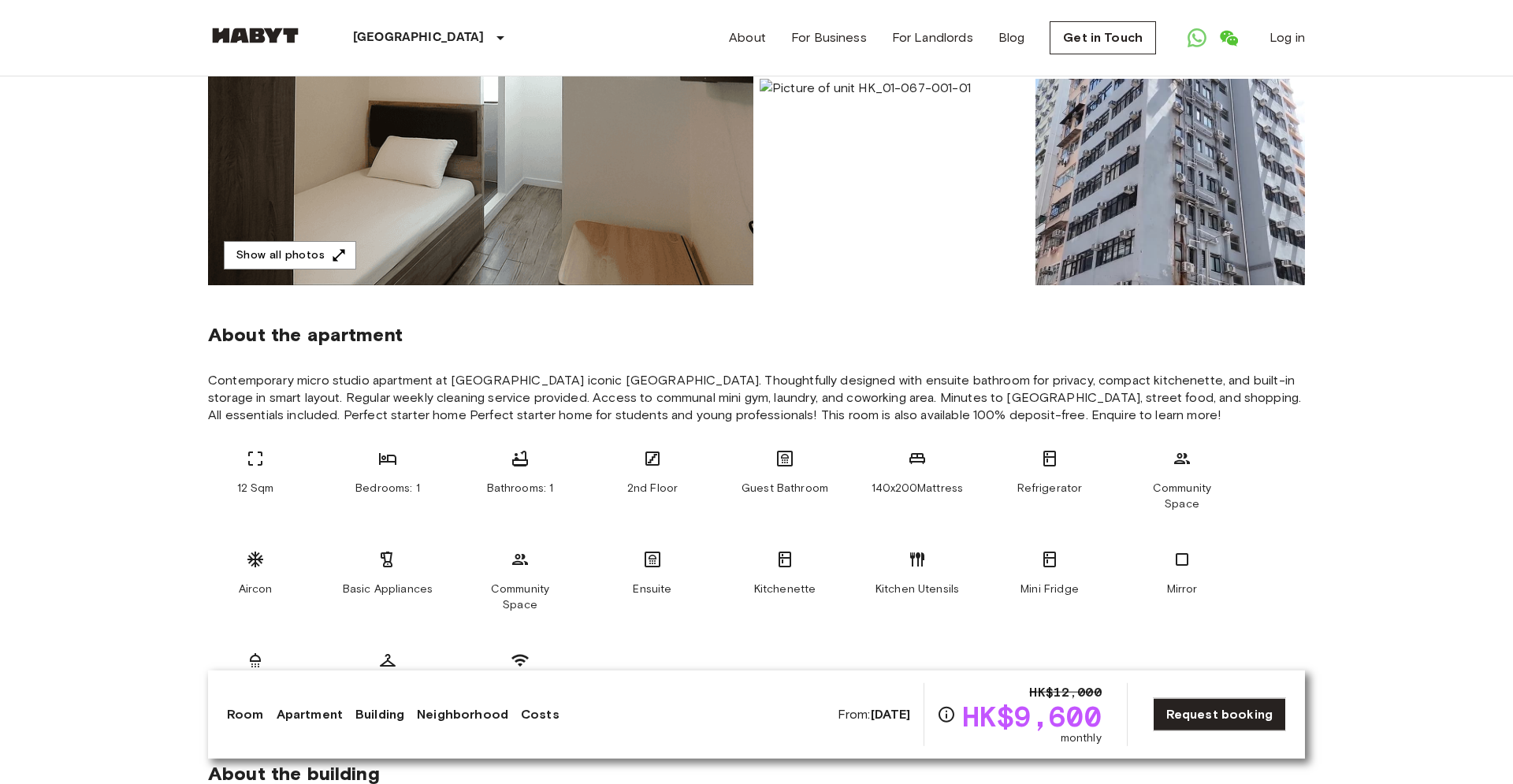
scroll to position [359, 0]
